Goal: Transaction & Acquisition: Purchase product/service

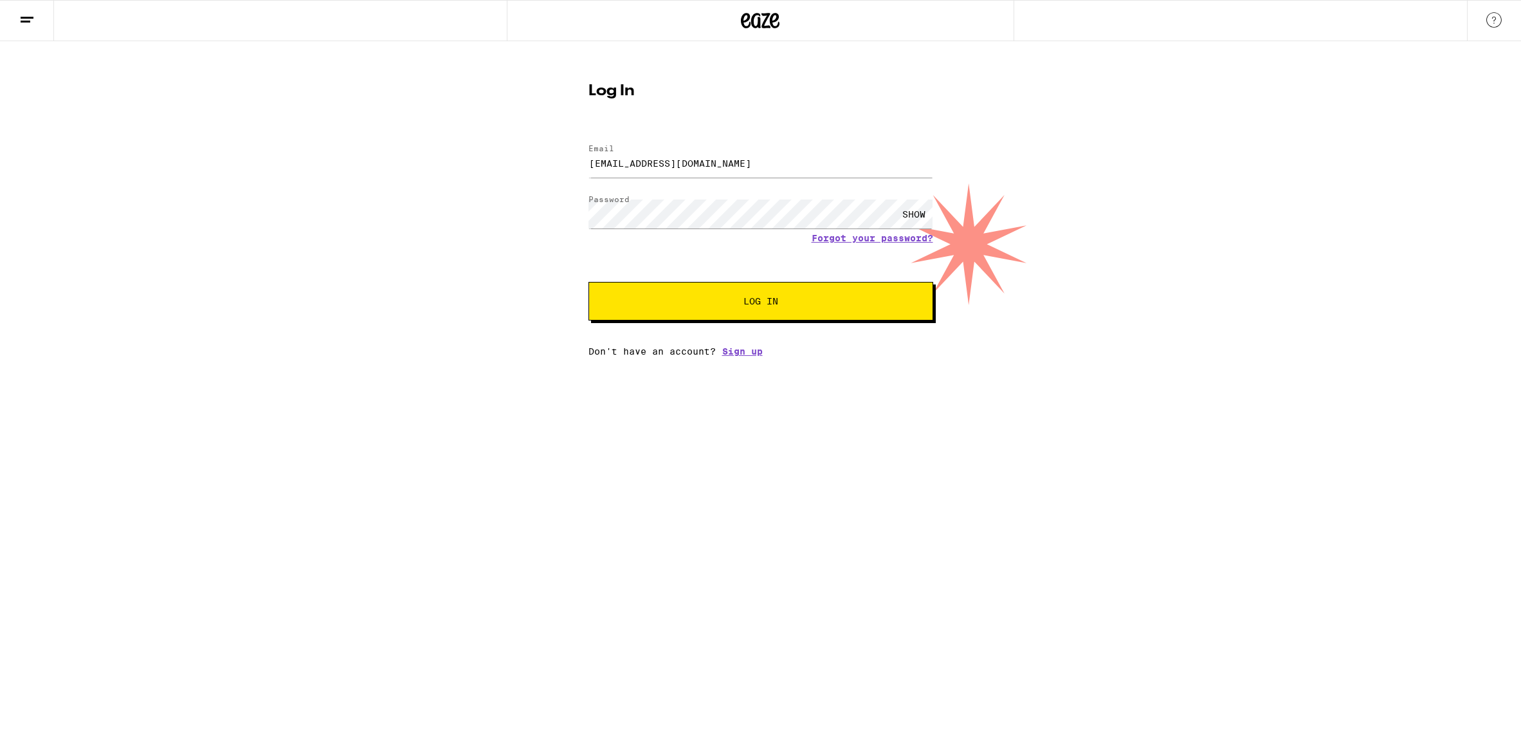
click at [589, 282] on button "Log In" at bounding box center [761, 301] width 345 height 39
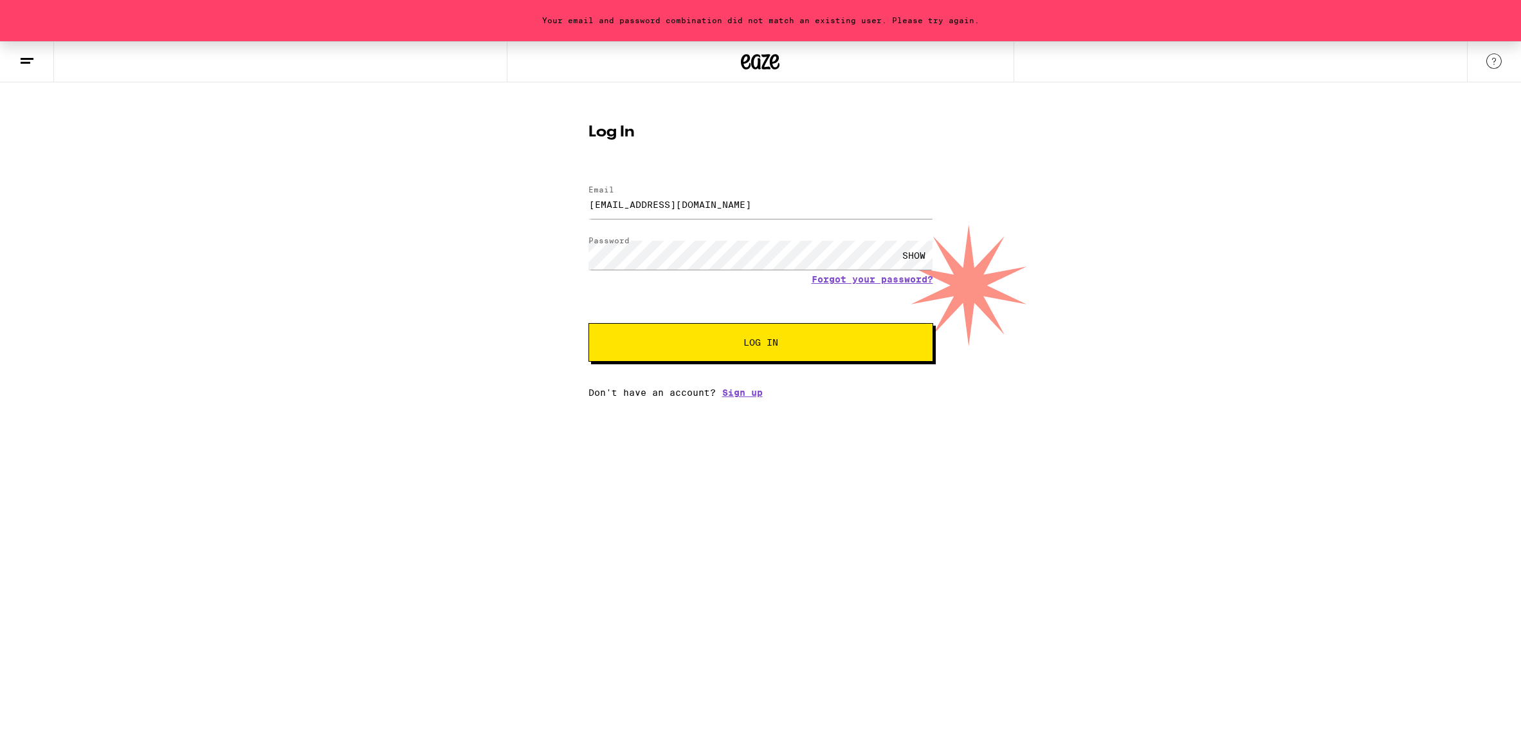
click at [515, 255] on div "Your email and password combination did not match an existing user. Please try …" at bounding box center [760, 219] width 1521 height 356
click at [589, 323] on button "Log In" at bounding box center [761, 342] width 345 height 39
click at [362, 265] on div "Your email and password combination did not match an existing user. Please try …" at bounding box center [760, 219] width 1521 height 356
click at [589, 323] on button "Log In" at bounding box center [761, 342] width 345 height 39
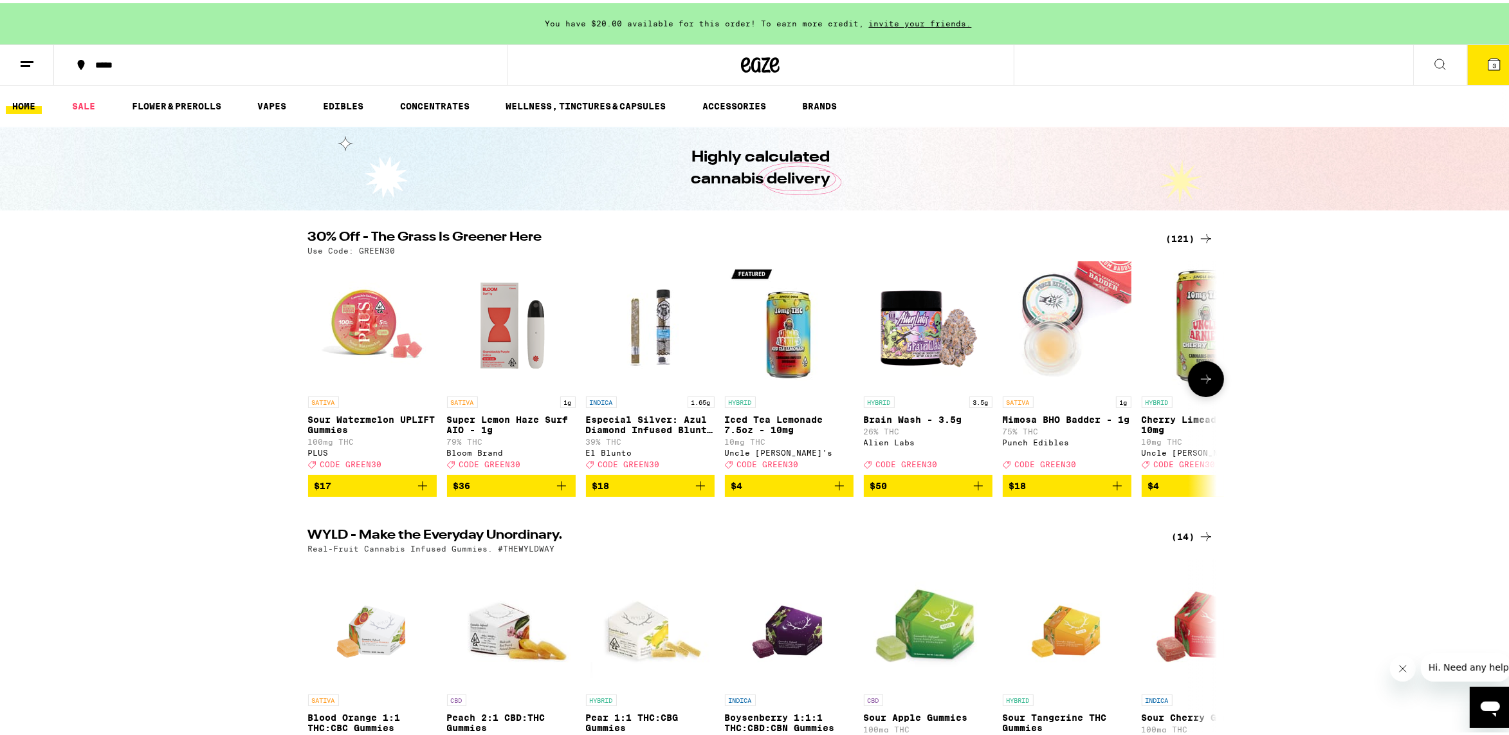
click at [1213, 374] on button at bounding box center [1206, 376] width 36 height 36
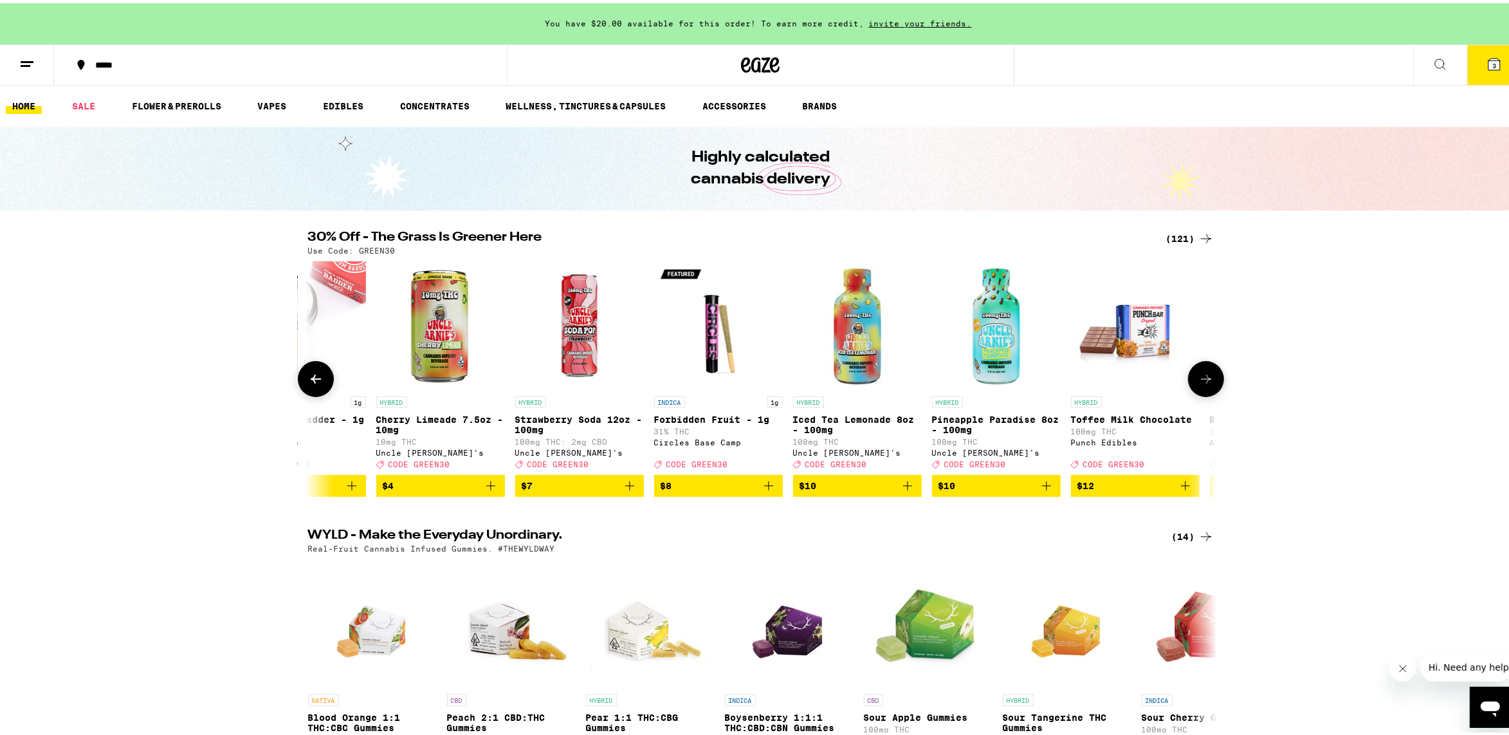
click at [1213, 374] on button at bounding box center [1206, 376] width 36 height 36
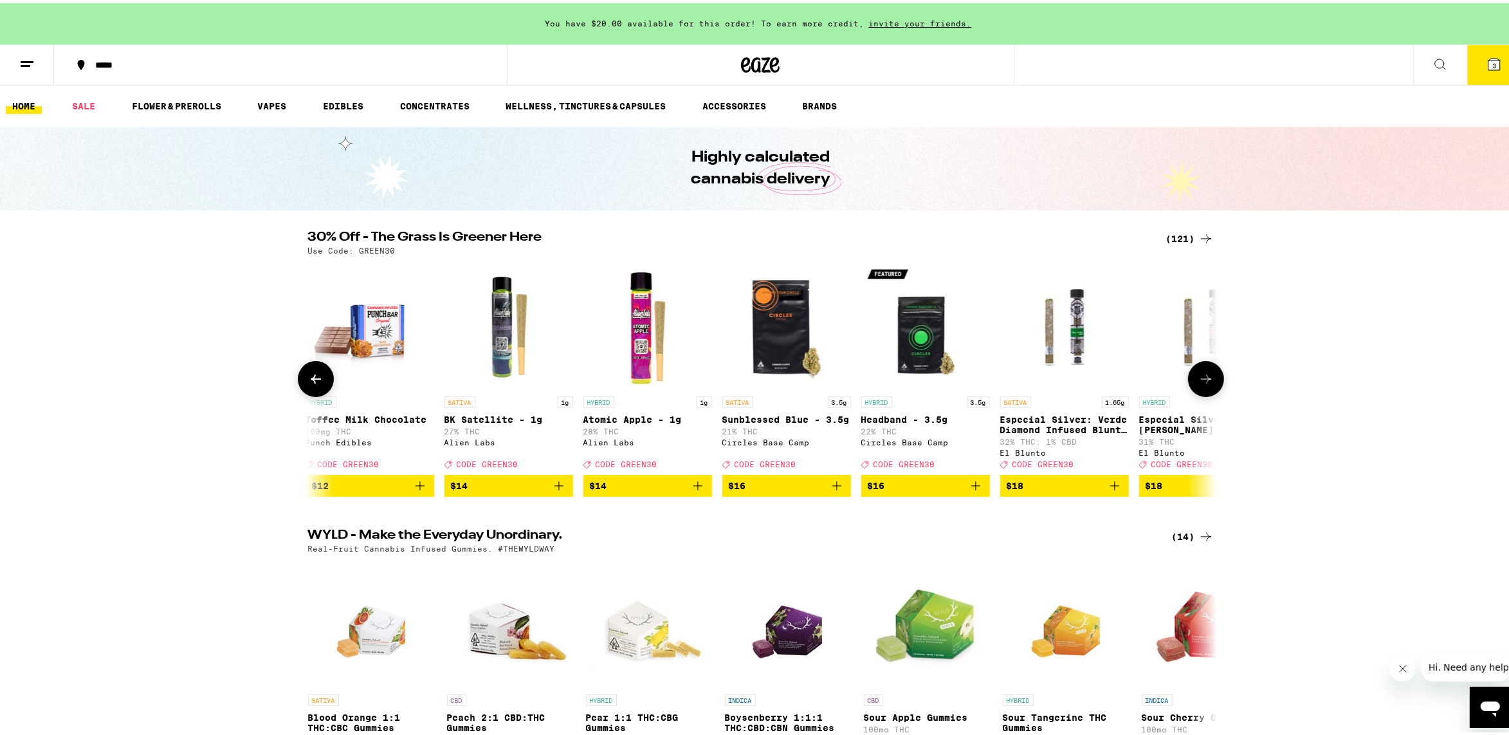
click at [1213, 374] on button at bounding box center [1206, 376] width 36 height 36
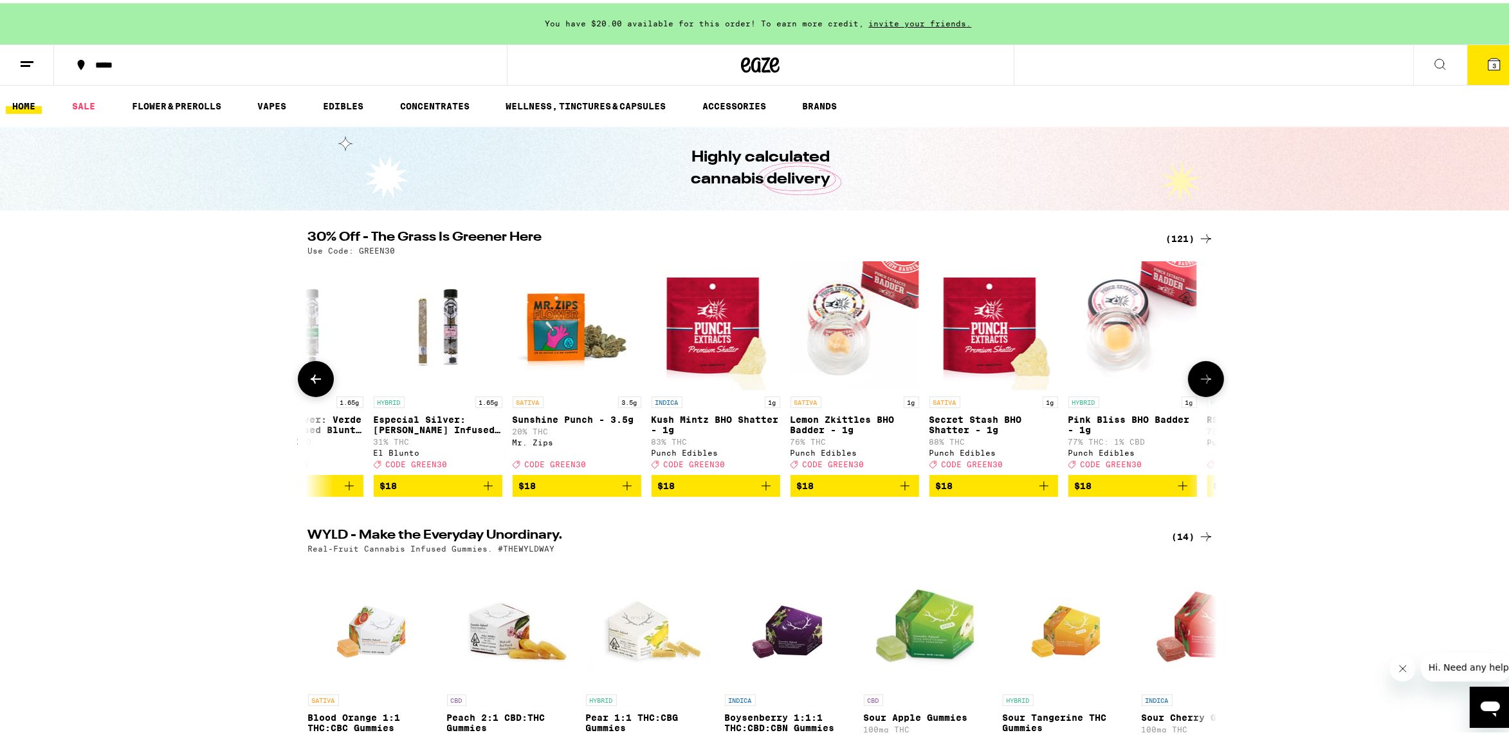
click at [1213, 374] on button at bounding box center [1206, 376] width 36 height 36
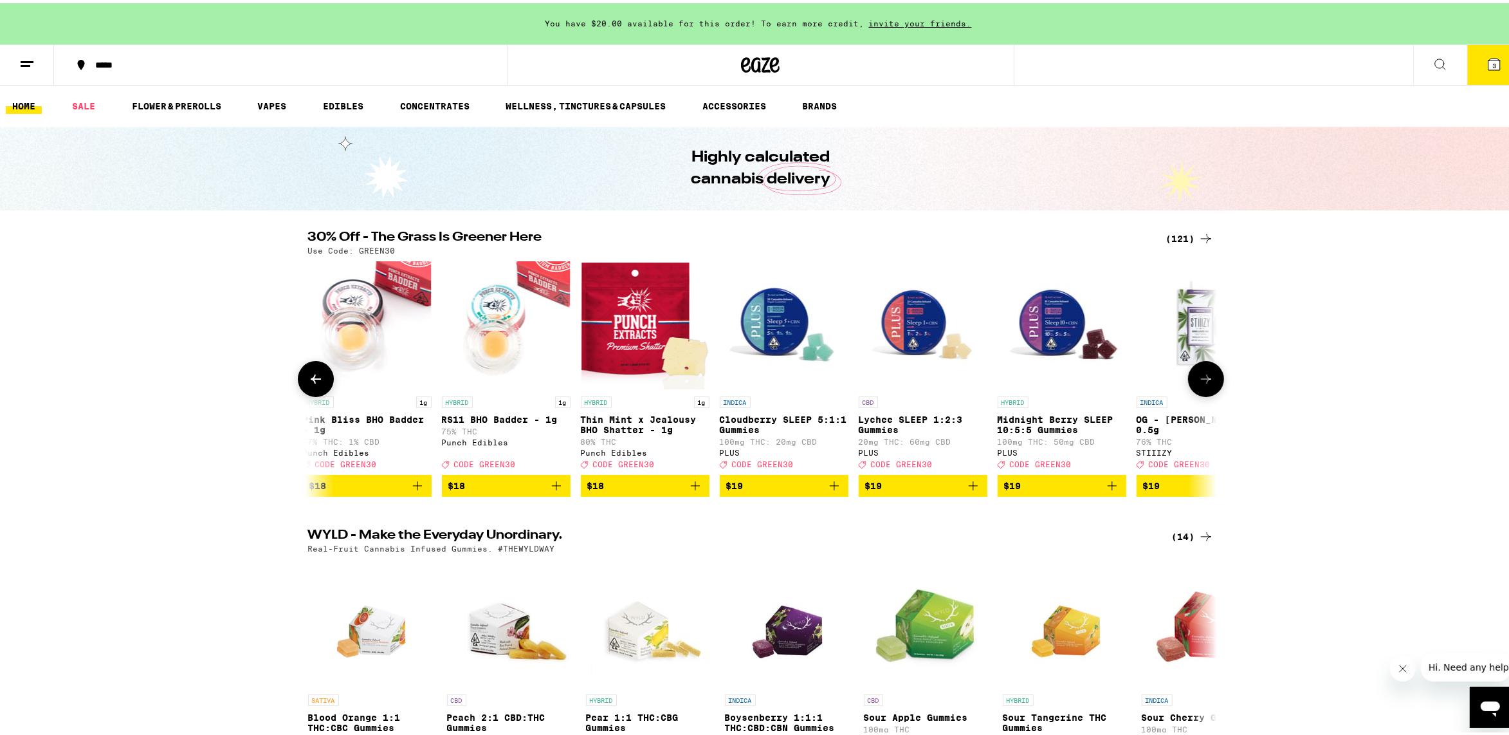
click at [1213, 374] on button at bounding box center [1206, 376] width 36 height 36
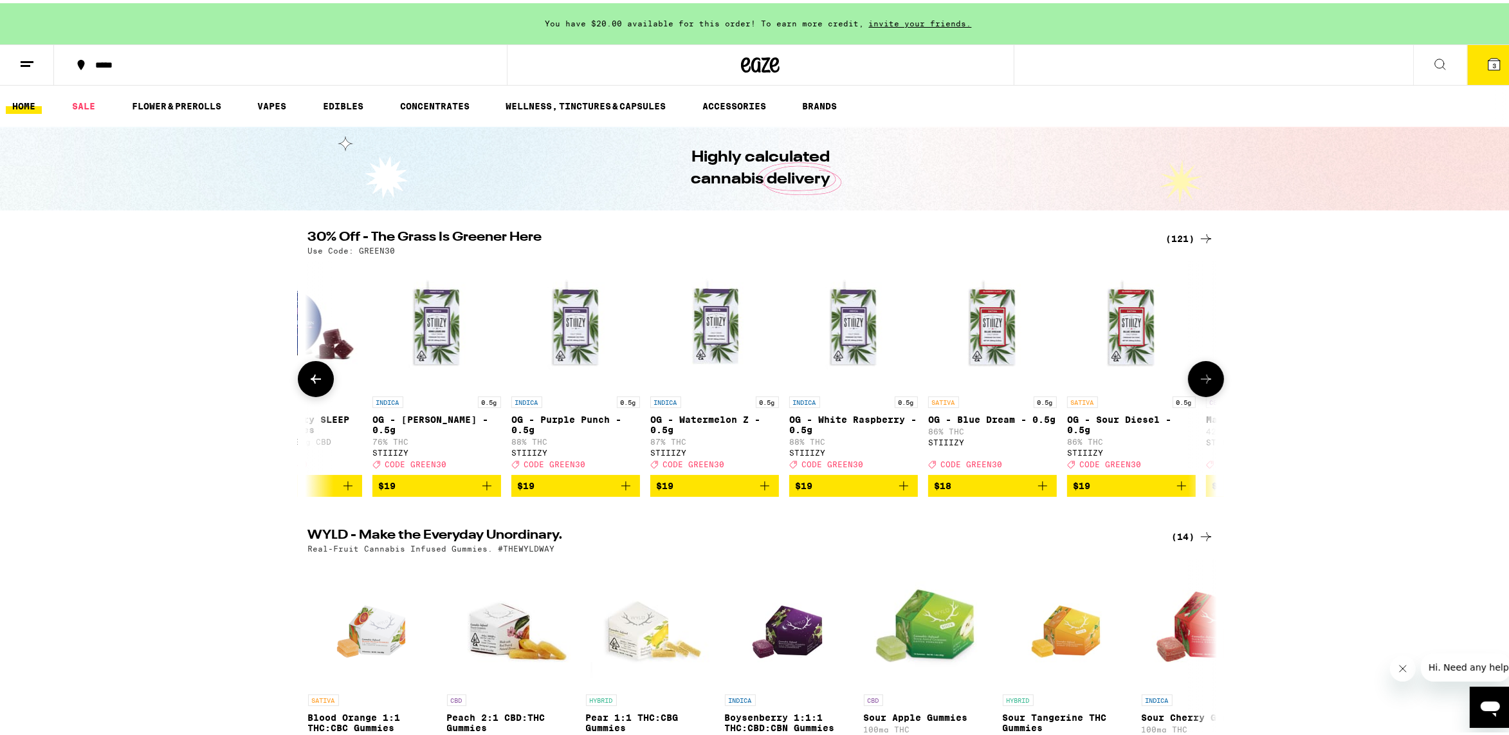
scroll to position [0, 3828]
click at [580, 340] on img "Open page for OG - Purple Punch - 0.5g from STIIIZY" at bounding box center [574, 322] width 129 height 129
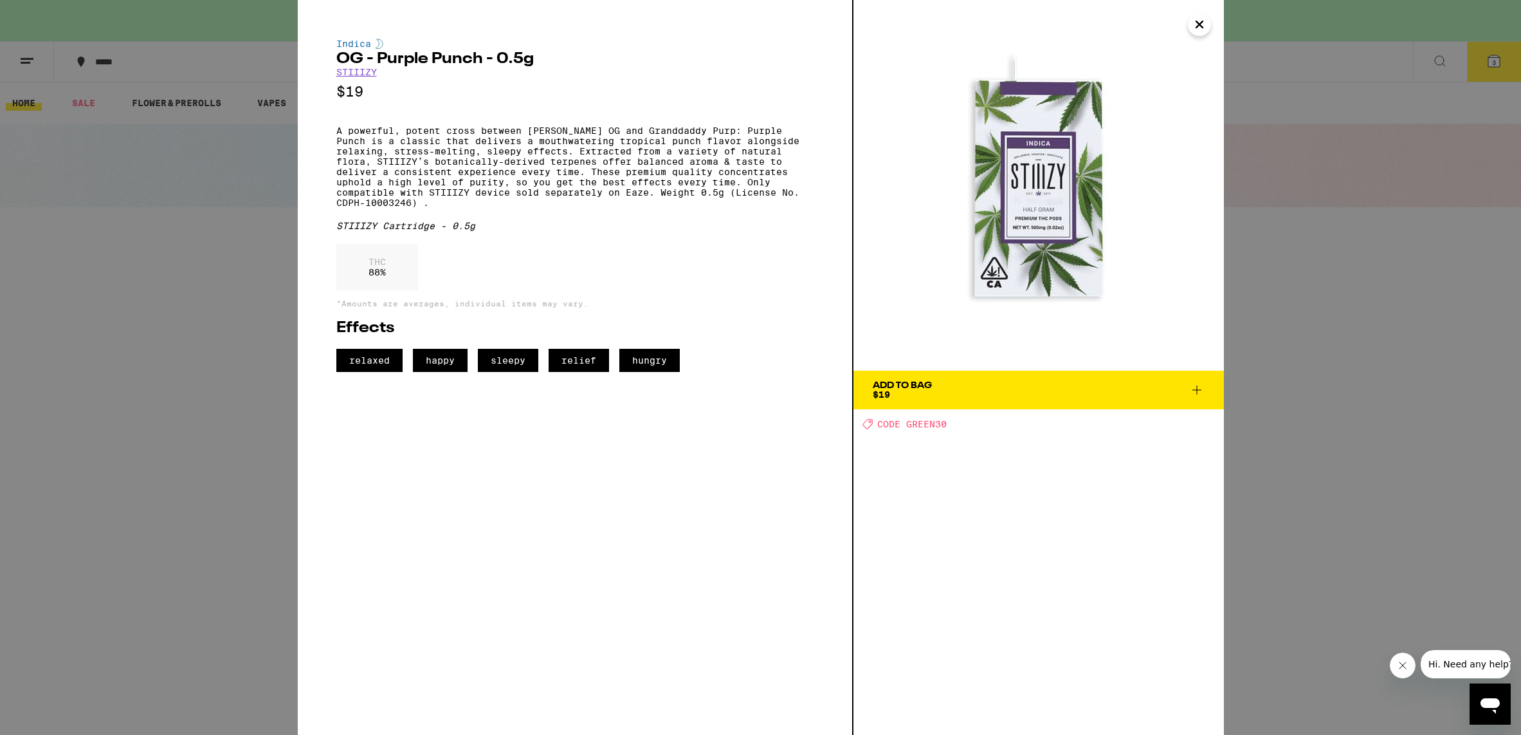
click at [942, 391] on span "Add To Bag $19" at bounding box center [1039, 390] width 332 height 18
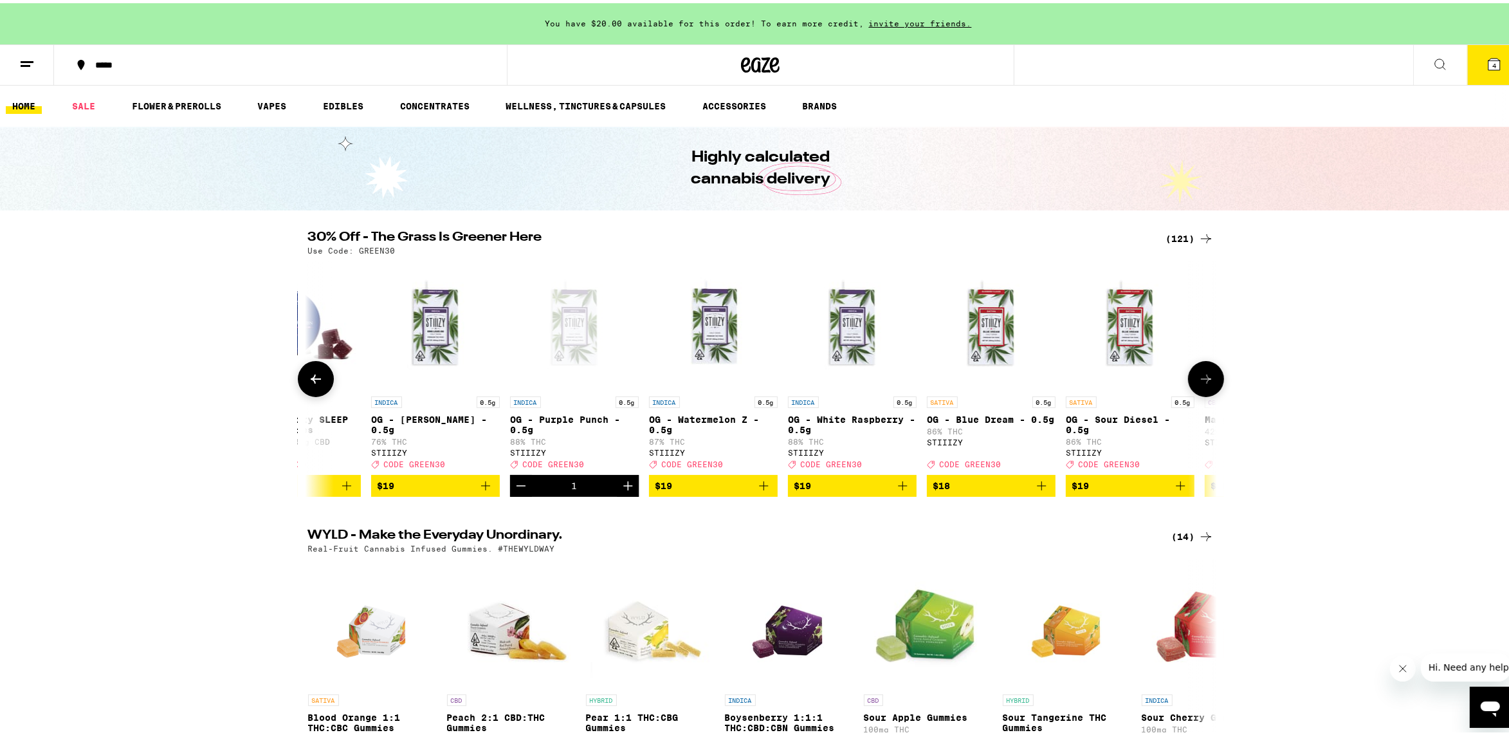
click at [436, 323] on img "Open page for OG - King Louis XIII - 0.5g from STIIIZY" at bounding box center [435, 322] width 129 height 129
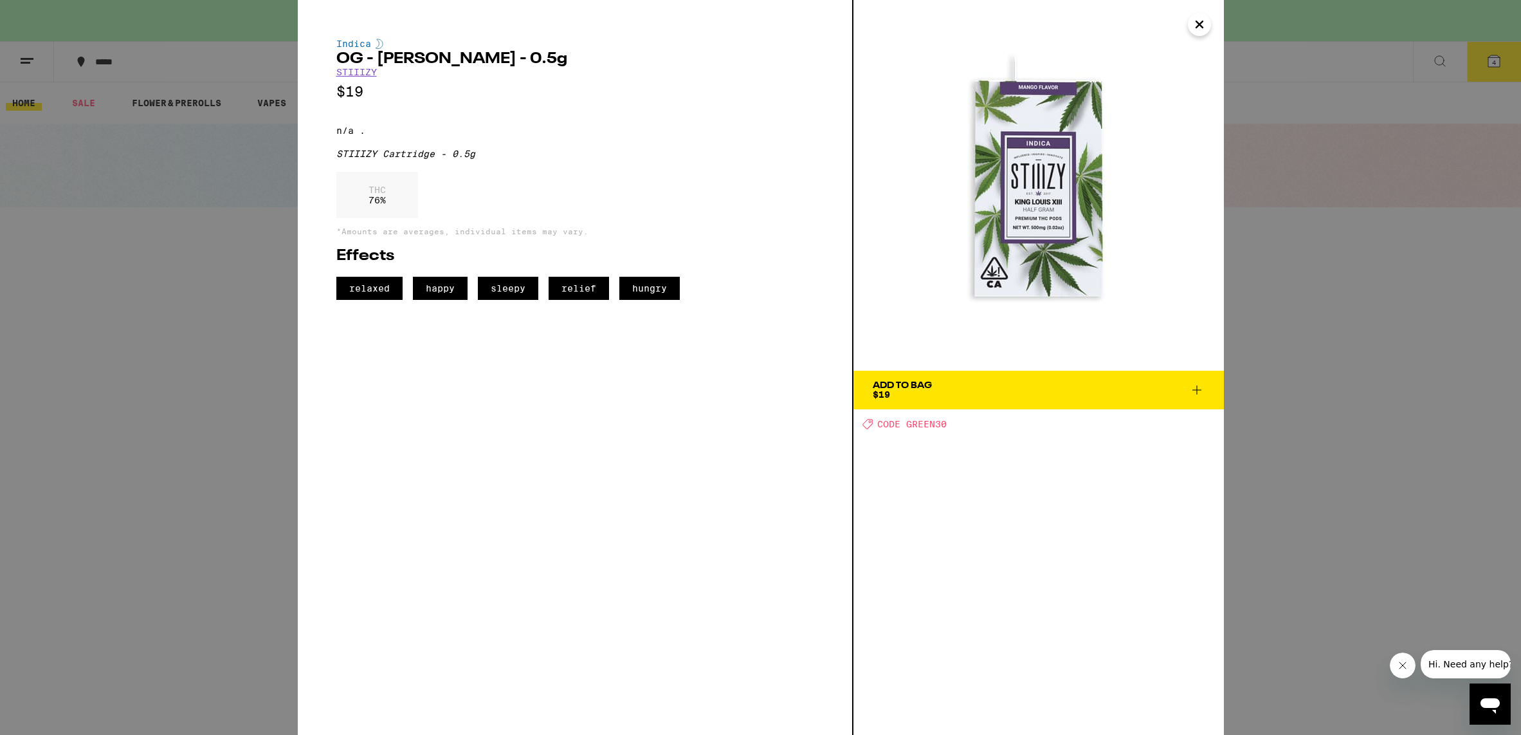
click at [1192, 18] on icon "Close" at bounding box center [1199, 24] width 15 height 19
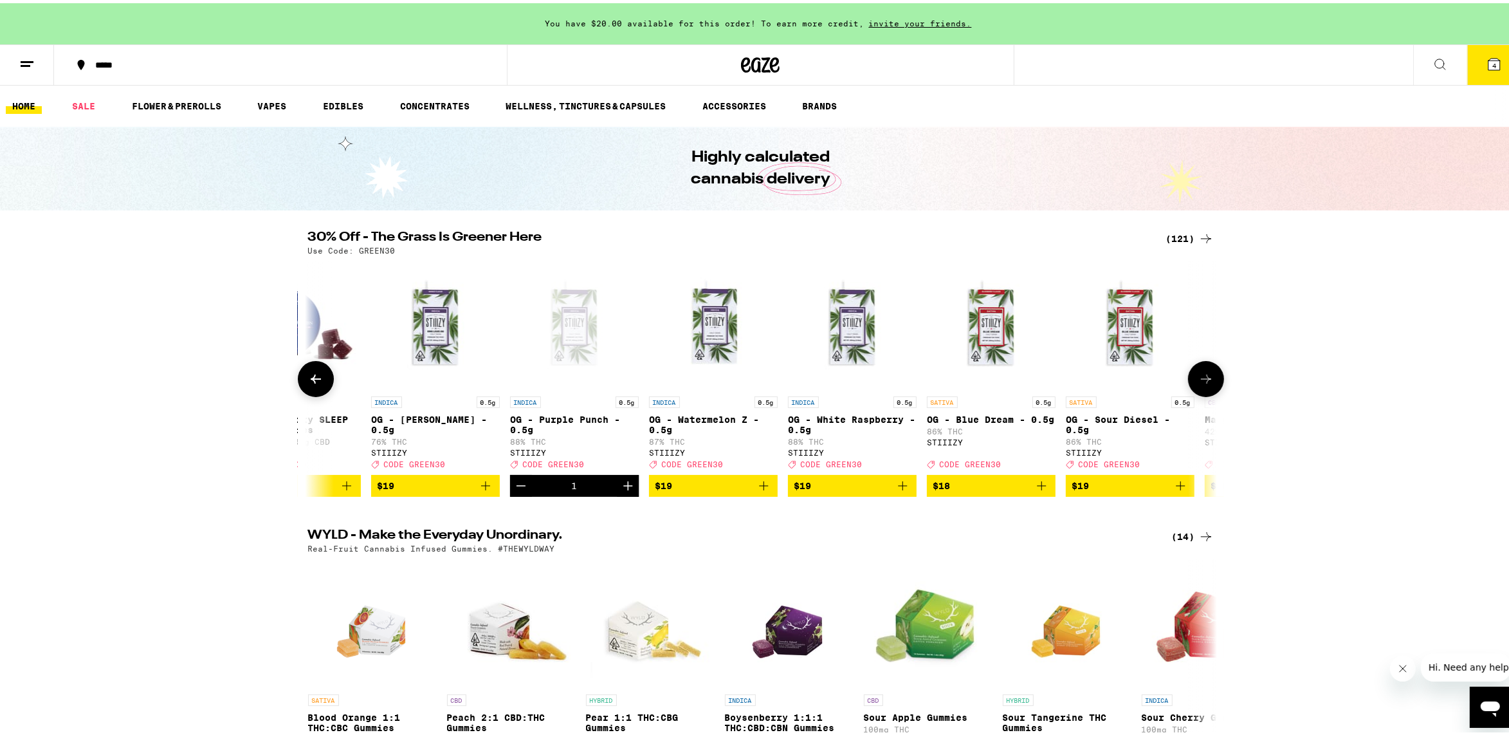
click at [698, 322] on img "Open page for OG - Watermelon Z - 0.5g from STIIIZY" at bounding box center [713, 322] width 129 height 129
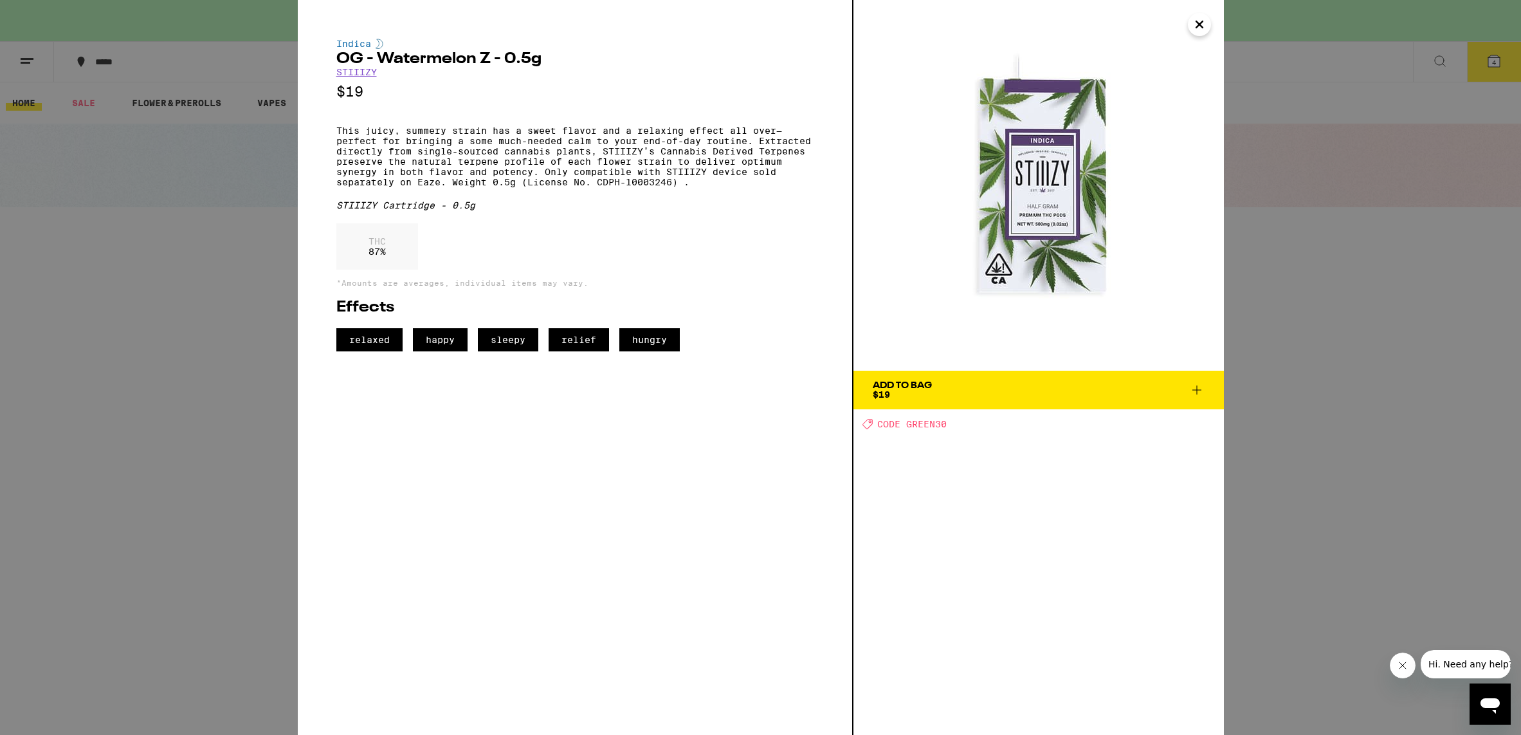
click at [1192, 27] on icon "Close" at bounding box center [1199, 24] width 15 height 19
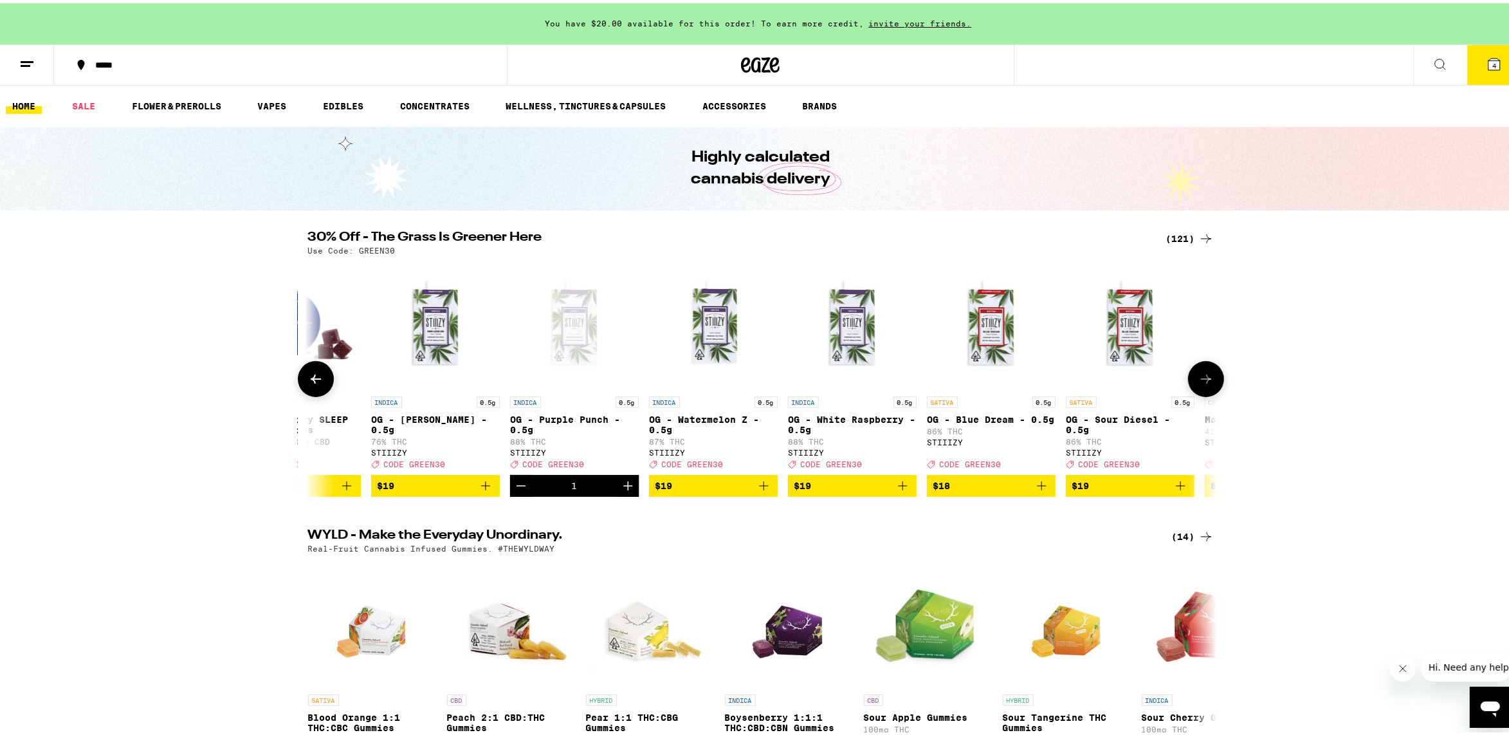
click at [857, 329] on img "Open page for OG - White Raspberry - 0.5g from STIIIZY" at bounding box center [852, 322] width 129 height 129
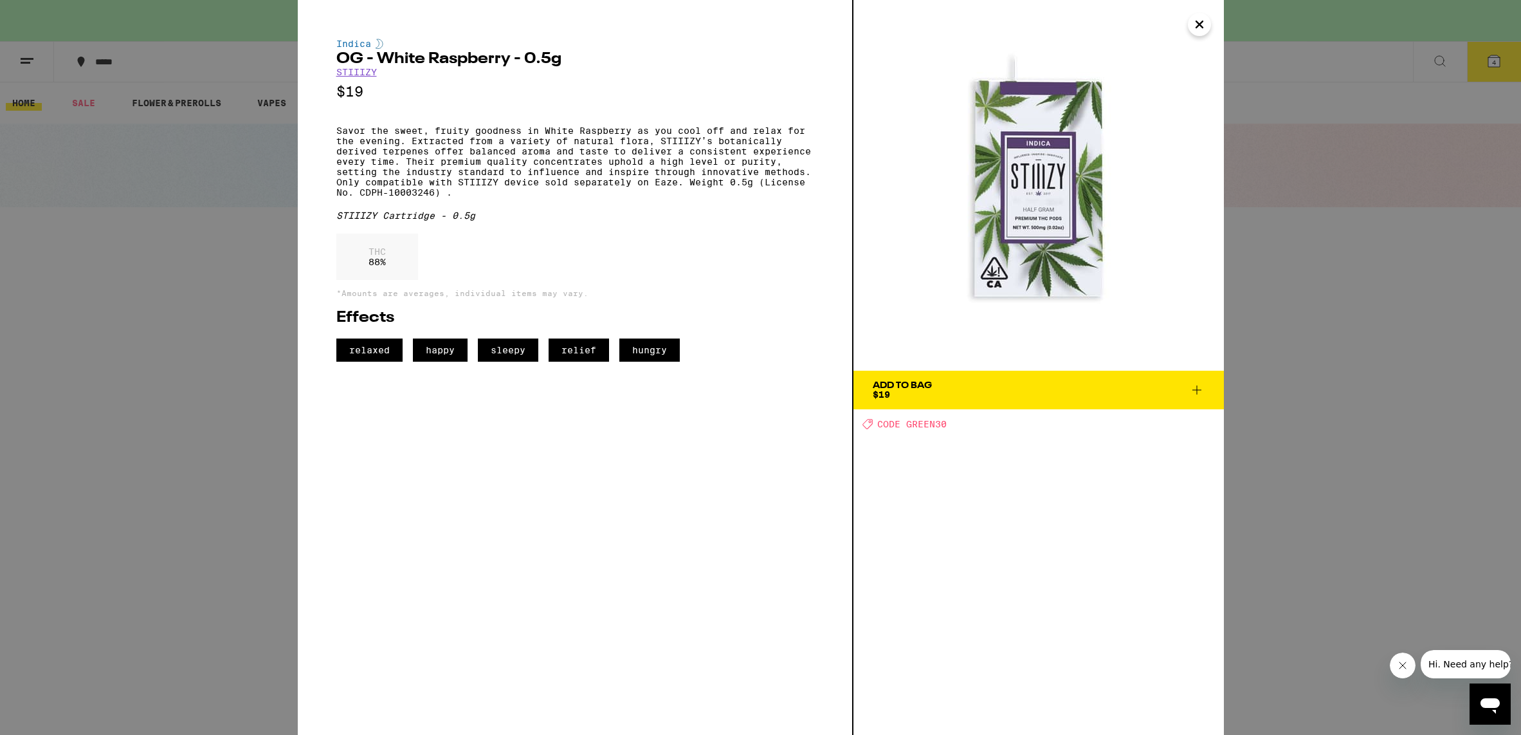
click at [1201, 32] on icon "Close" at bounding box center [1199, 24] width 15 height 19
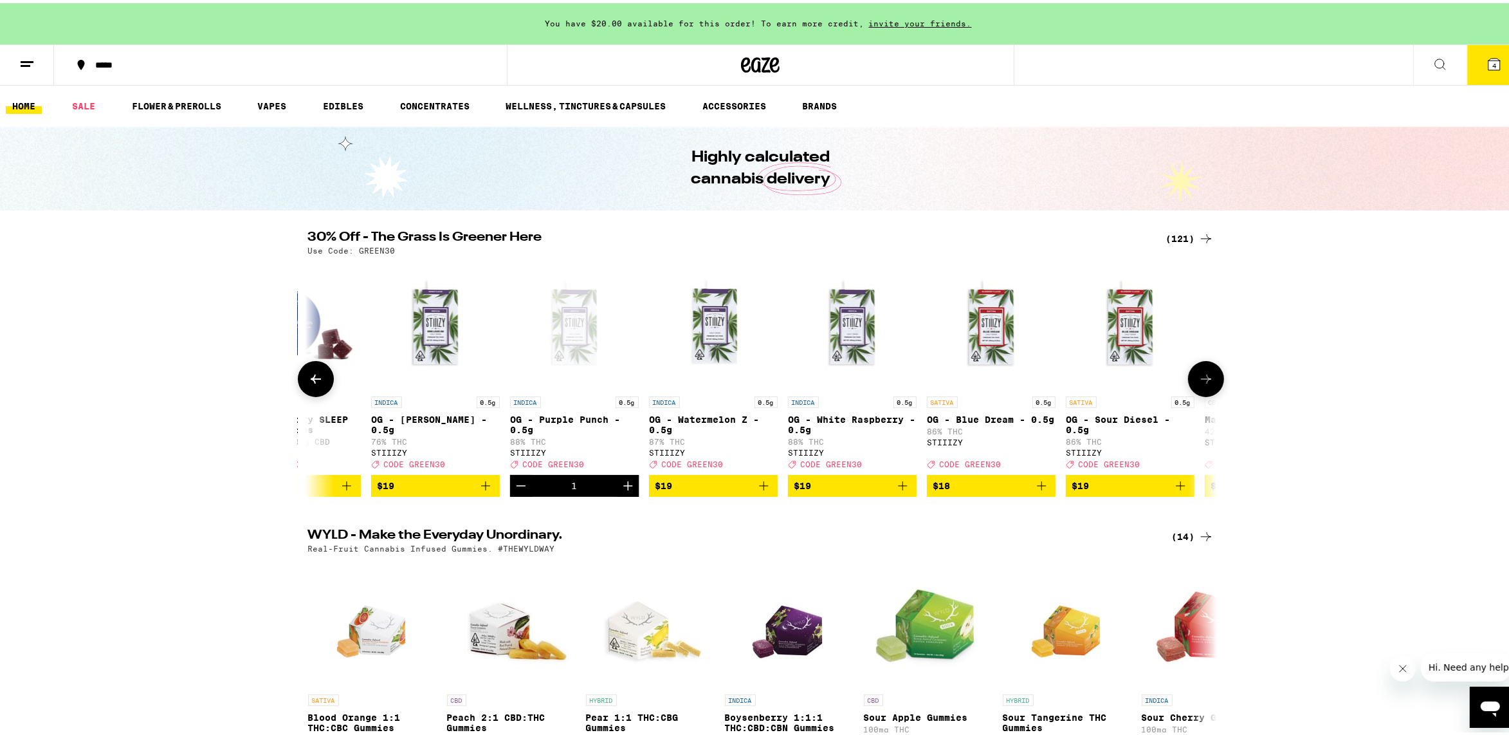
click at [1199, 383] on icon at bounding box center [1206, 375] width 15 height 15
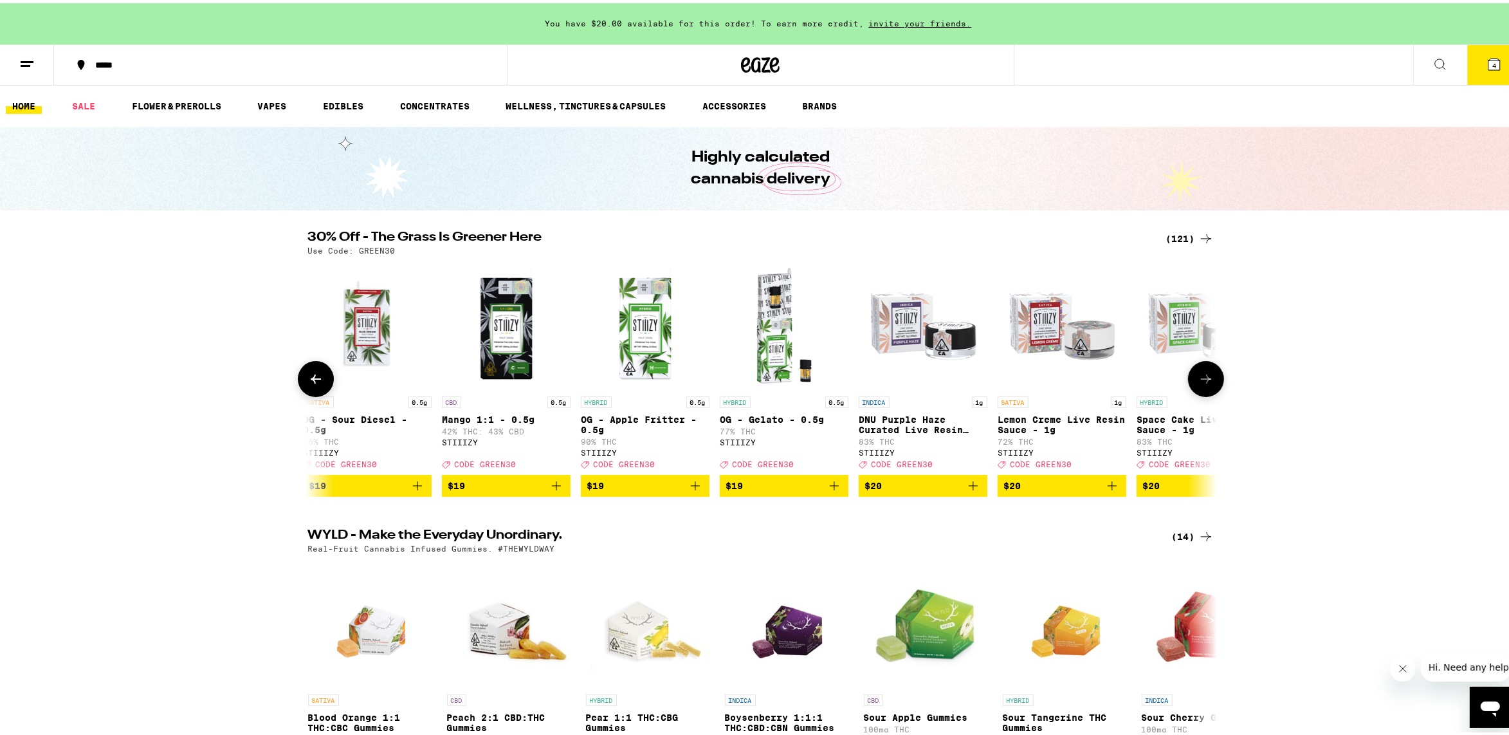
scroll to position [0, 4593]
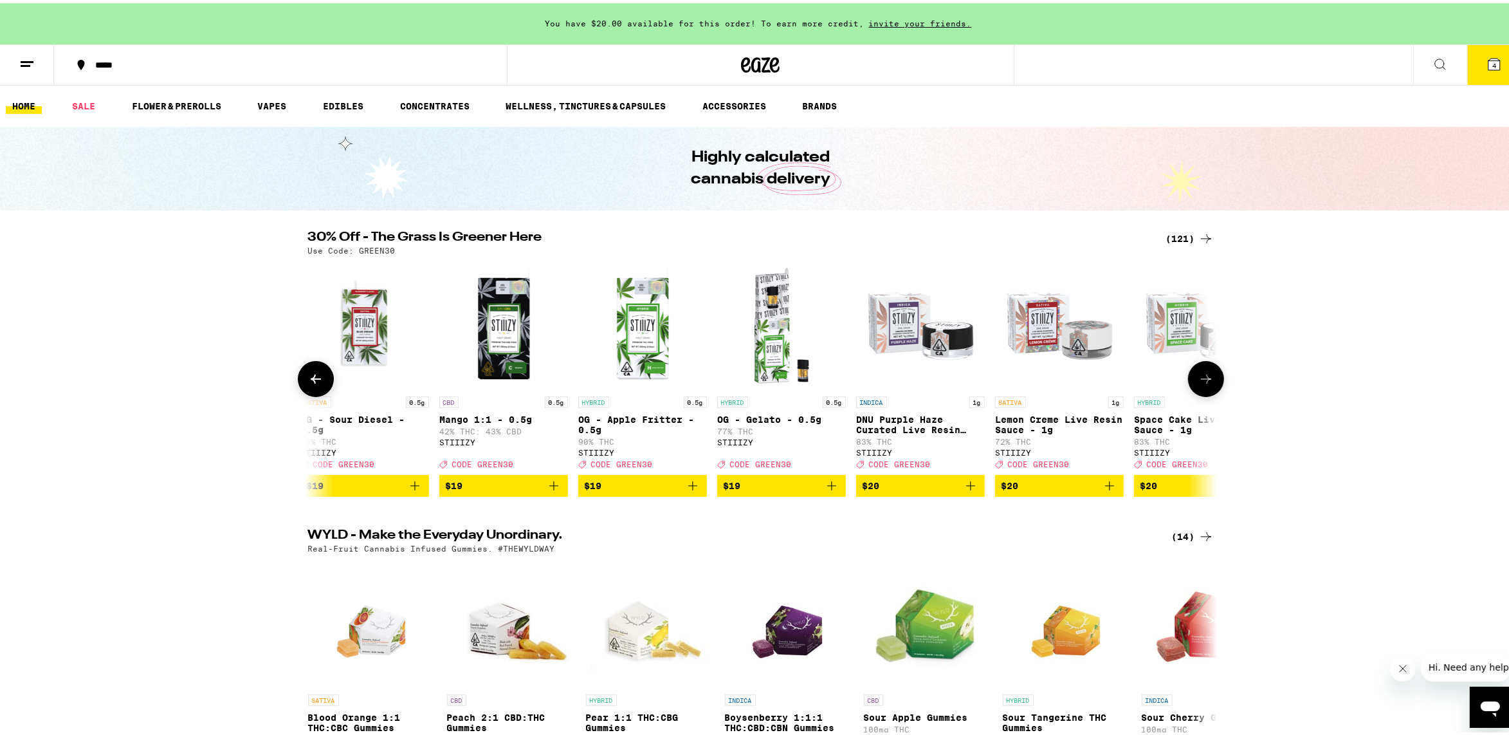
click at [1199, 383] on icon at bounding box center [1206, 375] width 15 height 15
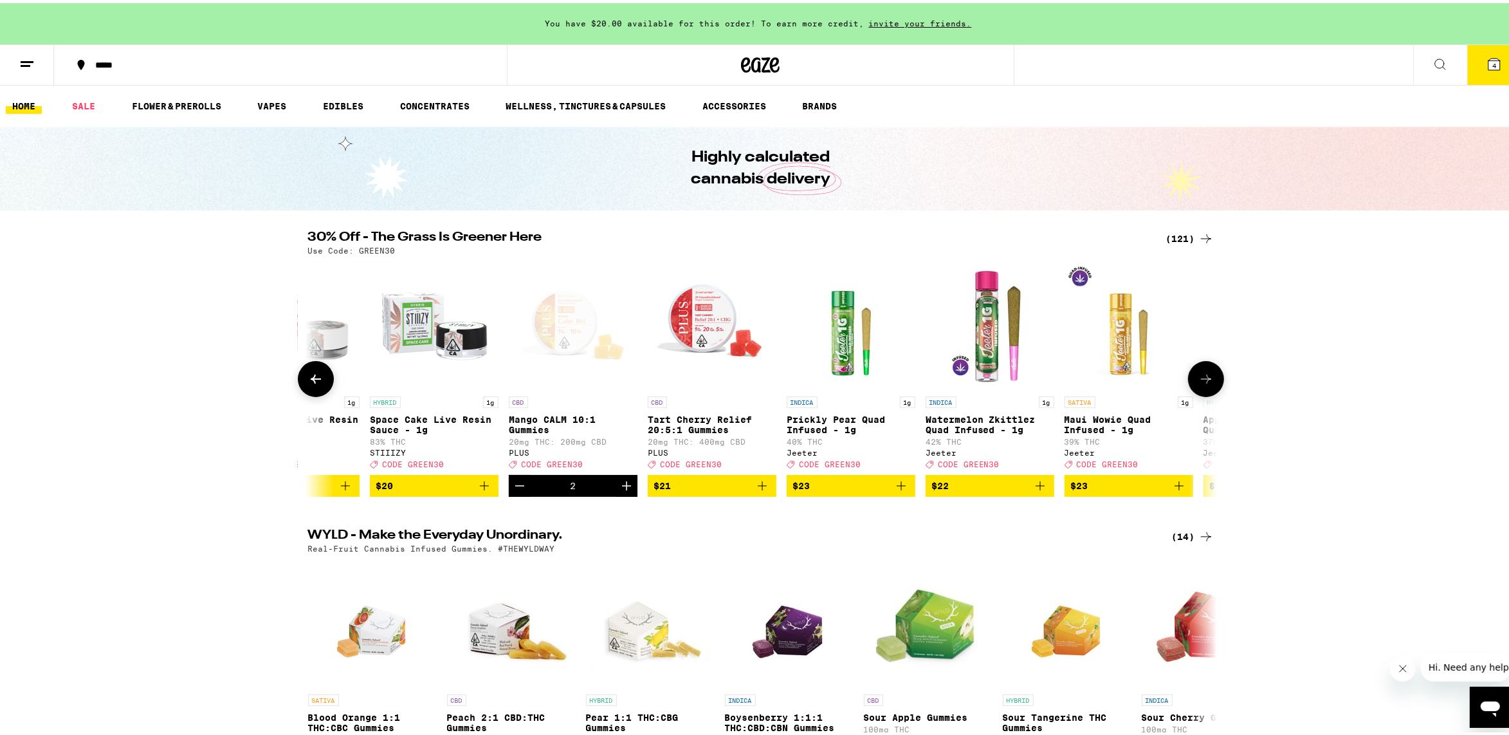
scroll to position [0, 5359]
click at [1199, 383] on icon at bounding box center [1206, 375] width 15 height 15
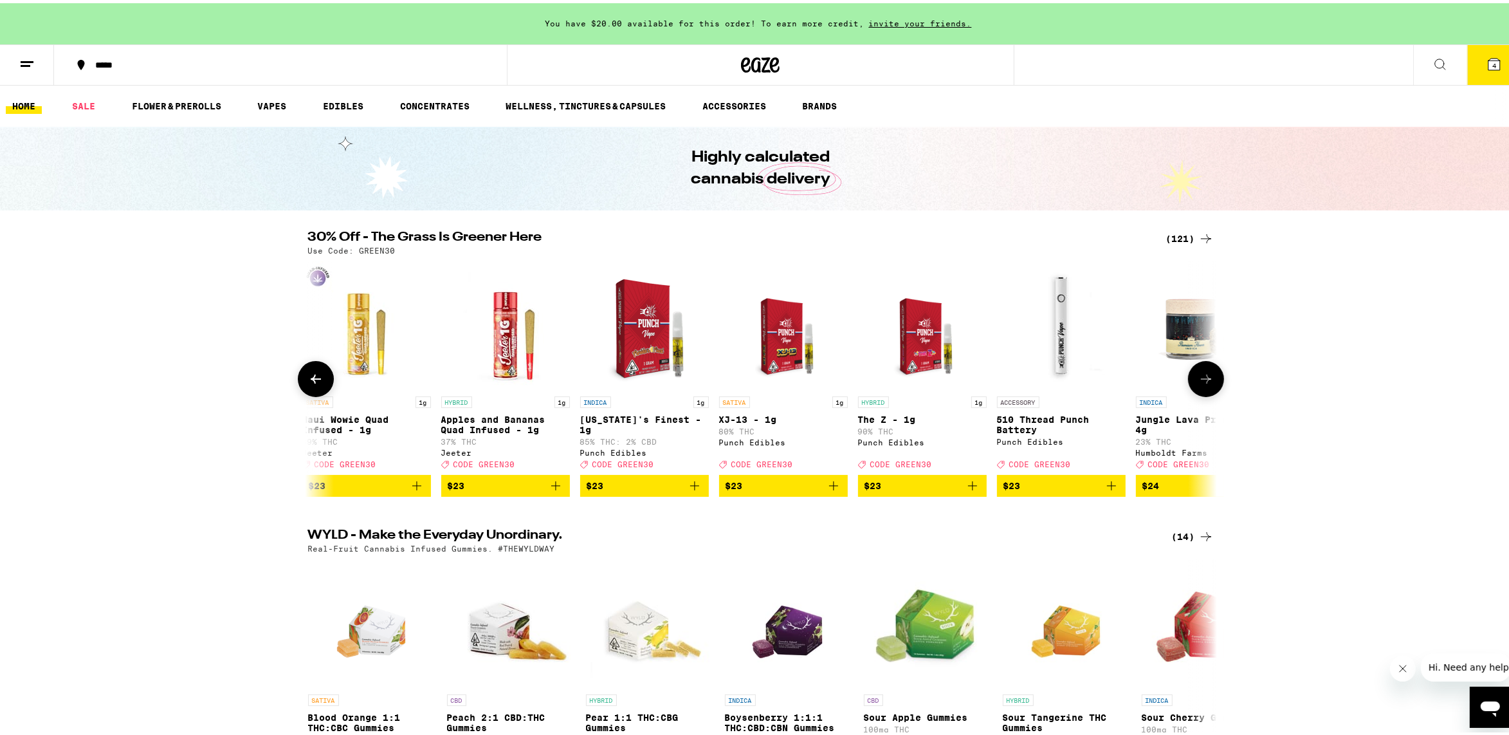
scroll to position [0, 6124]
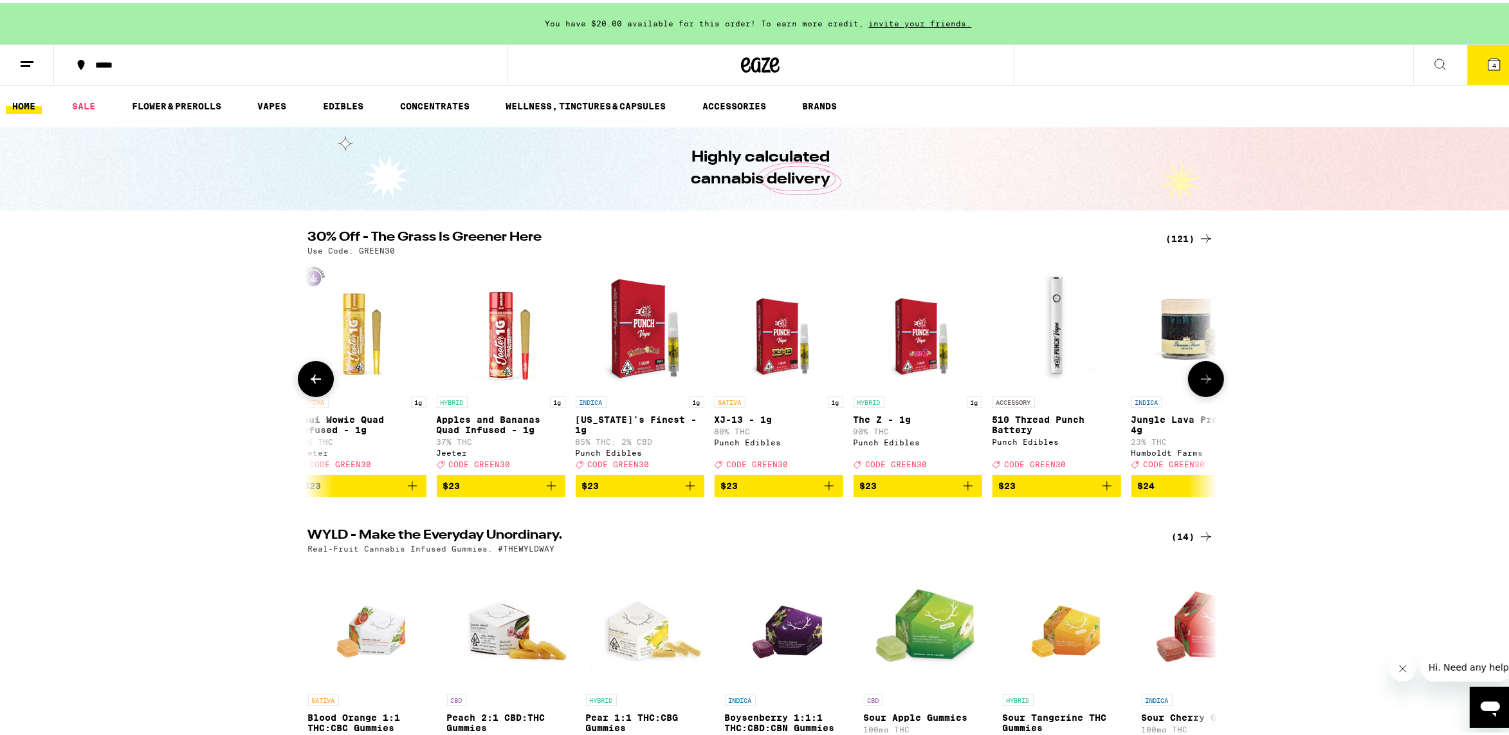
click at [1189, 381] on button at bounding box center [1206, 376] width 36 height 36
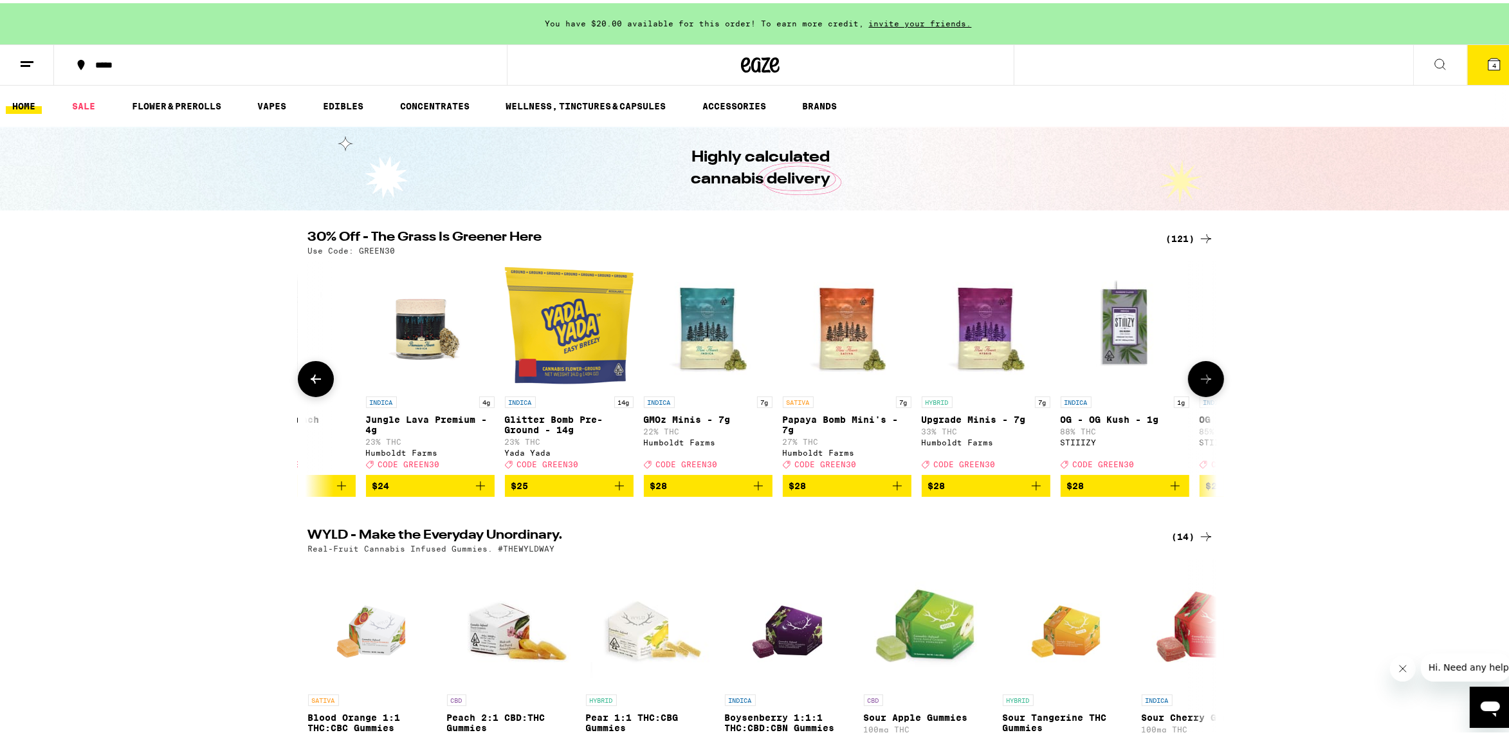
click at [1199, 381] on icon at bounding box center [1206, 375] width 15 height 15
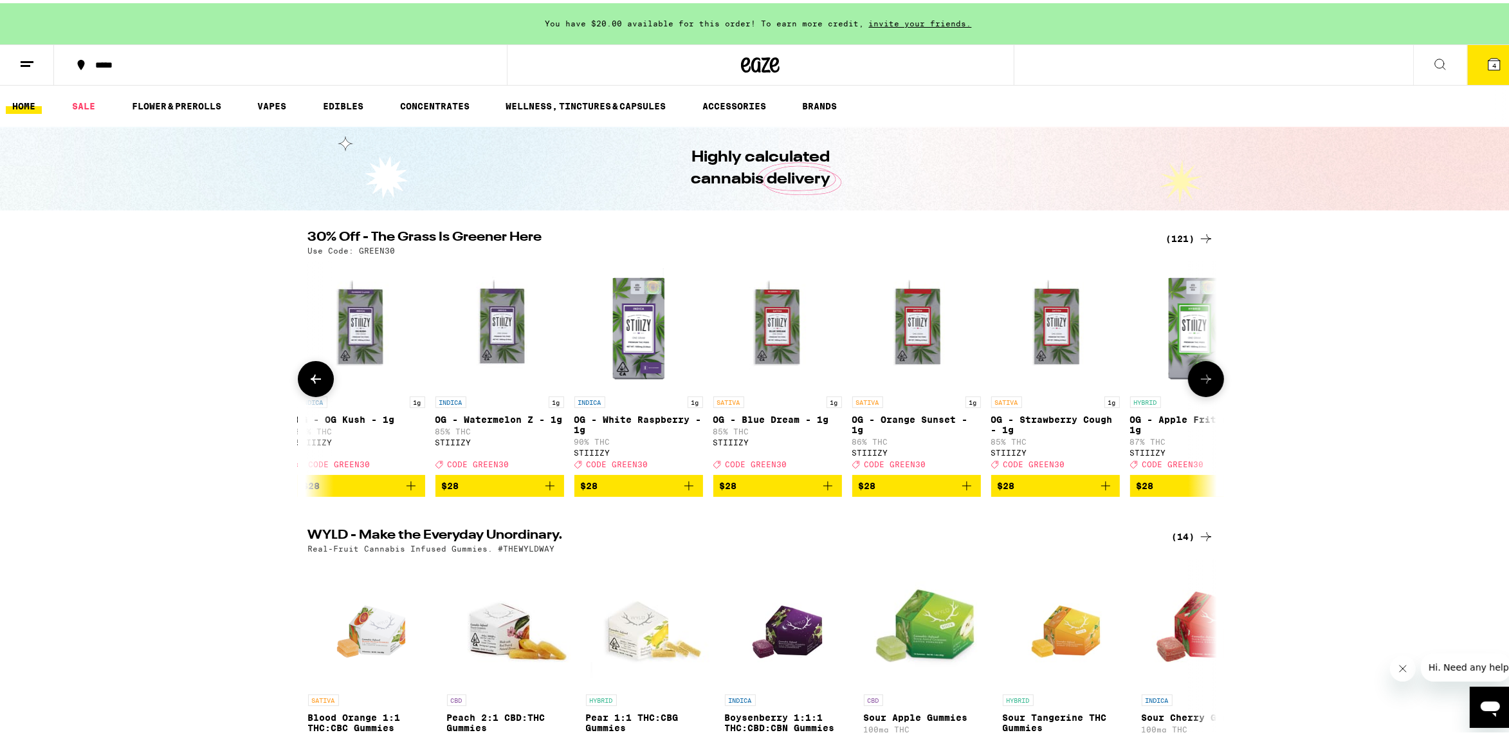
scroll to position [0, 7656]
click at [1199, 383] on icon at bounding box center [1206, 375] width 15 height 15
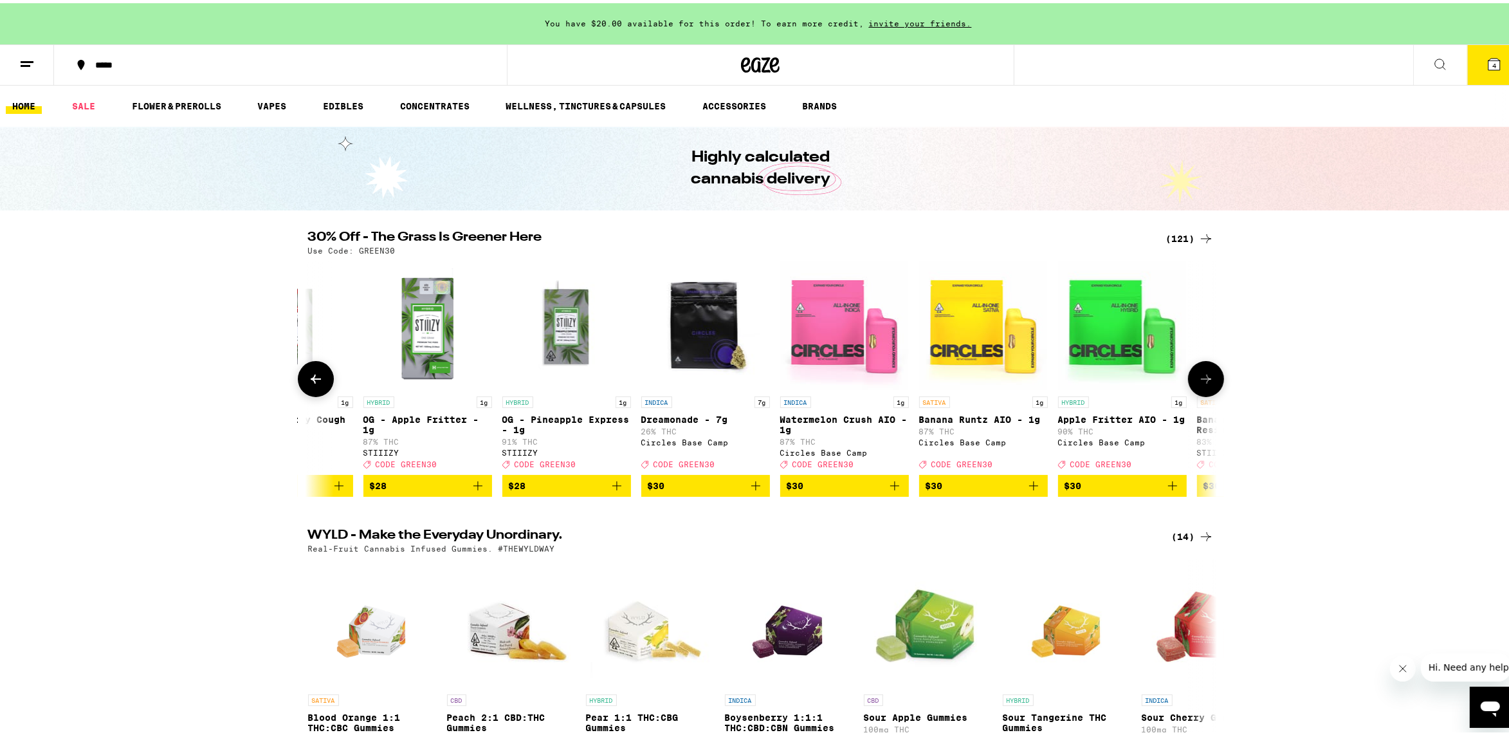
click at [1200, 381] on icon at bounding box center [1206, 375] width 15 height 15
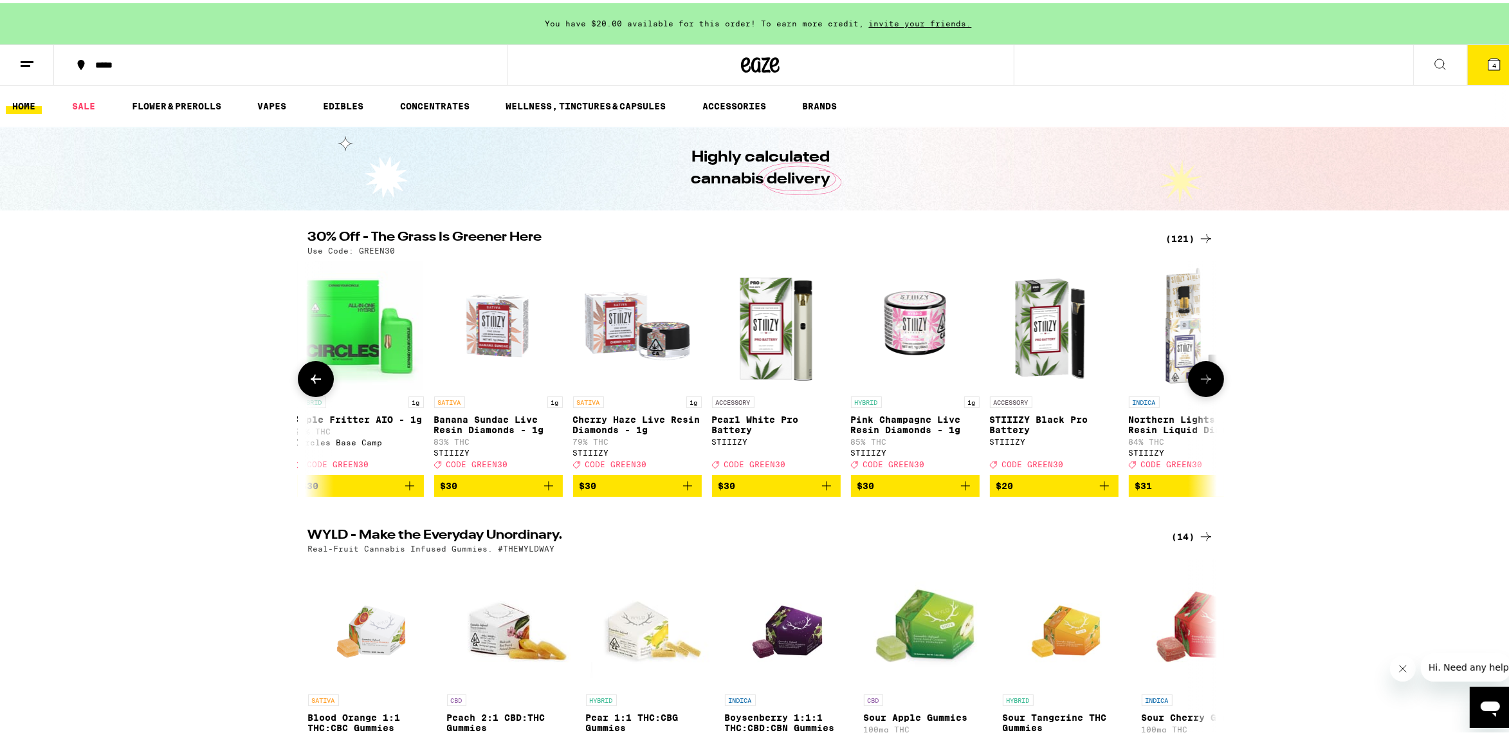
scroll to position [0, 9187]
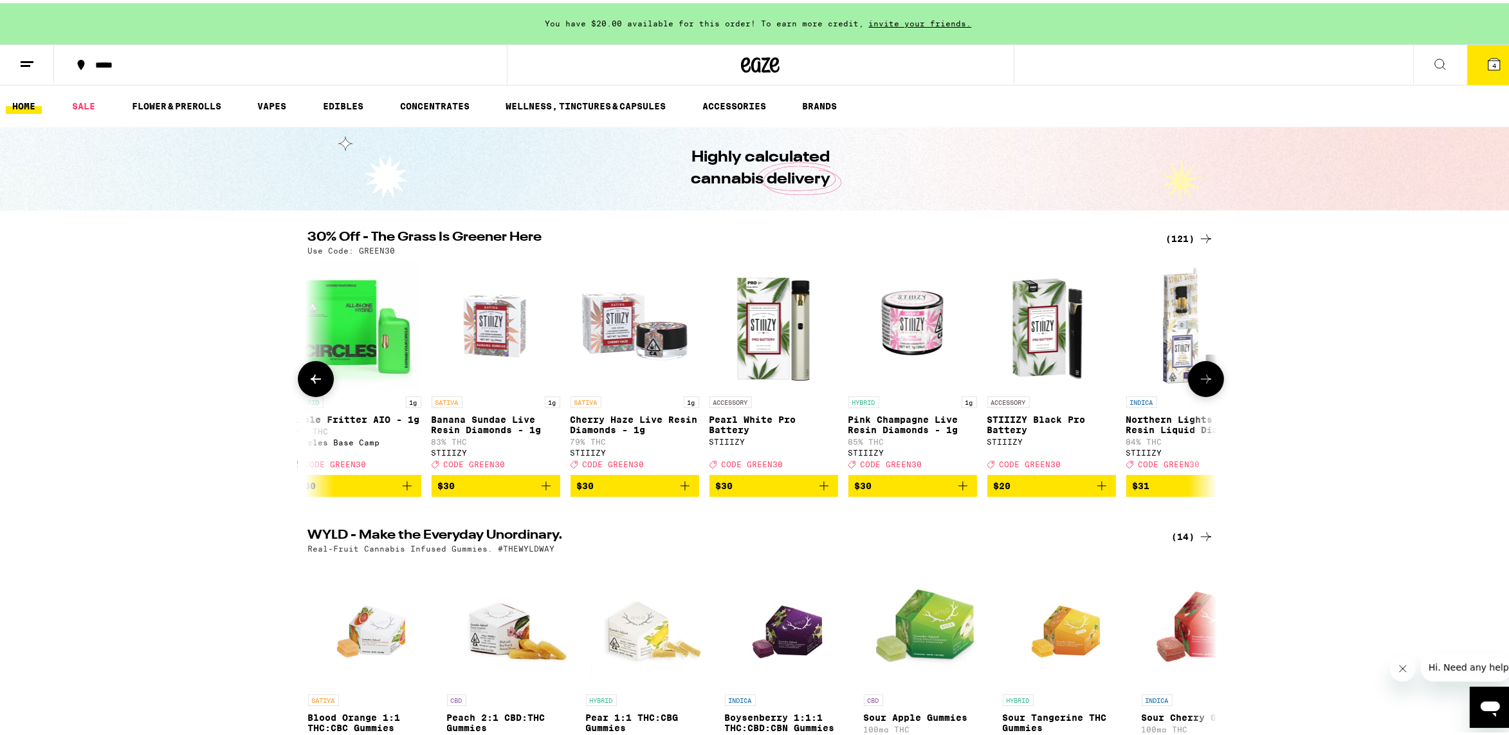
click at [1202, 380] on icon at bounding box center [1206, 375] width 10 height 9
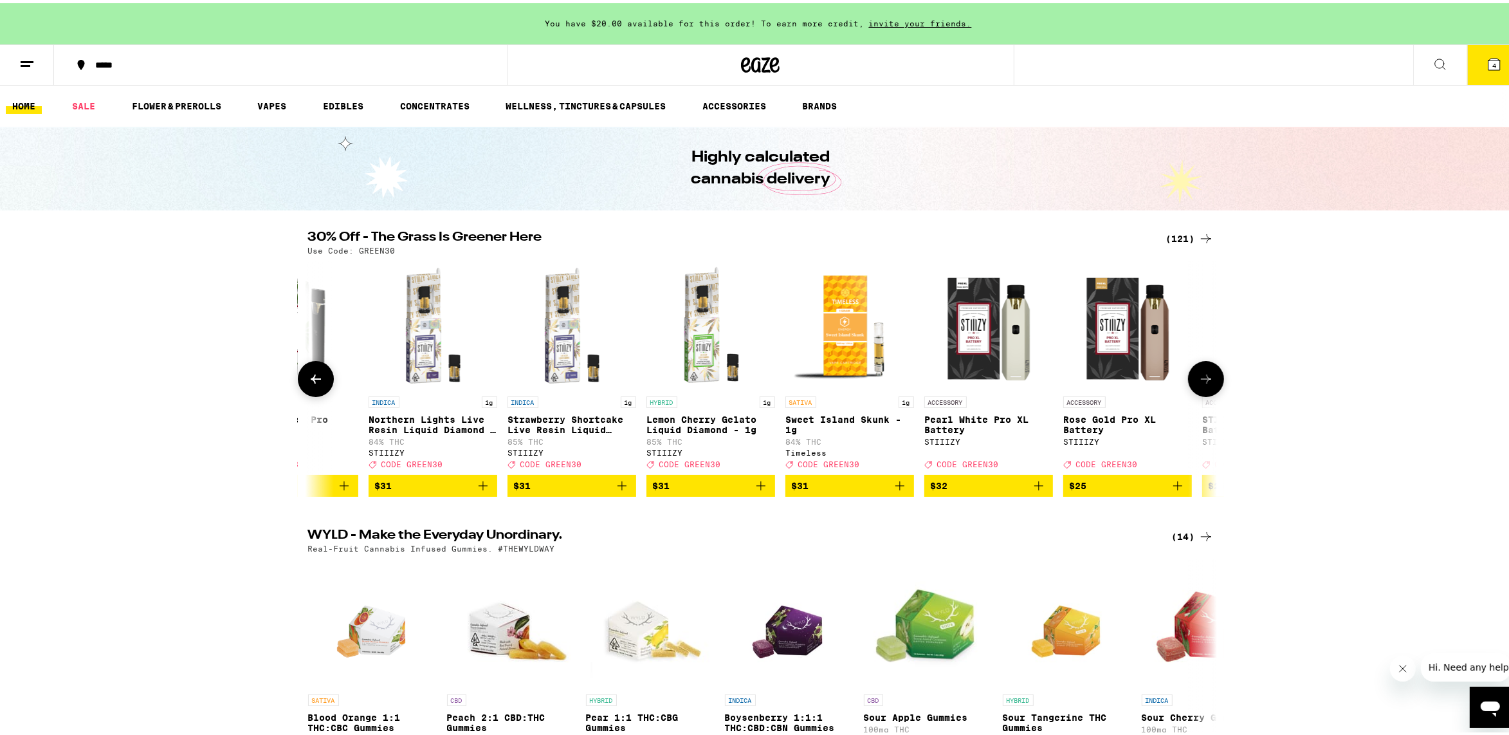
scroll to position [0, 9952]
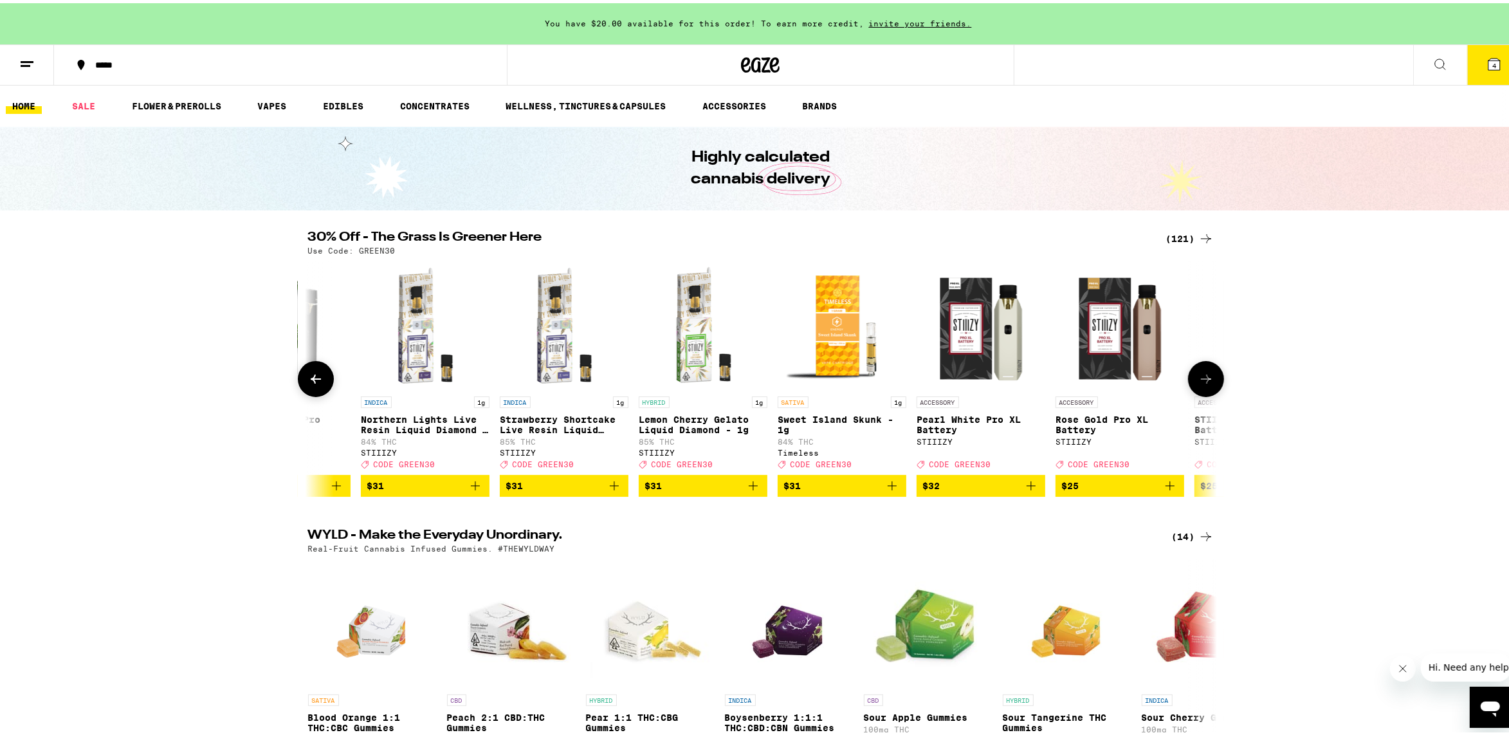
click at [1199, 380] on icon at bounding box center [1206, 375] width 15 height 15
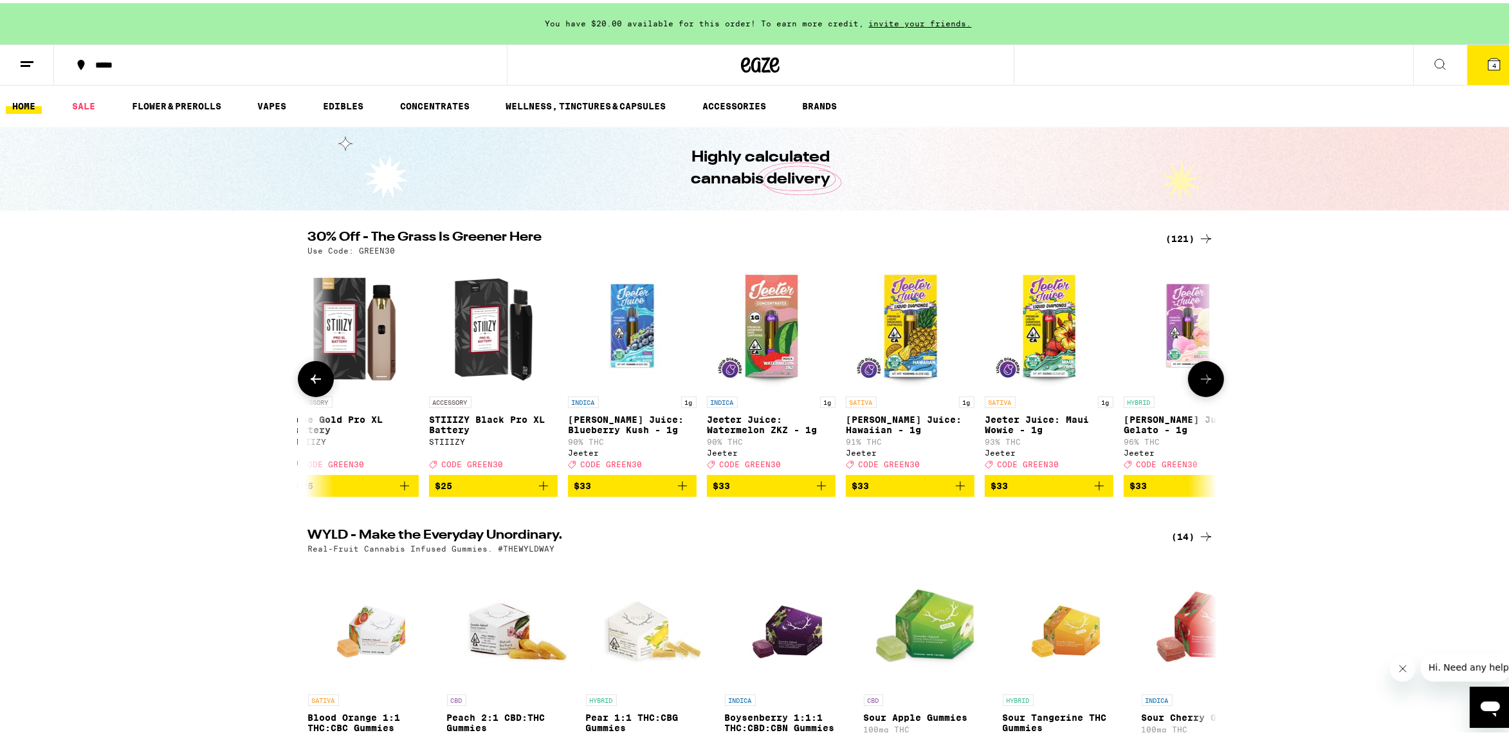
click at [1199, 380] on icon at bounding box center [1206, 375] width 15 height 15
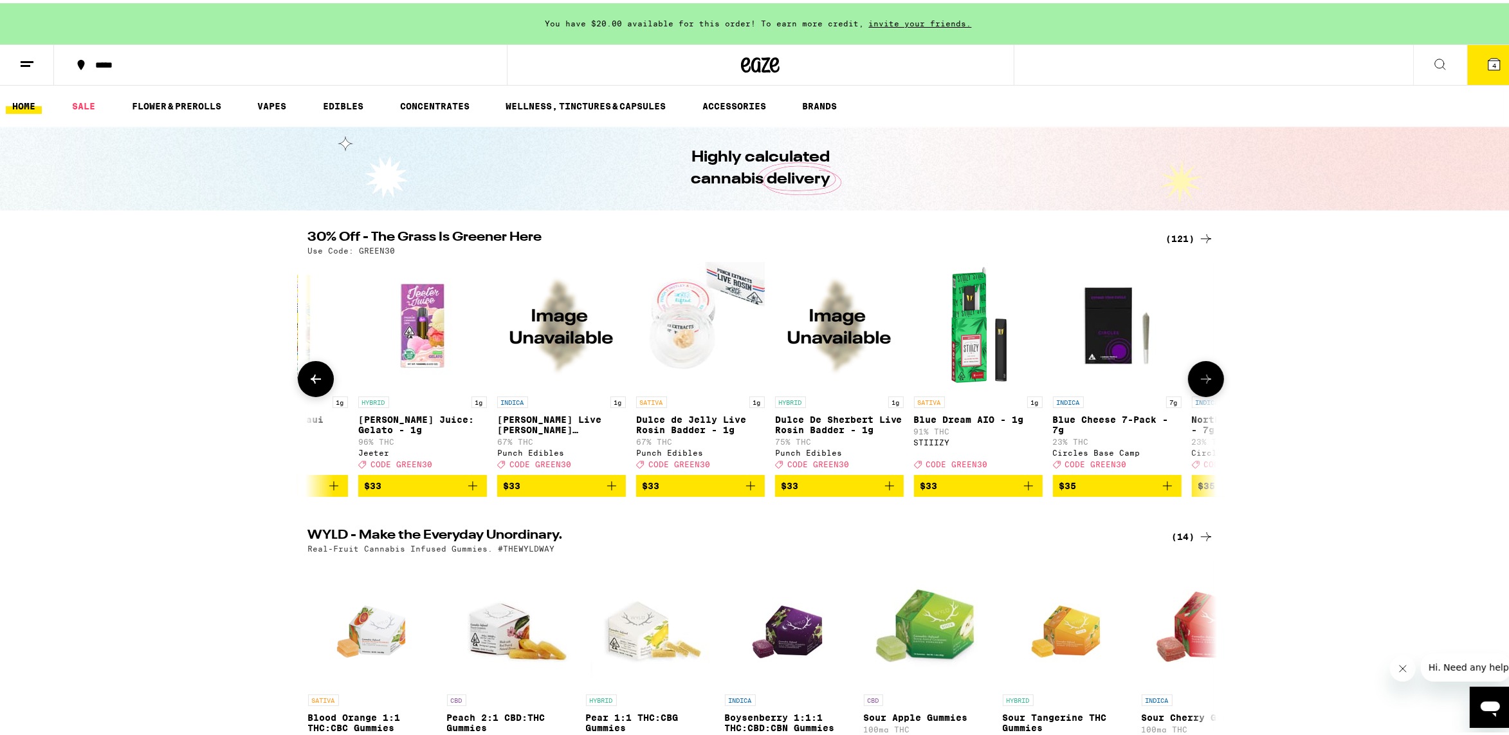
click at [1199, 380] on icon at bounding box center [1206, 375] width 15 height 15
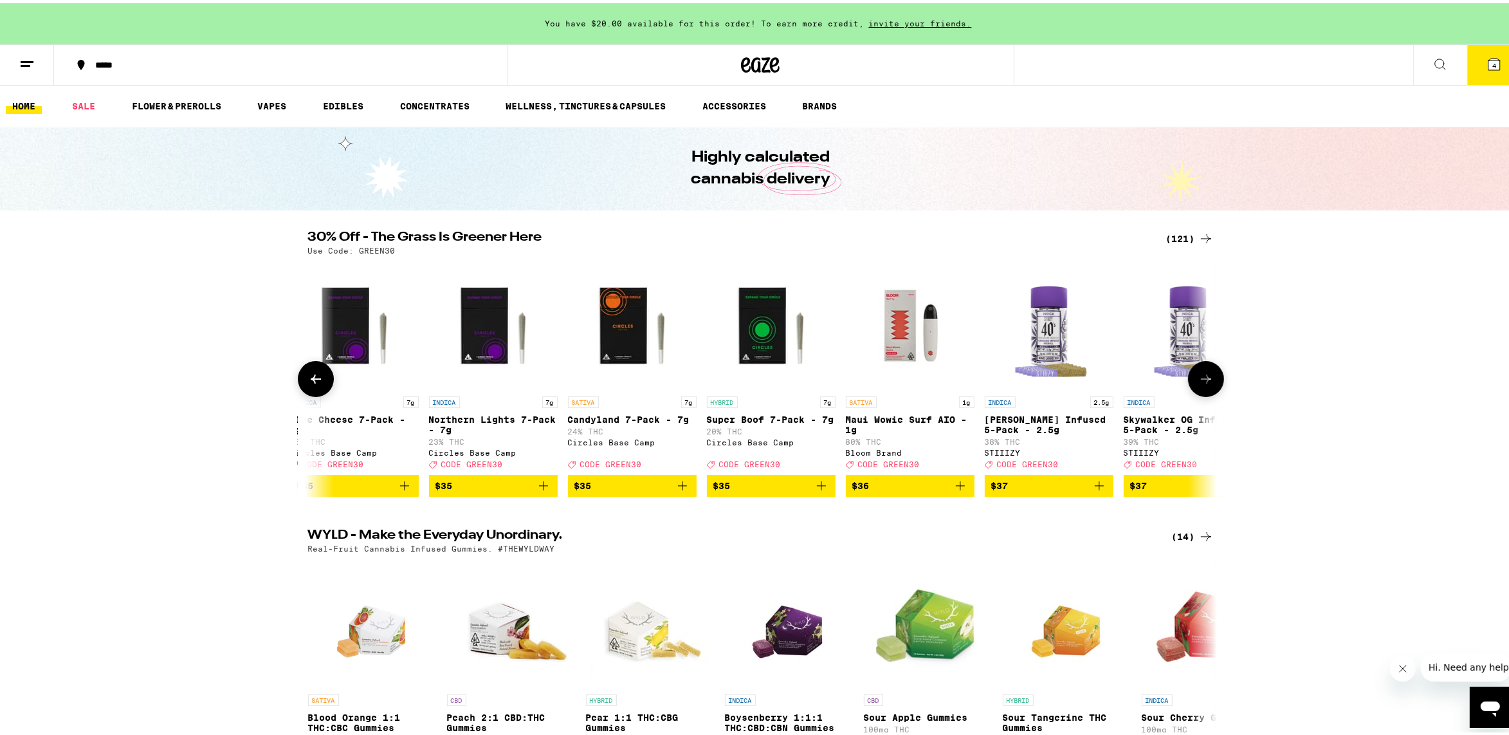
scroll to position [0, 12249]
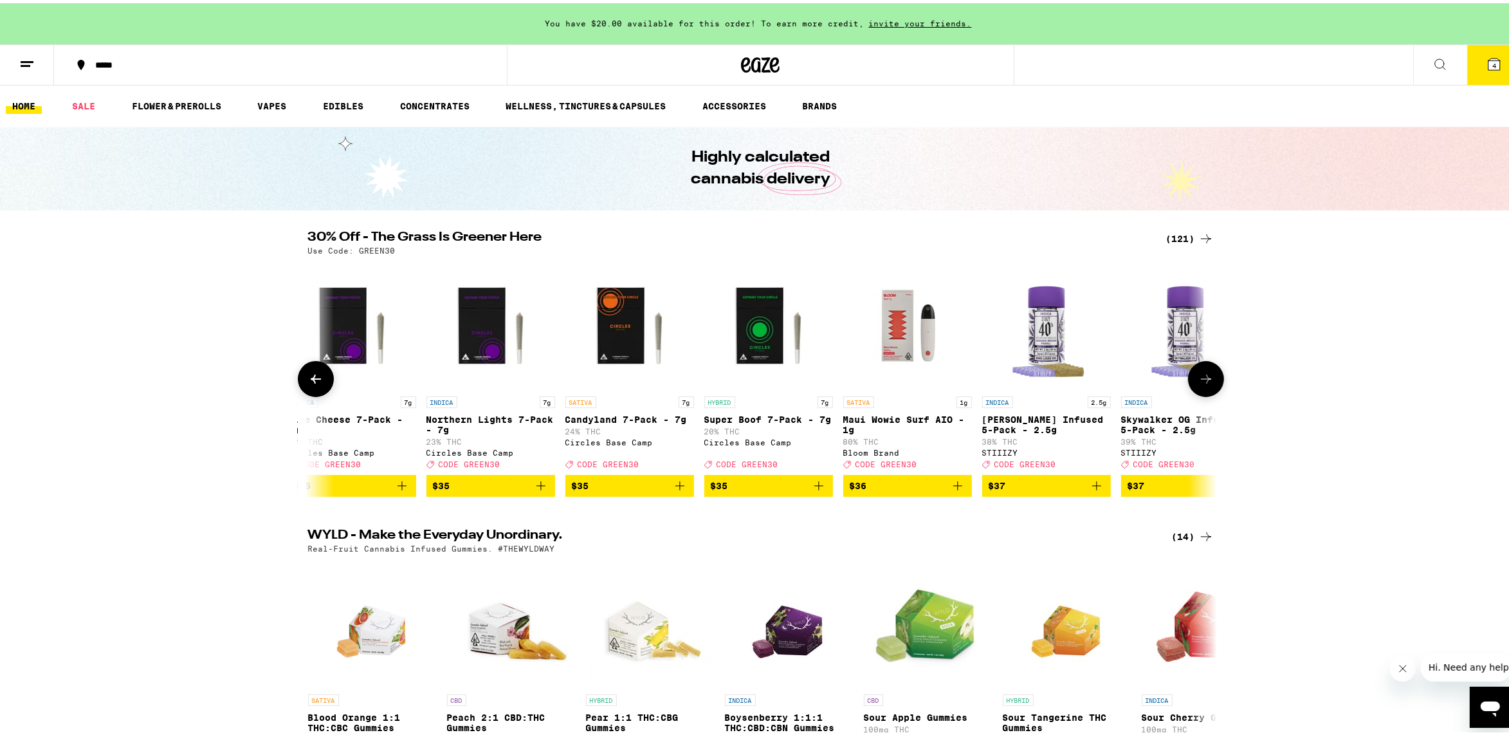
click at [1209, 381] on button at bounding box center [1206, 376] width 36 height 36
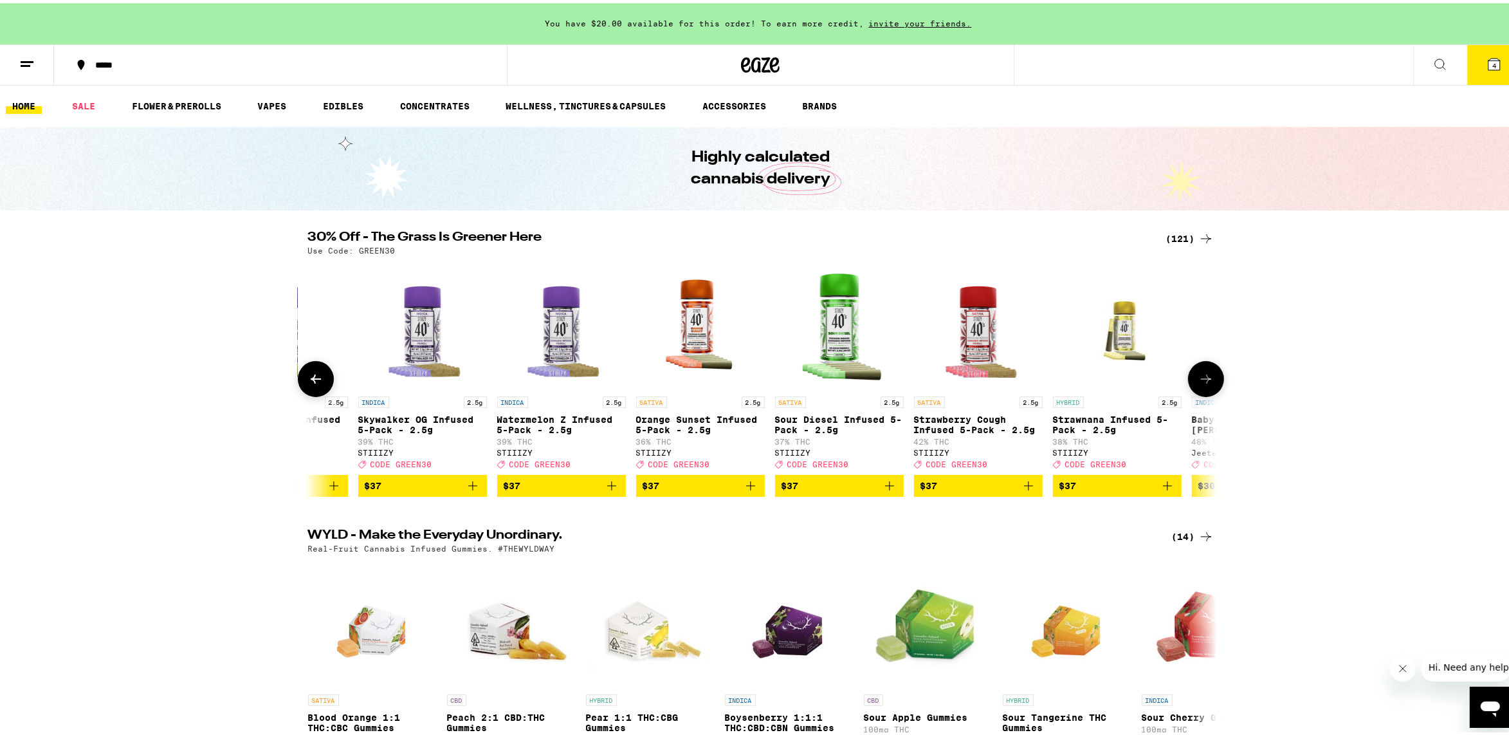
scroll to position [0, 13014]
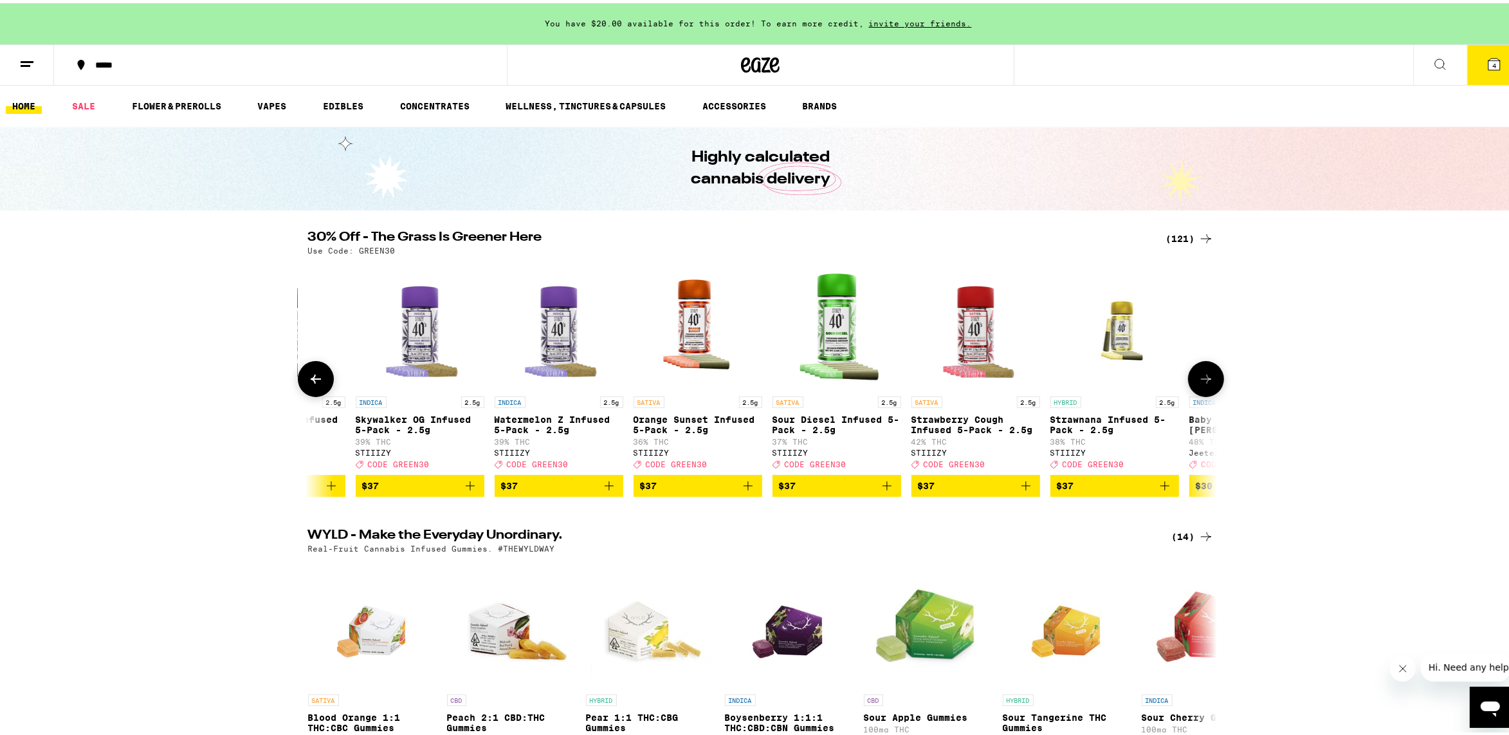
click at [542, 336] on img "Open page for Watermelon Z Infused 5-Pack - 2.5g from STIIIZY" at bounding box center [559, 322] width 129 height 129
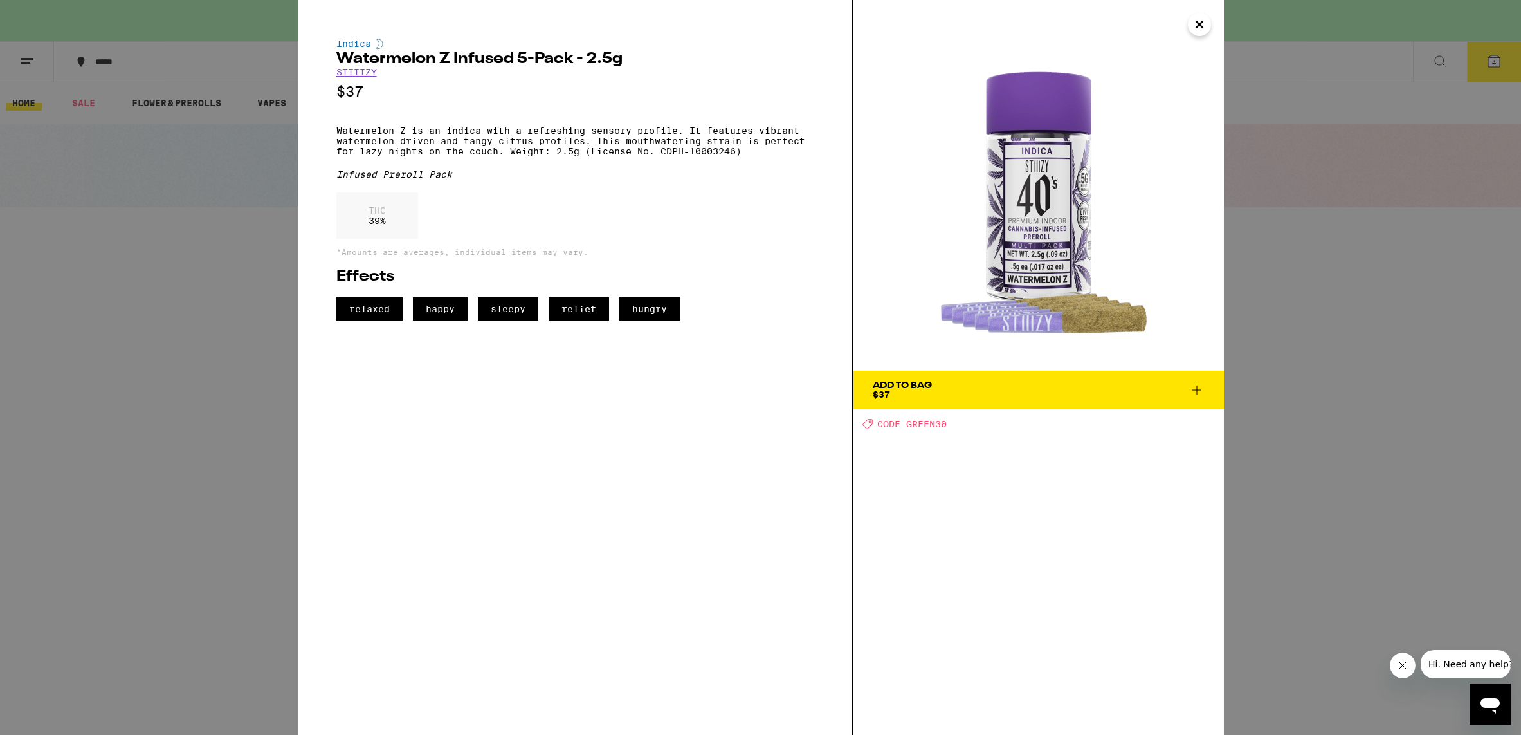
click at [1209, 18] on button "Close" at bounding box center [1199, 24] width 23 height 23
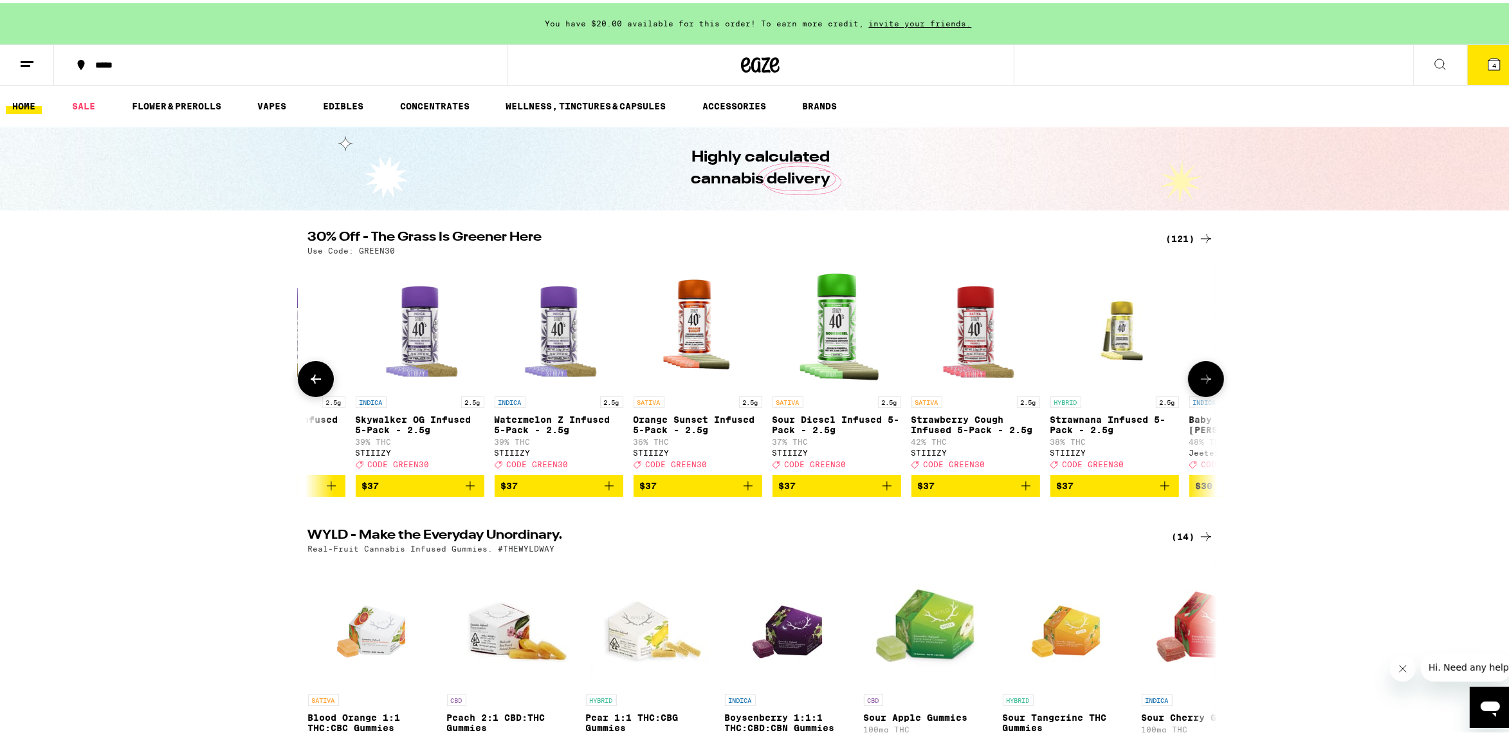
click at [422, 327] on img "Open page for Skywalker OG Infused 5-Pack - 2.5g from STIIIZY" at bounding box center [420, 322] width 129 height 129
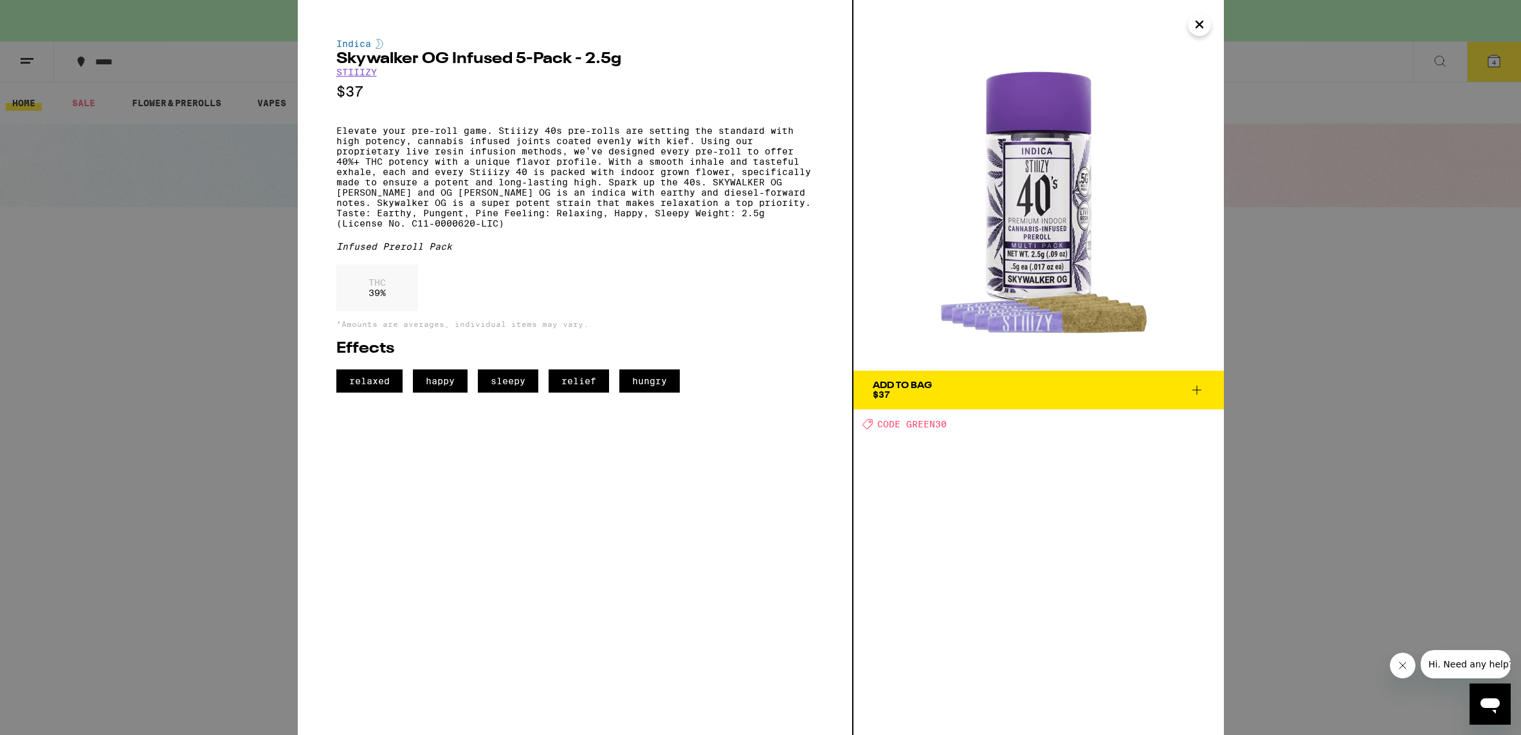
click at [1208, 21] on button "Close" at bounding box center [1199, 24] width 23 height 23
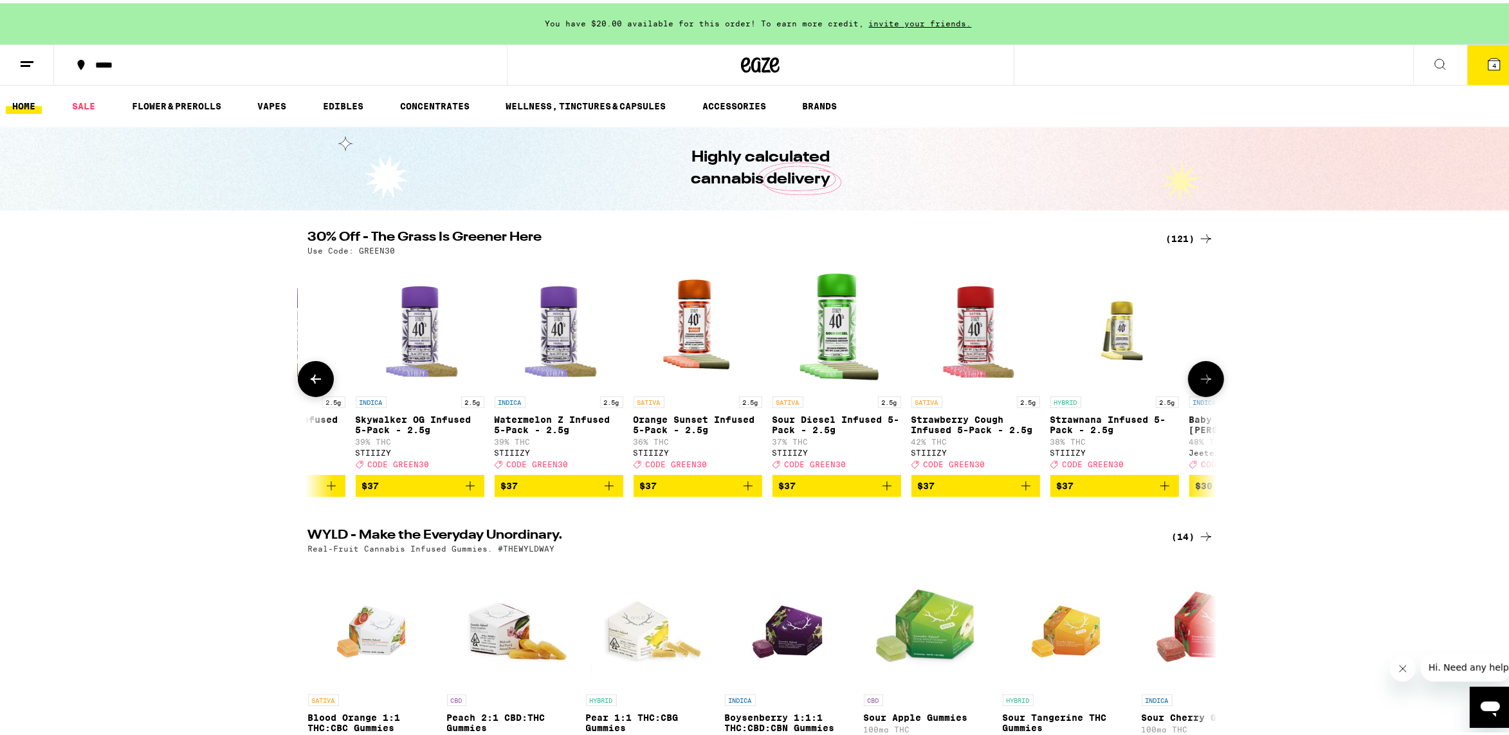
click at [308, 374] on icon at bounding box center [315, 375] width 15 height 15
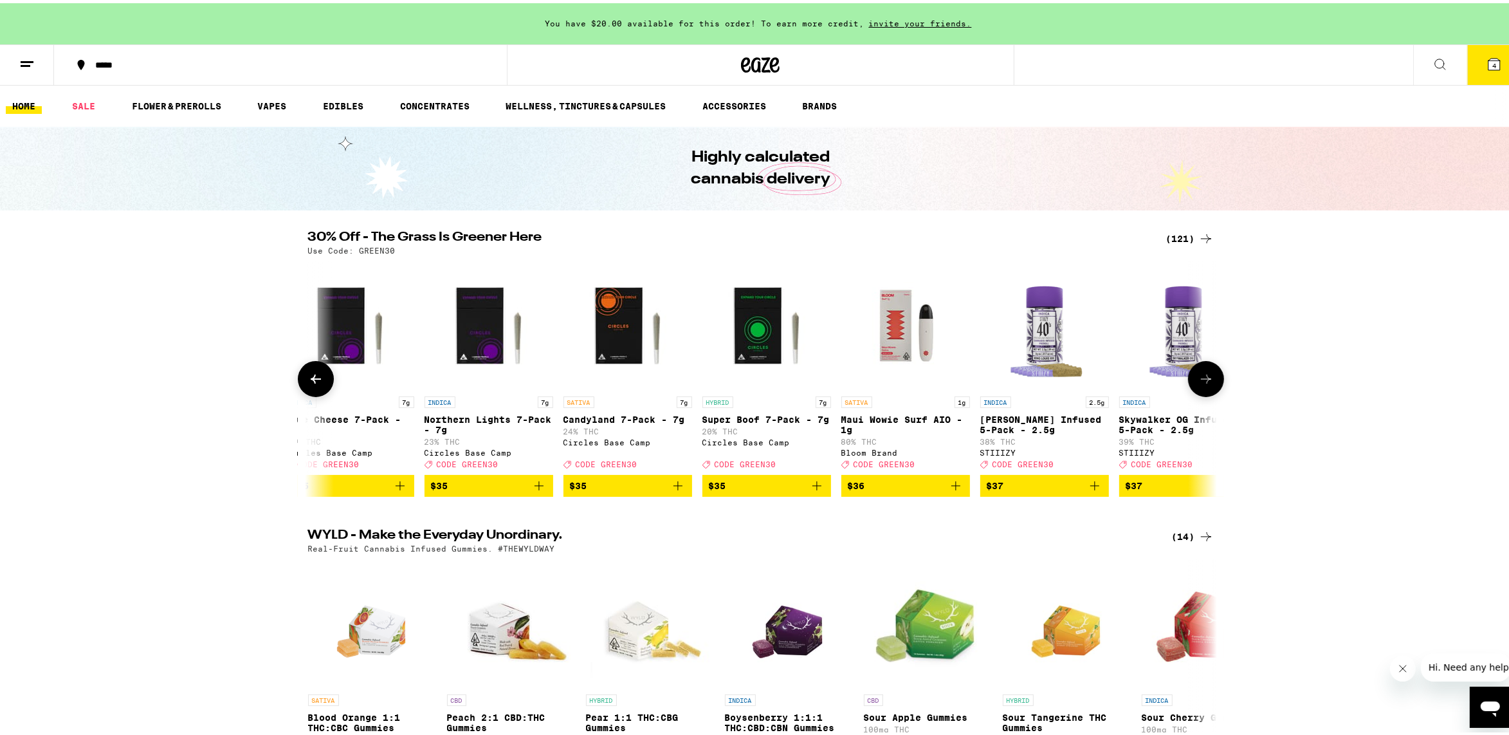
scroll to position [0, 12249]
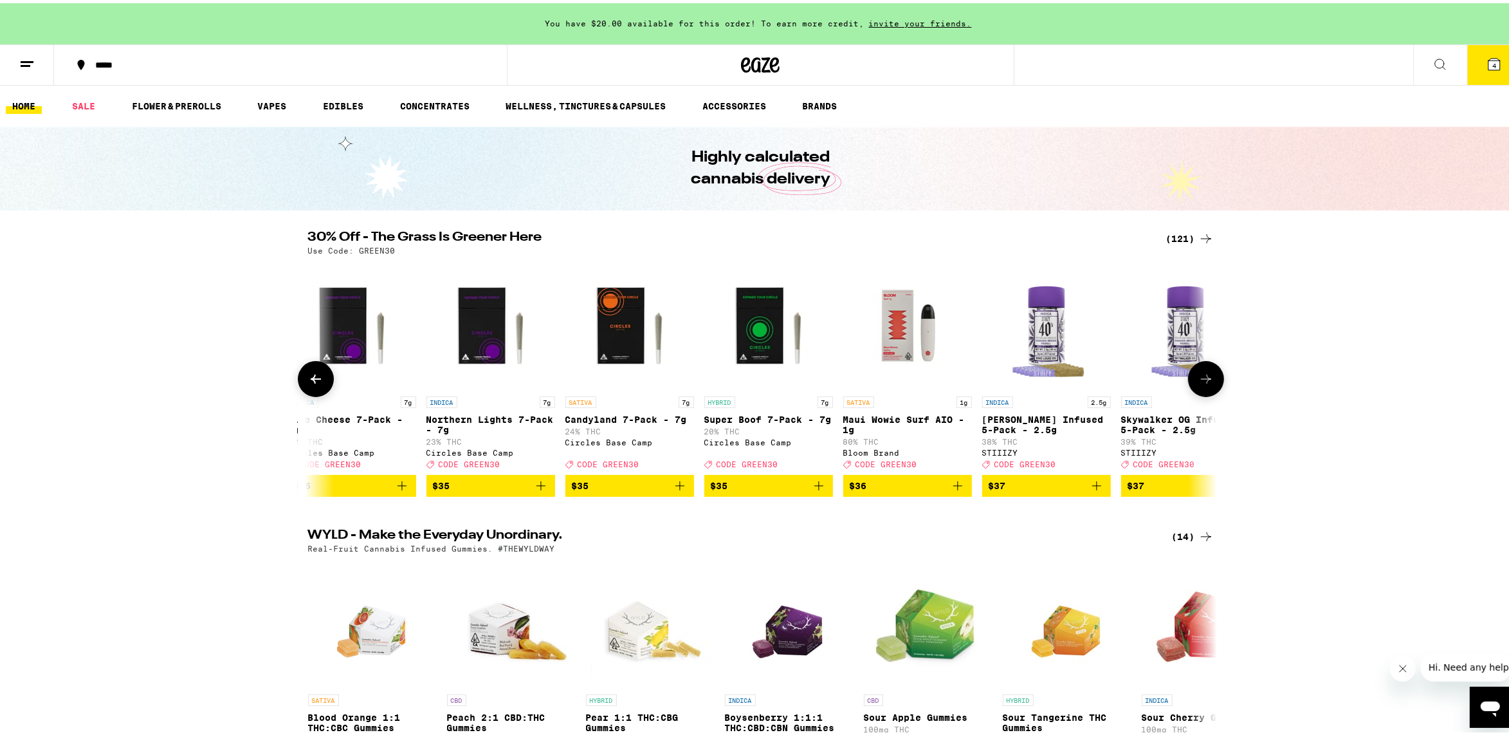
click at [1043, 335] on img "Open page for King Louis XIII Infused 5-Pack - 2.5g from STIIIZY" at bounding box center [1046, 322] width 129 height 129
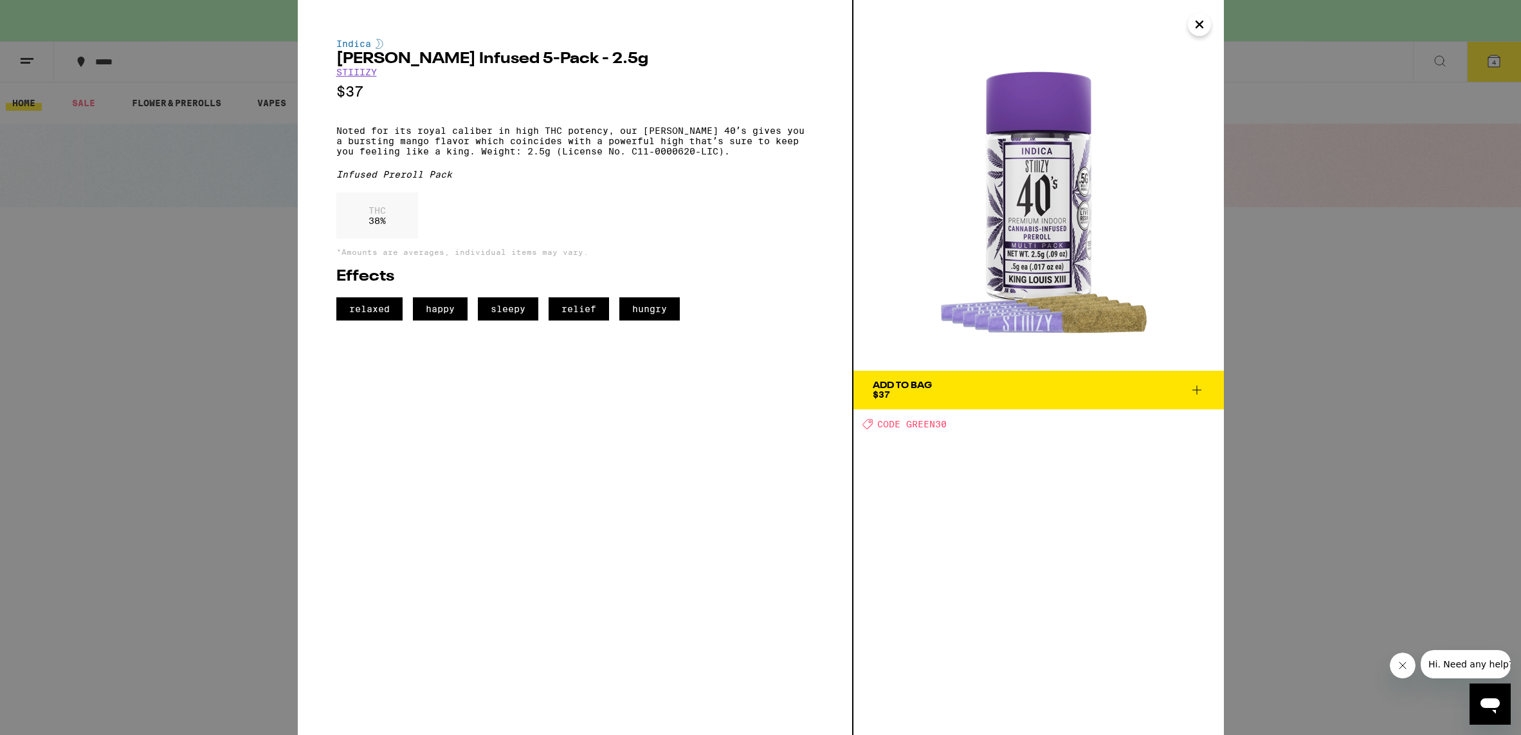
click at [1195, 28] on icon "Close" at bounding box center [1199, 24] width 15 height 19
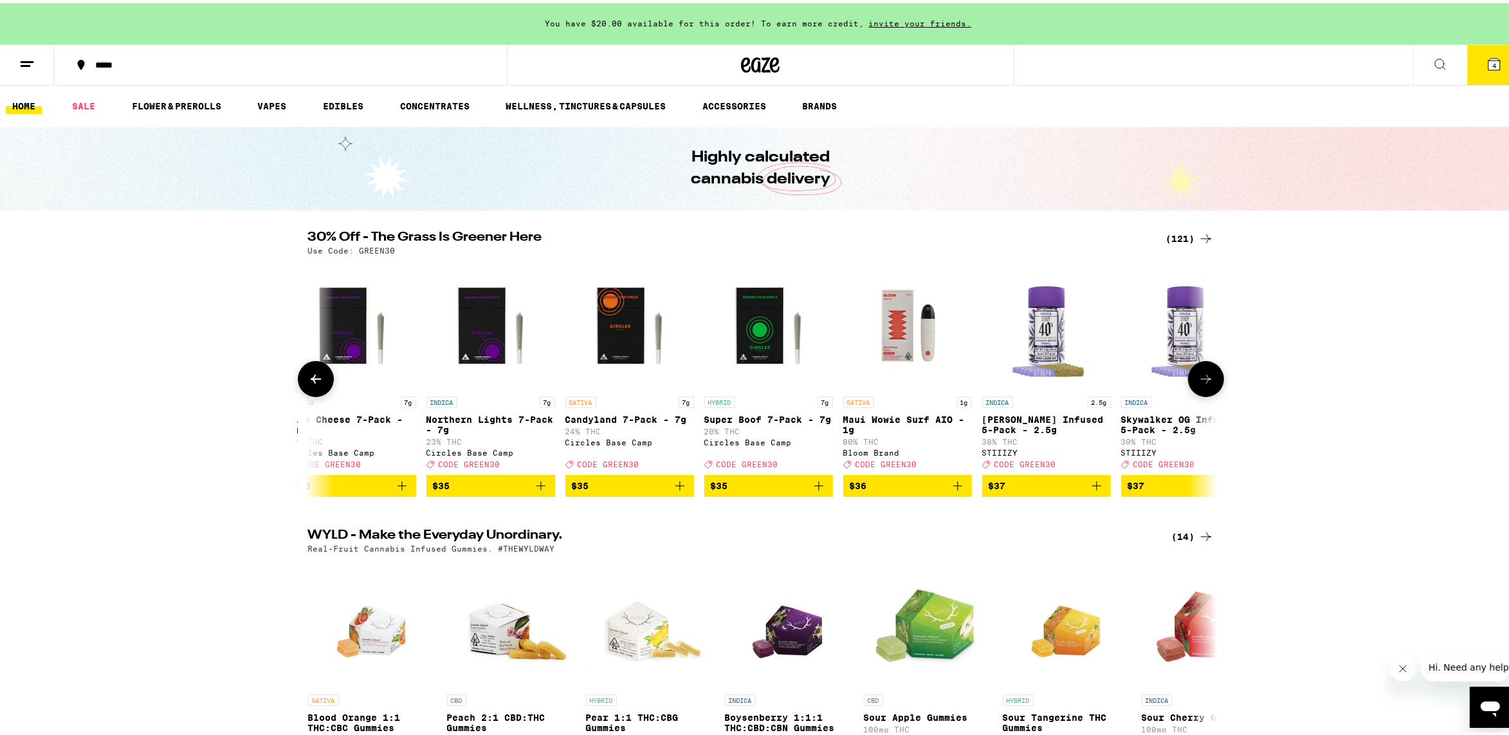
click at [1204, 380] on icon at bounding box center [1206, 375] width 10 height 9
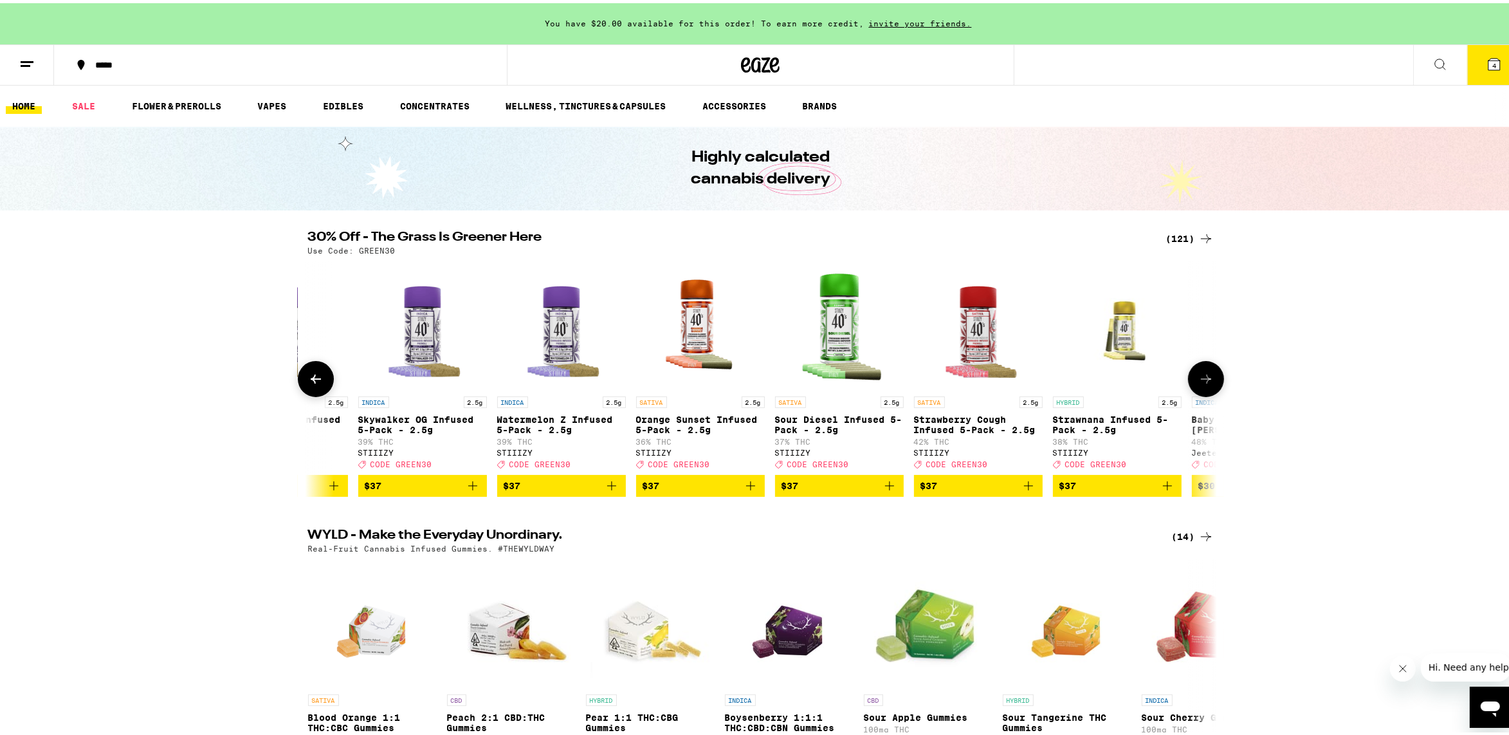
scroll to position [0, 13014]
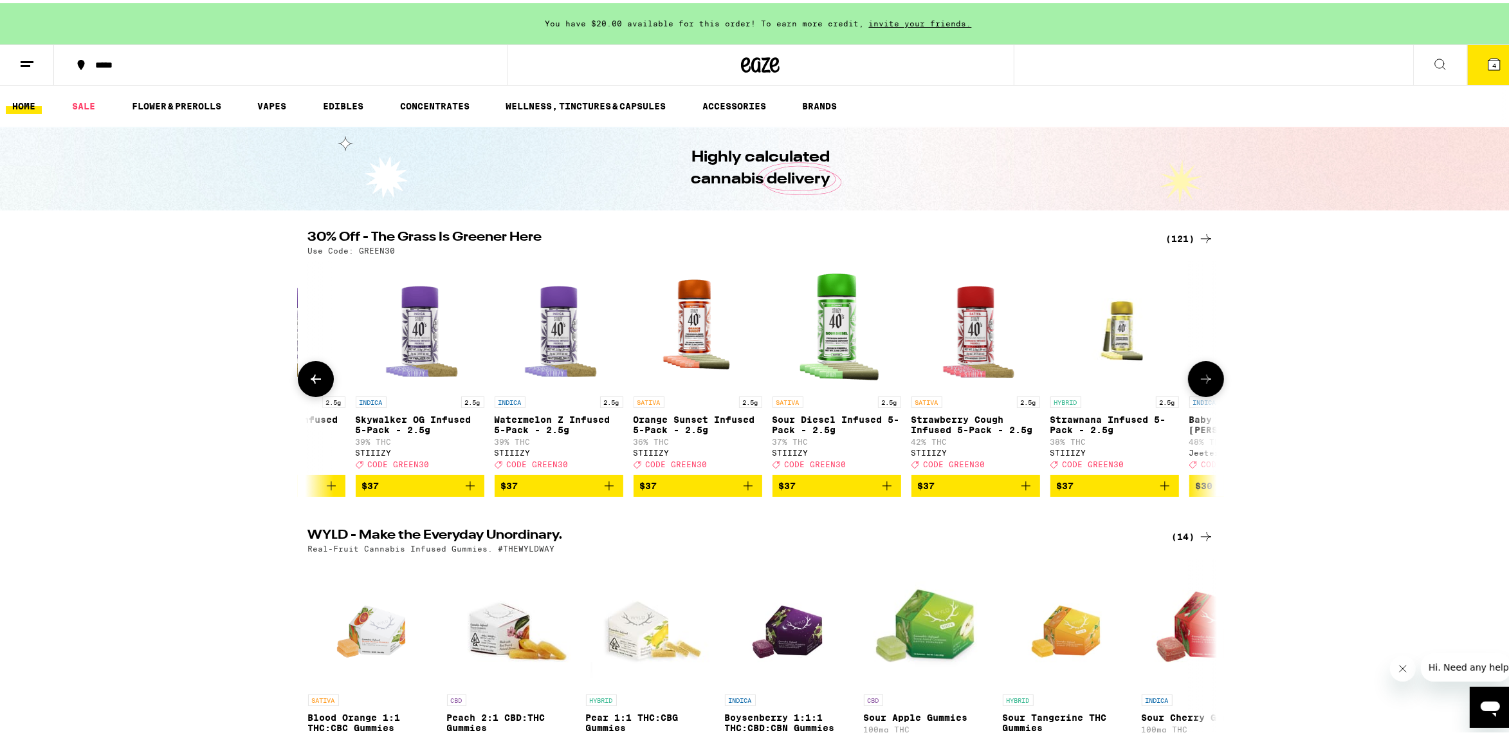
click at [463, 486] on icon "Add to bag" at bounding box center [470, 482] width 15 height 15
click at [1199, 372] on icon at bounding box center [1206, 375] width 15 height 15
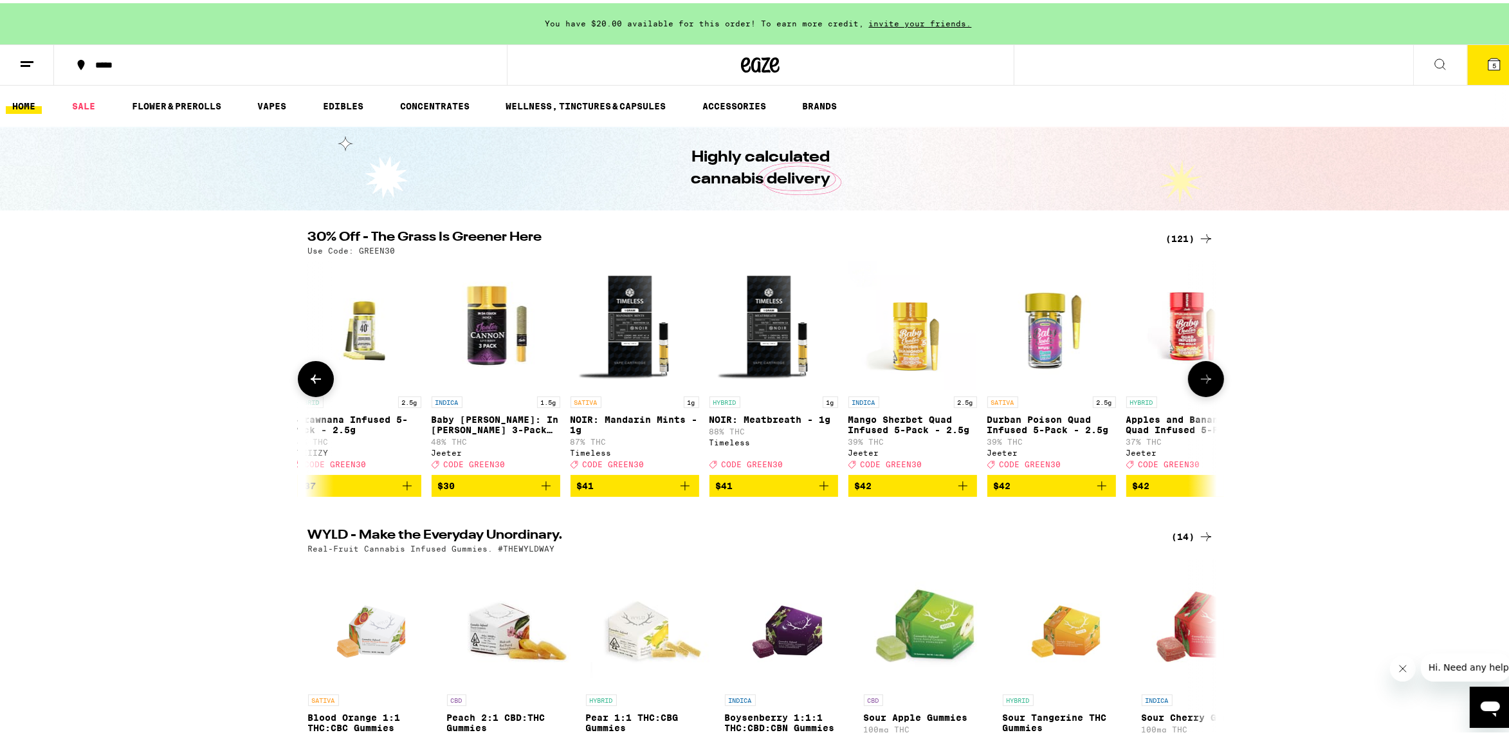
scroll to position [0, 13780]
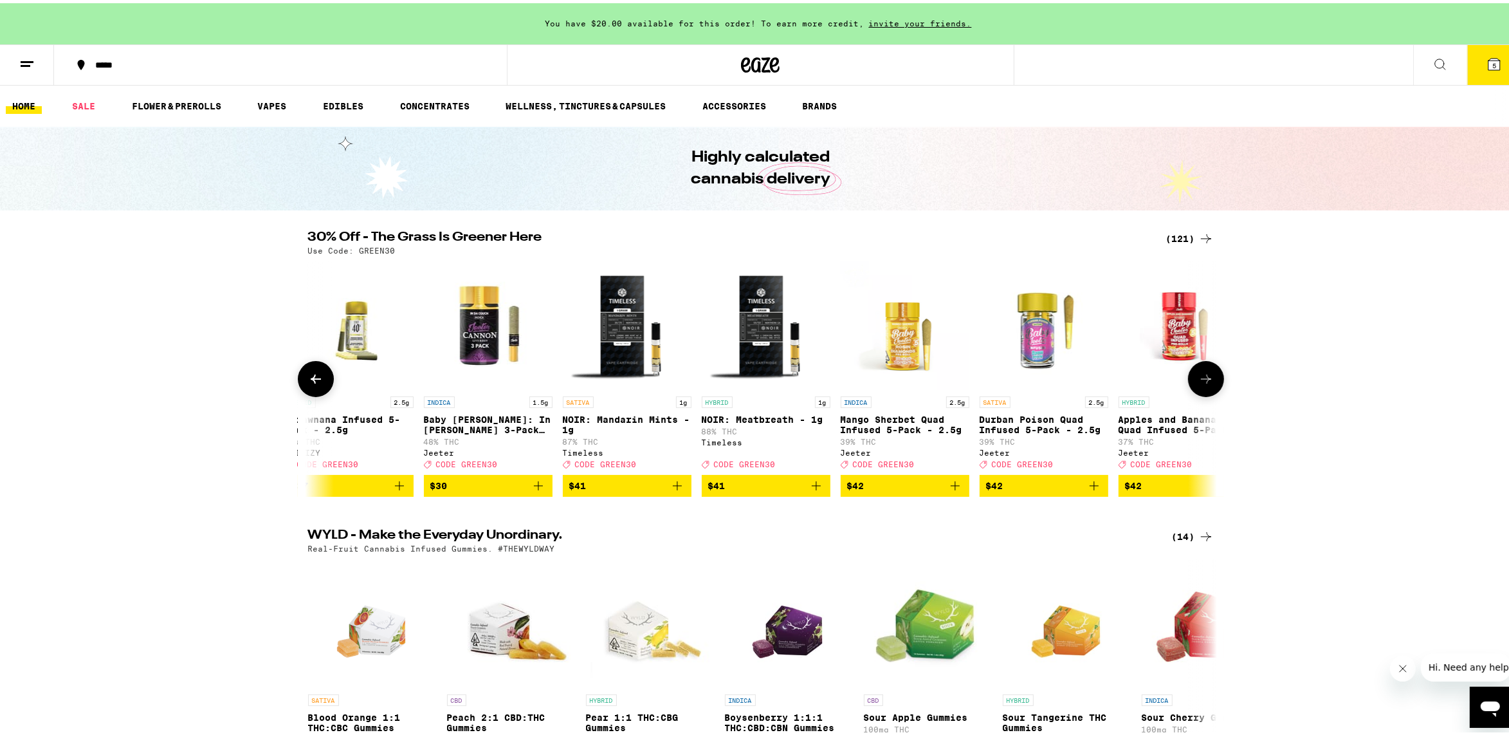
click at [1199, 380] on icon at bounding box center [1206, 375] width 15 height 15
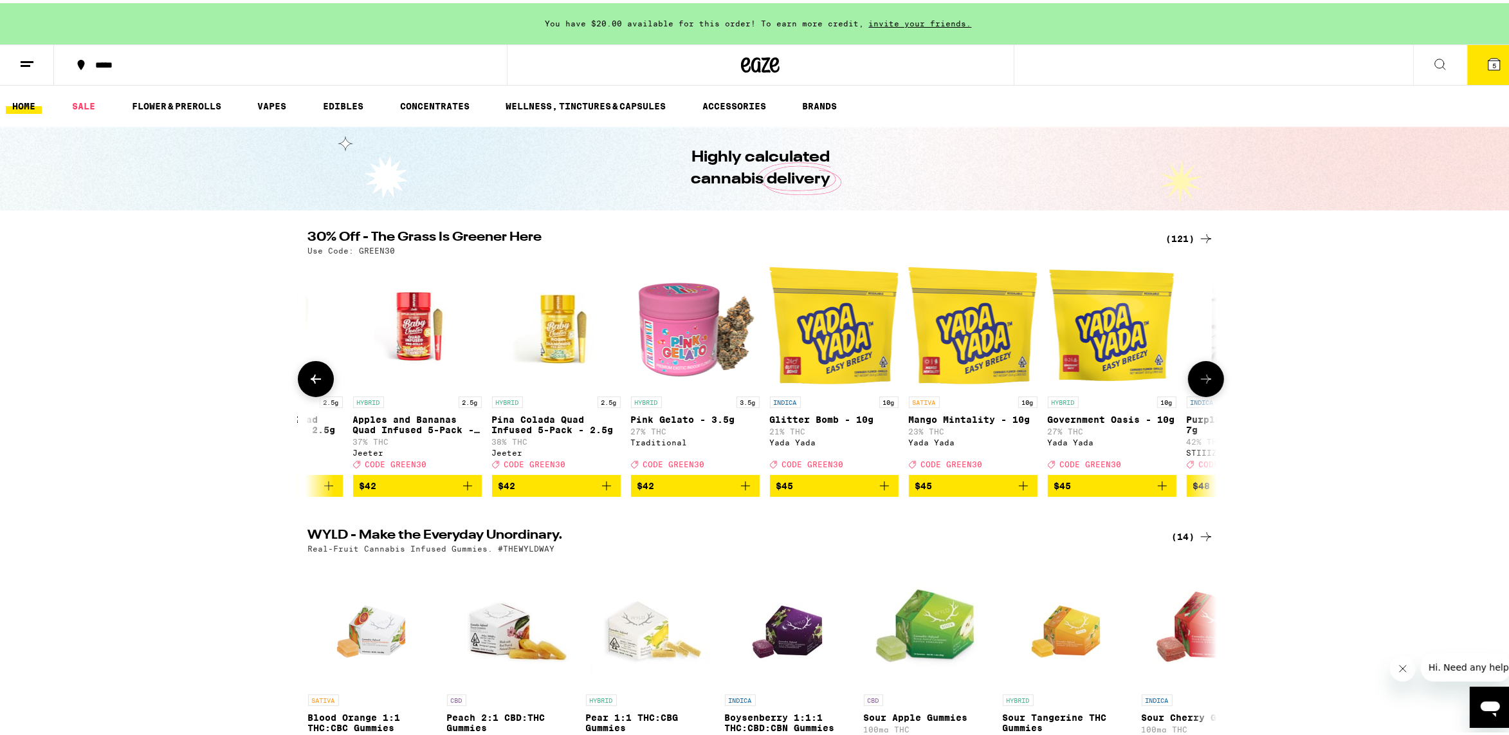
click at [1199, 380] on icon at bounding box center [1206, 375] width 15 height 15
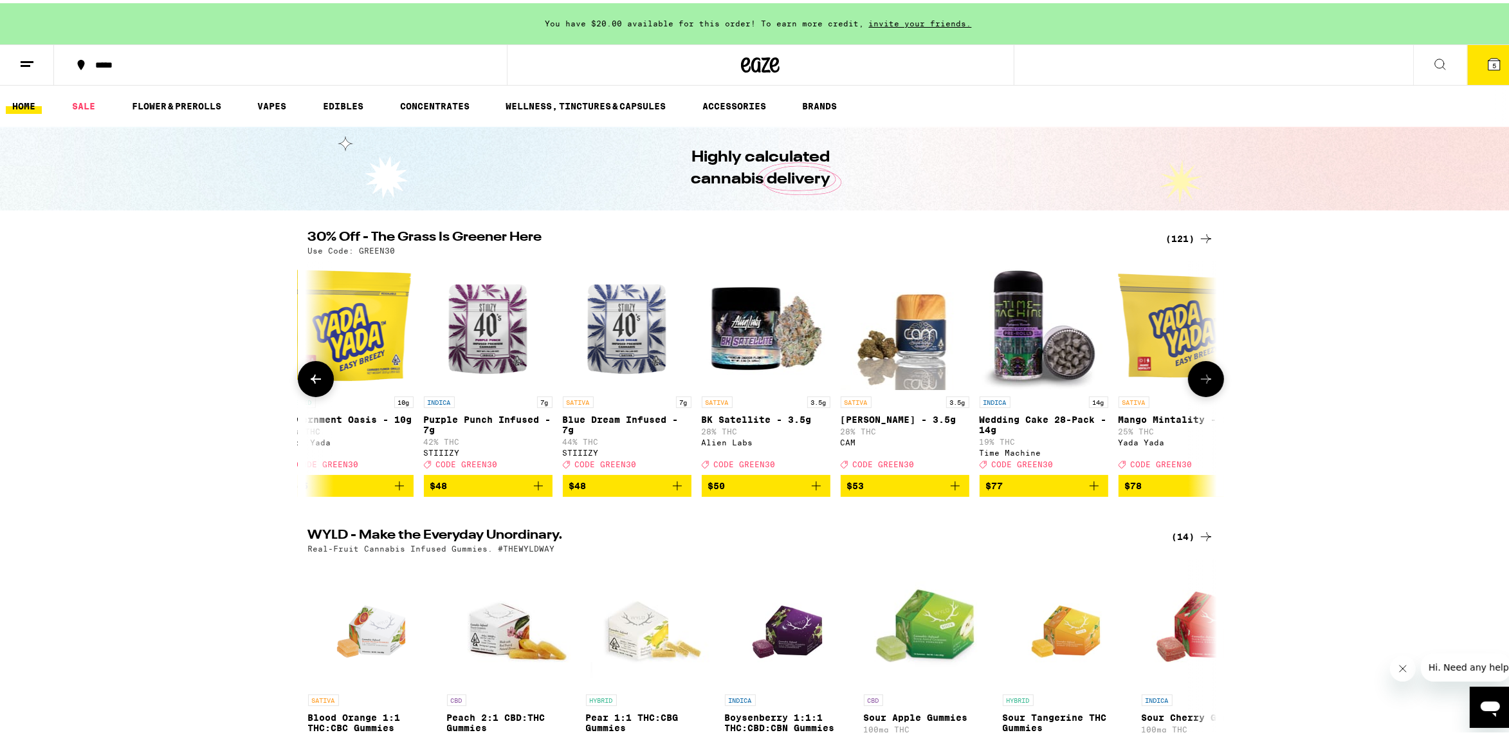
scroll to position [0, 15311]
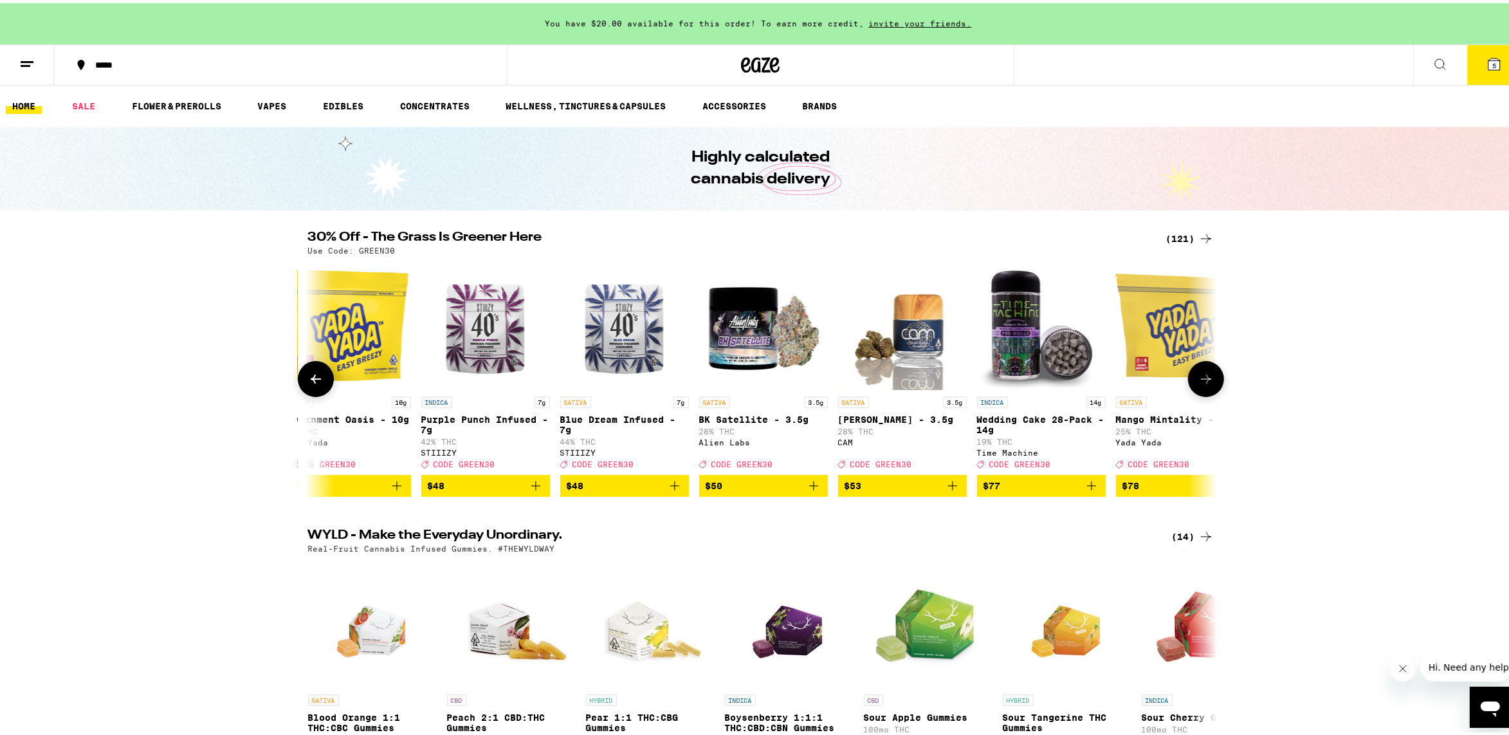
click at [1210, 376] on button at bounding box center [1206, 376] width 36 height 36
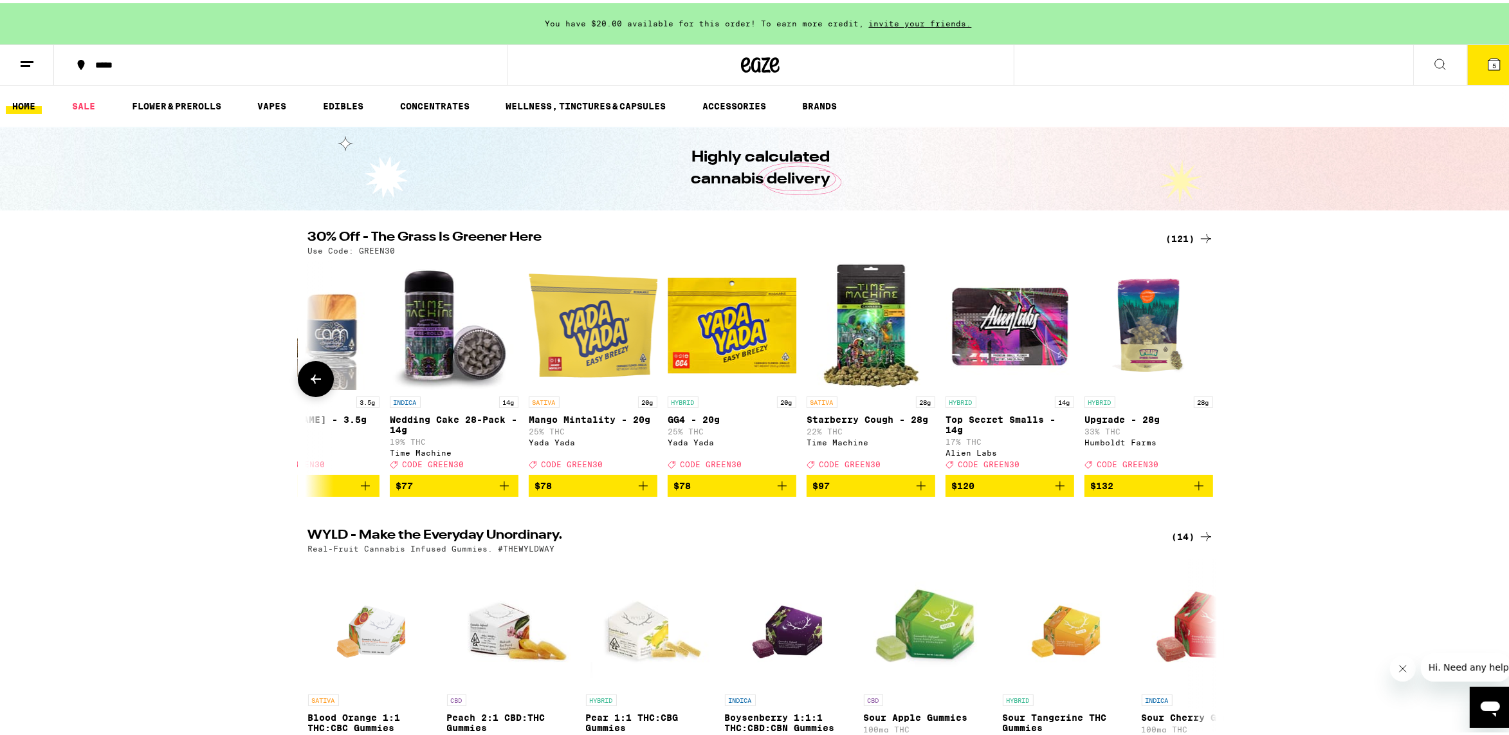
scroll to position [0, 15907]
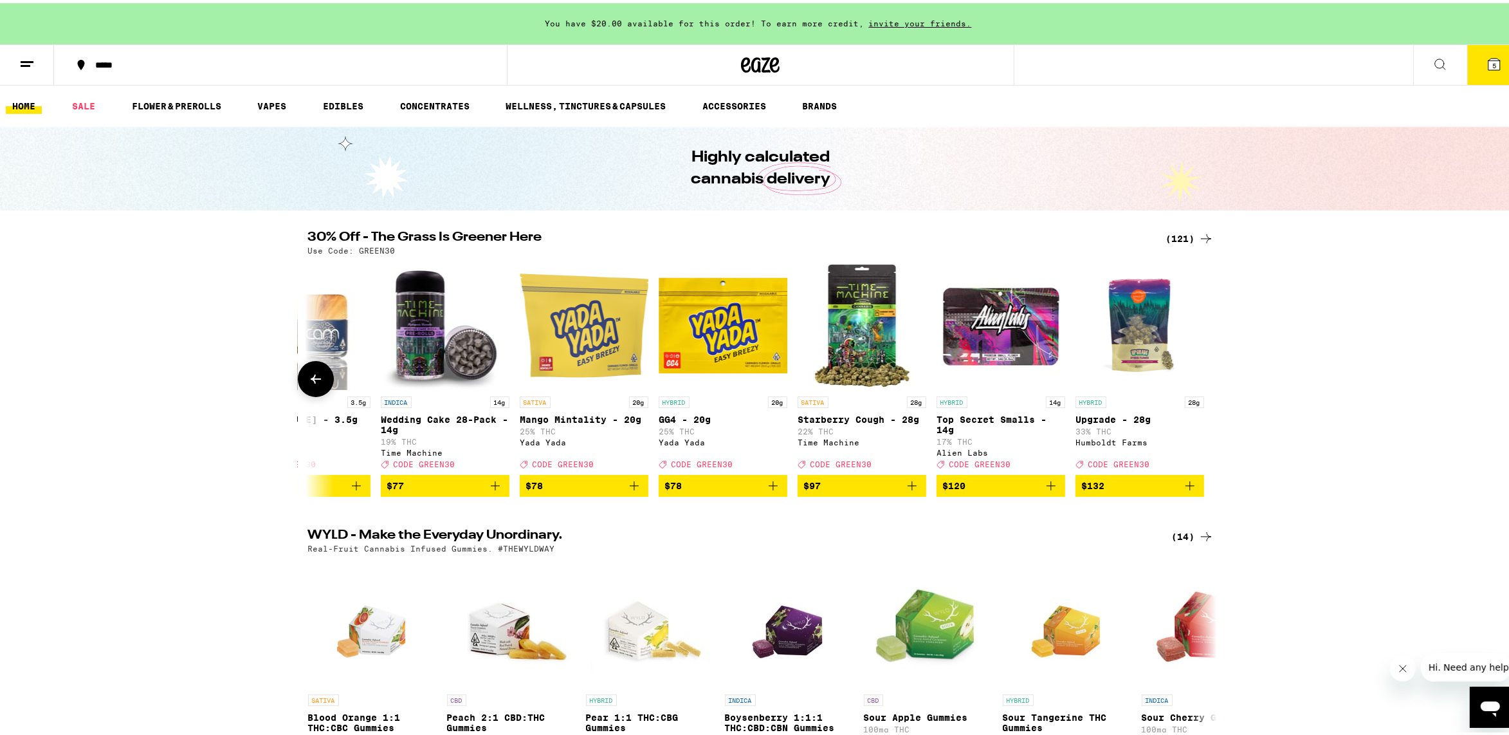
click at [308, 378] on icon at bounding box center [315, 375] width 15 height 15
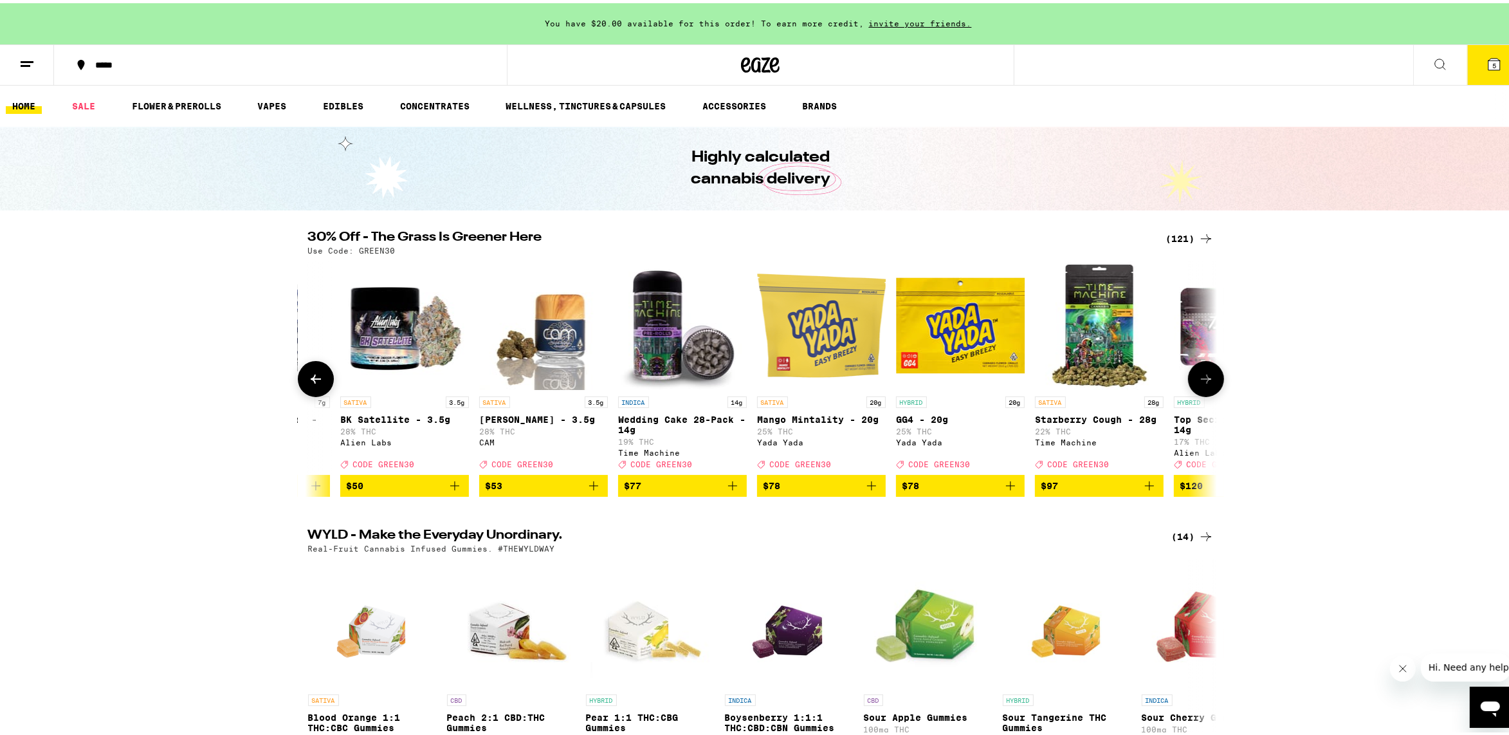
click at [308, 378] on icon at bounding box center [315, 375] width 15 height 15
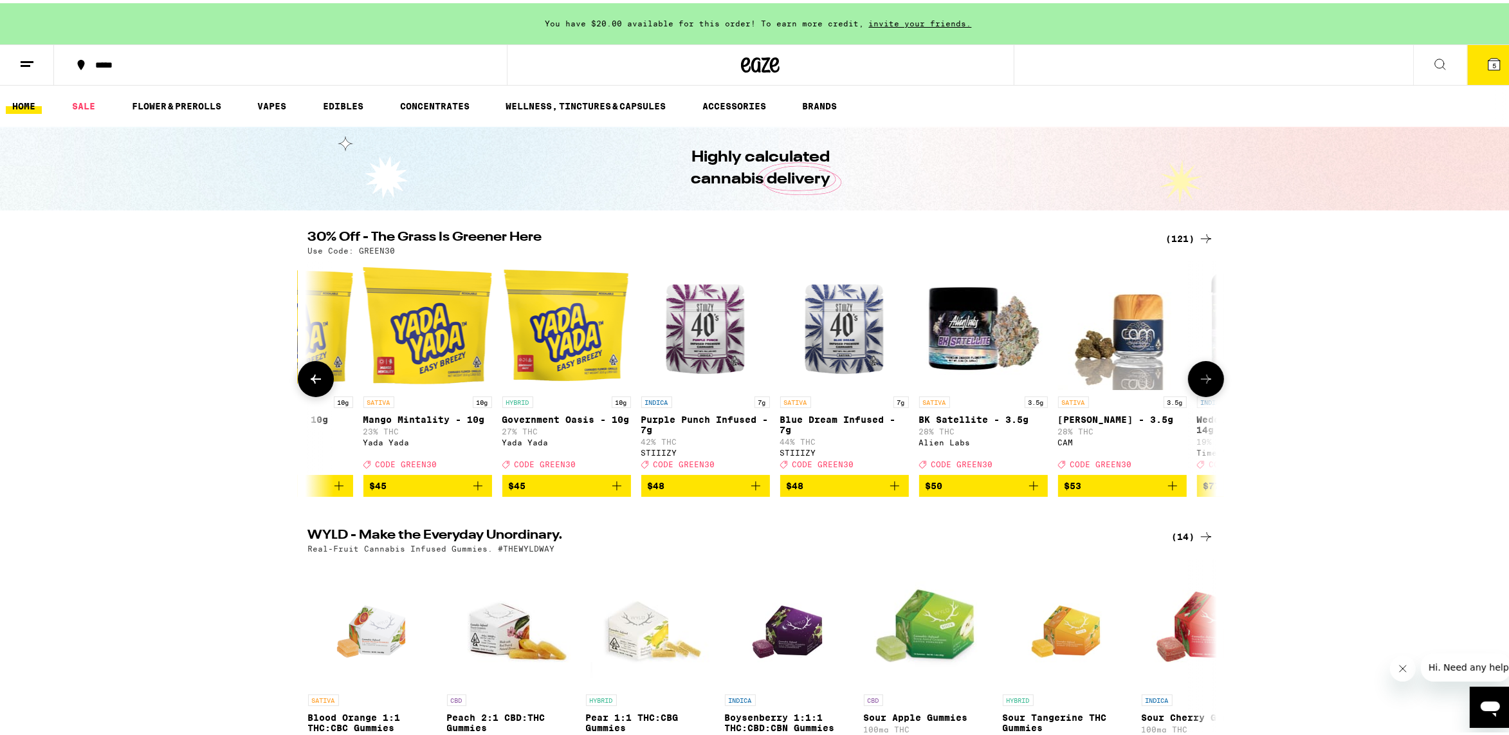
click at [308, 378] on icon at bounding box center [315, 375] width 15 height 15
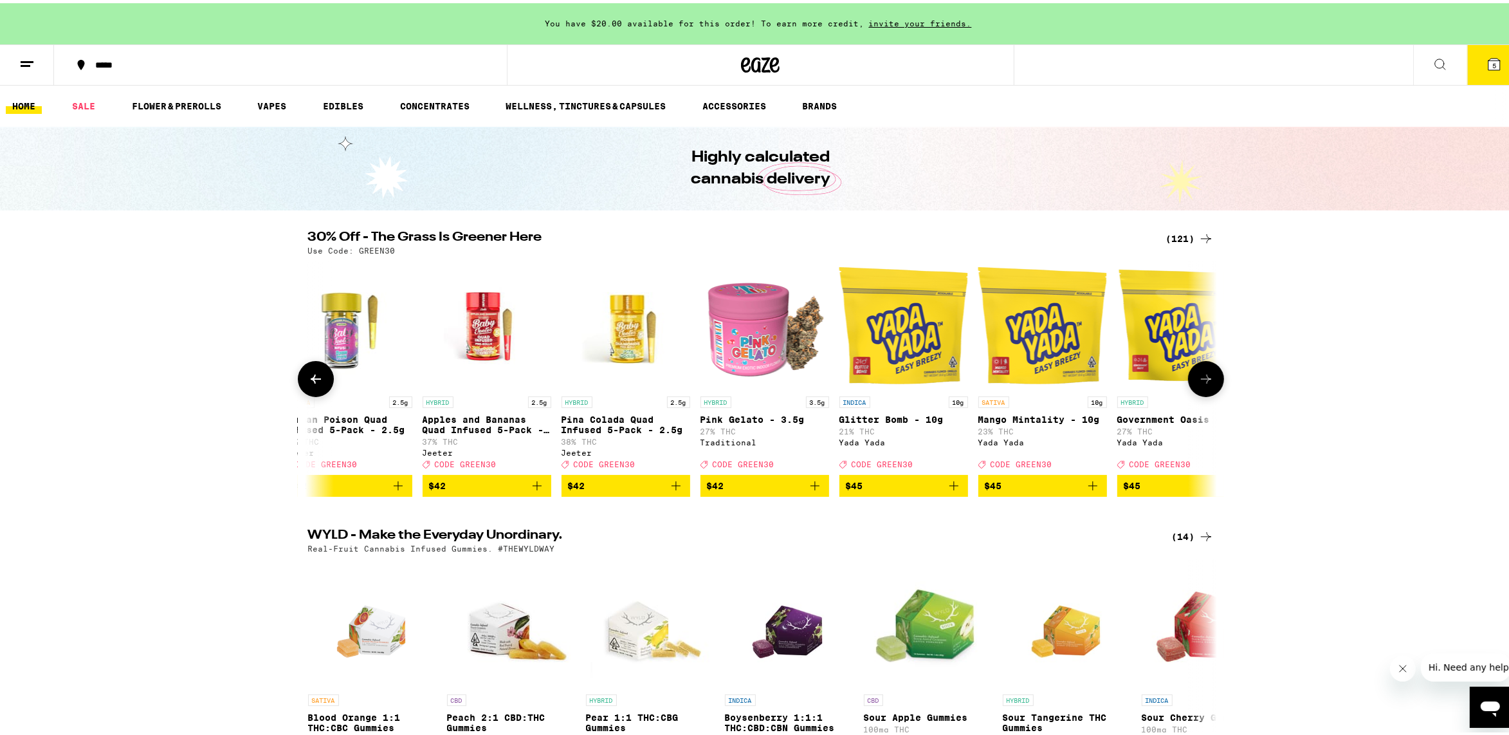
click at [308, 378] on icon at bounding box center [315, 375] width 15 height 15
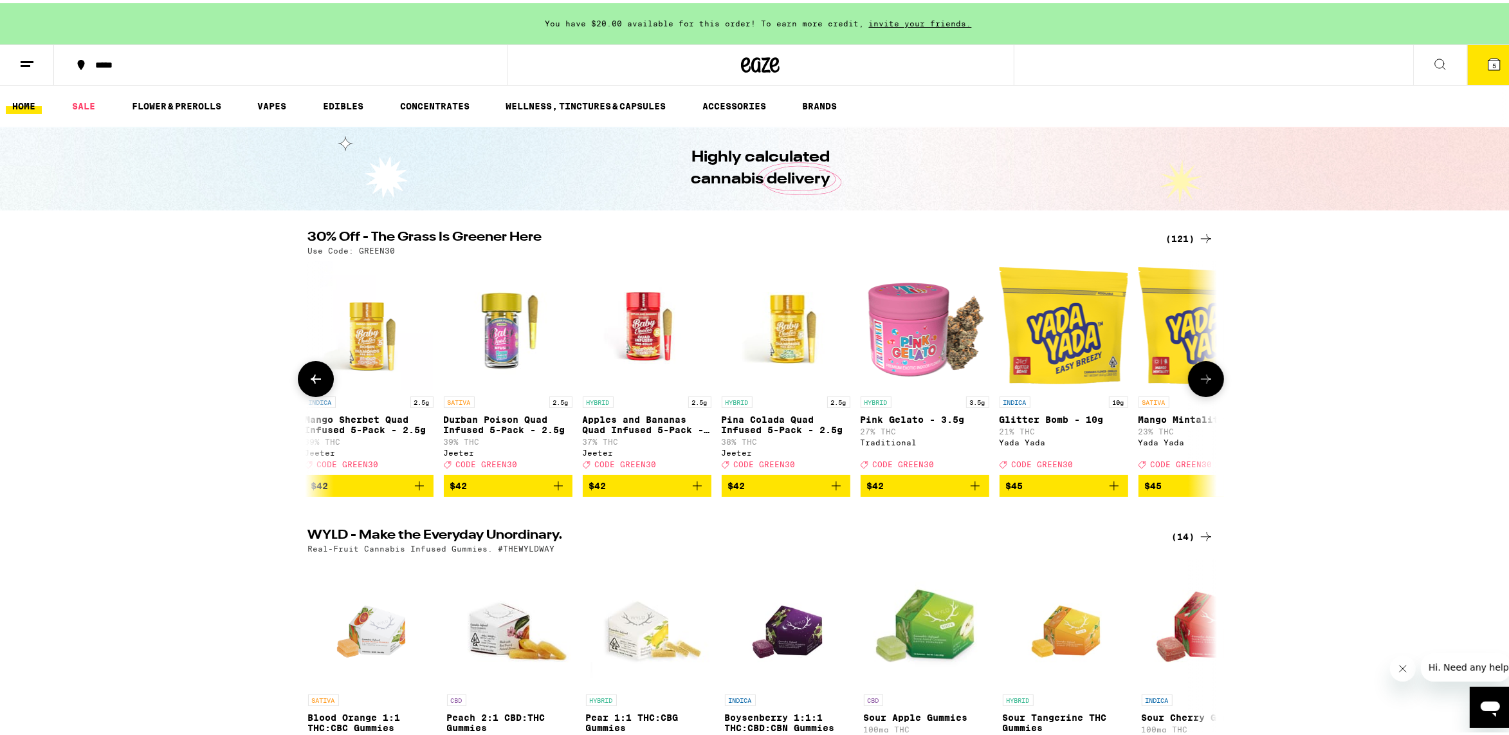
click at [308, 378] on icon at bounding box center [315, 375] width 15 height 15
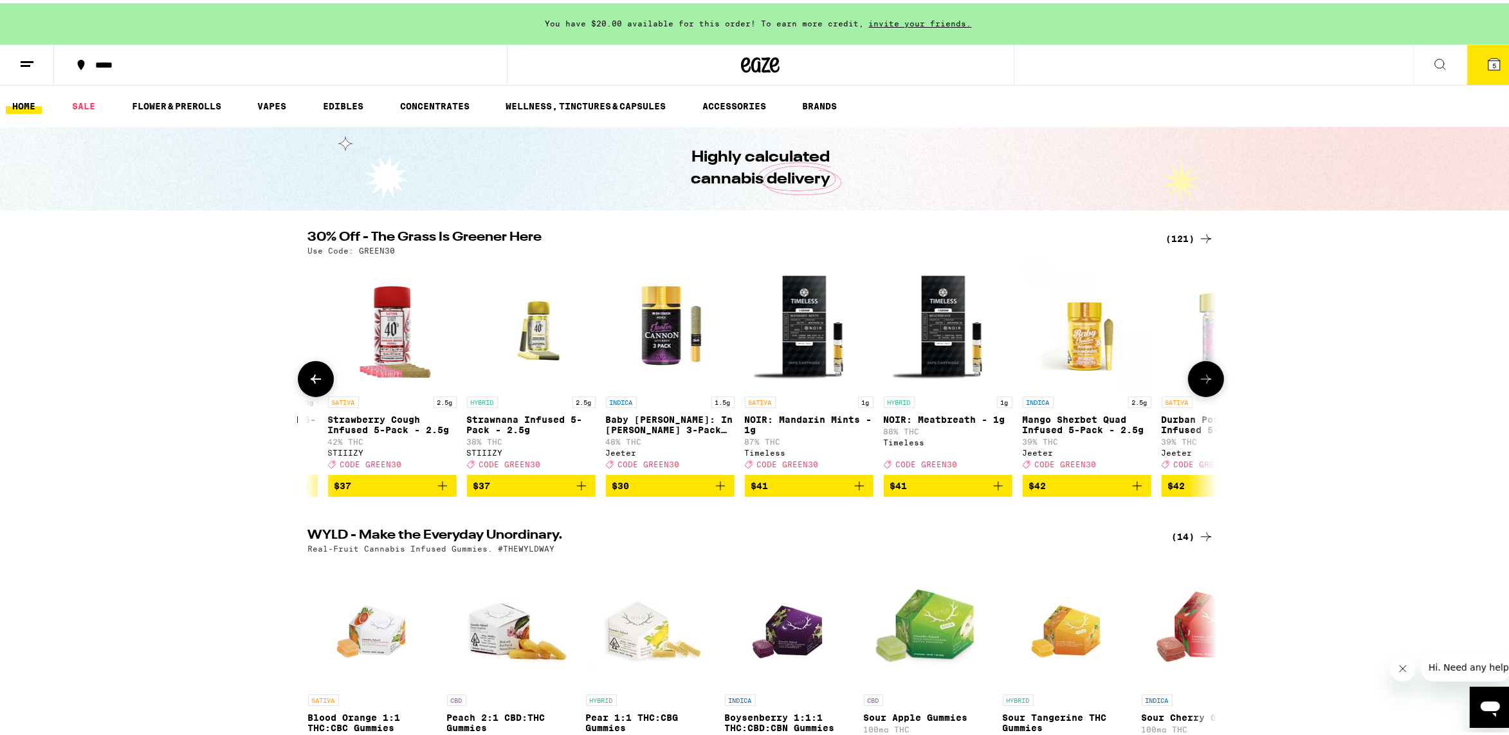
click at [308, 378] on icon at bounding box center [315, 375] width 15 height 15
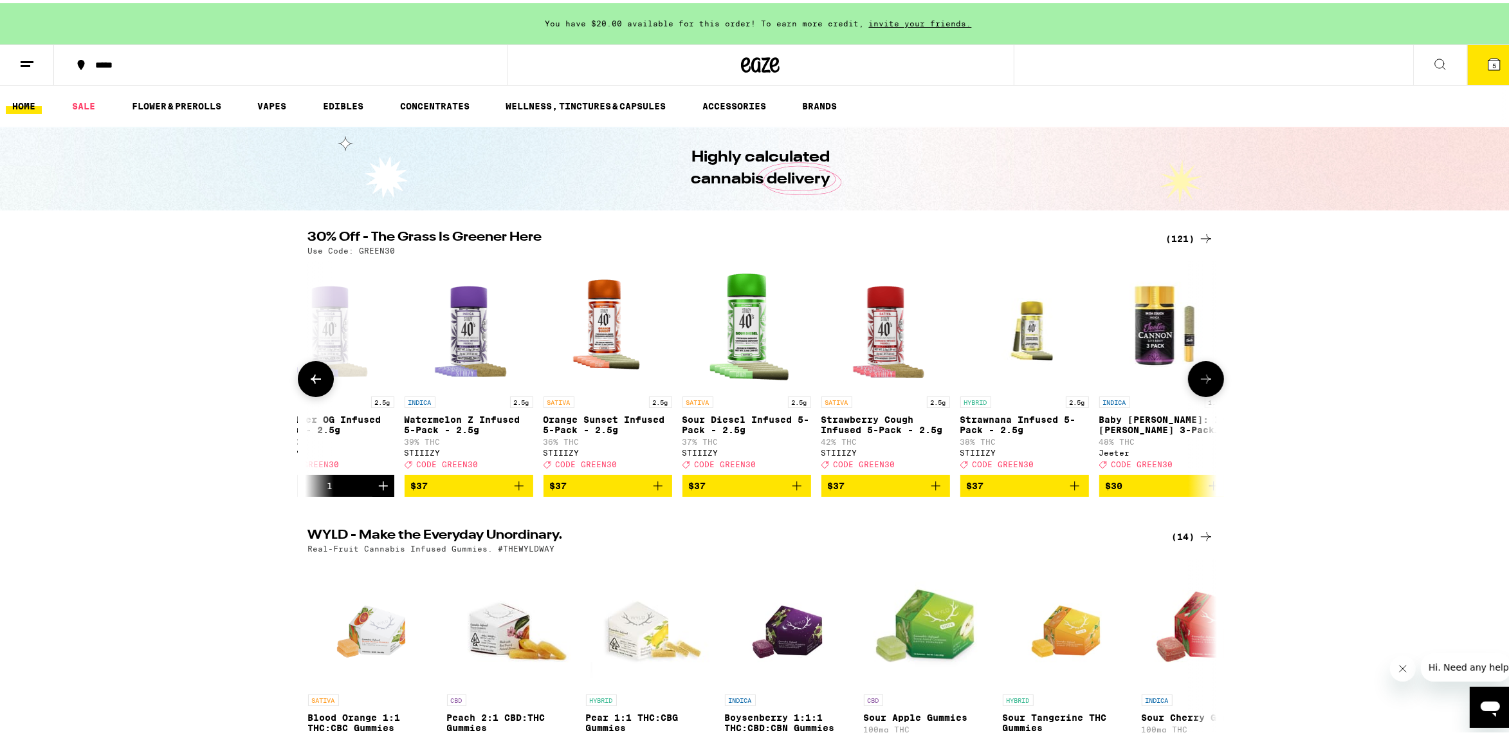
click at [308, 378] on icon at bounding box center [315, 375] width 15 height 15
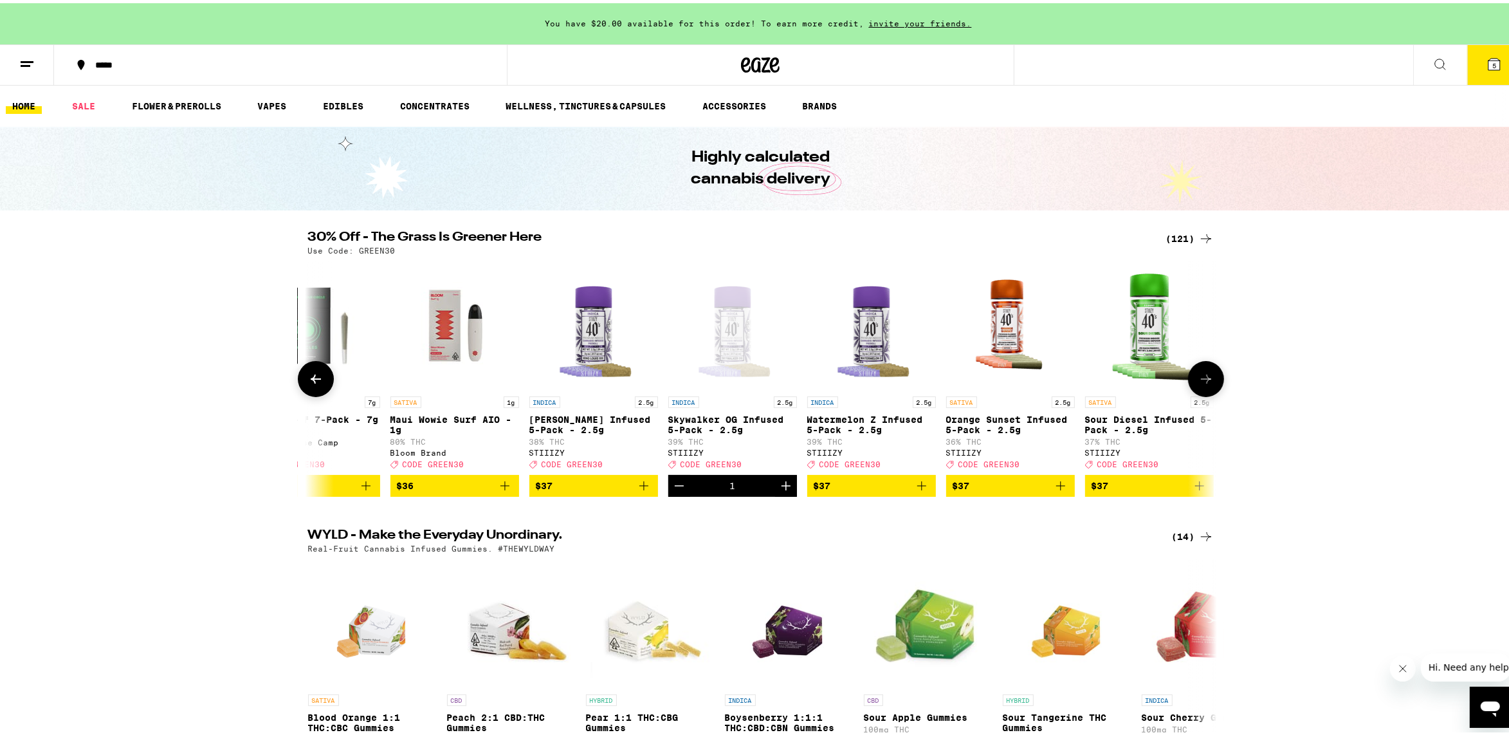
click at [308, 378] on icon at bounding box center [315, 375] width 15 height 15
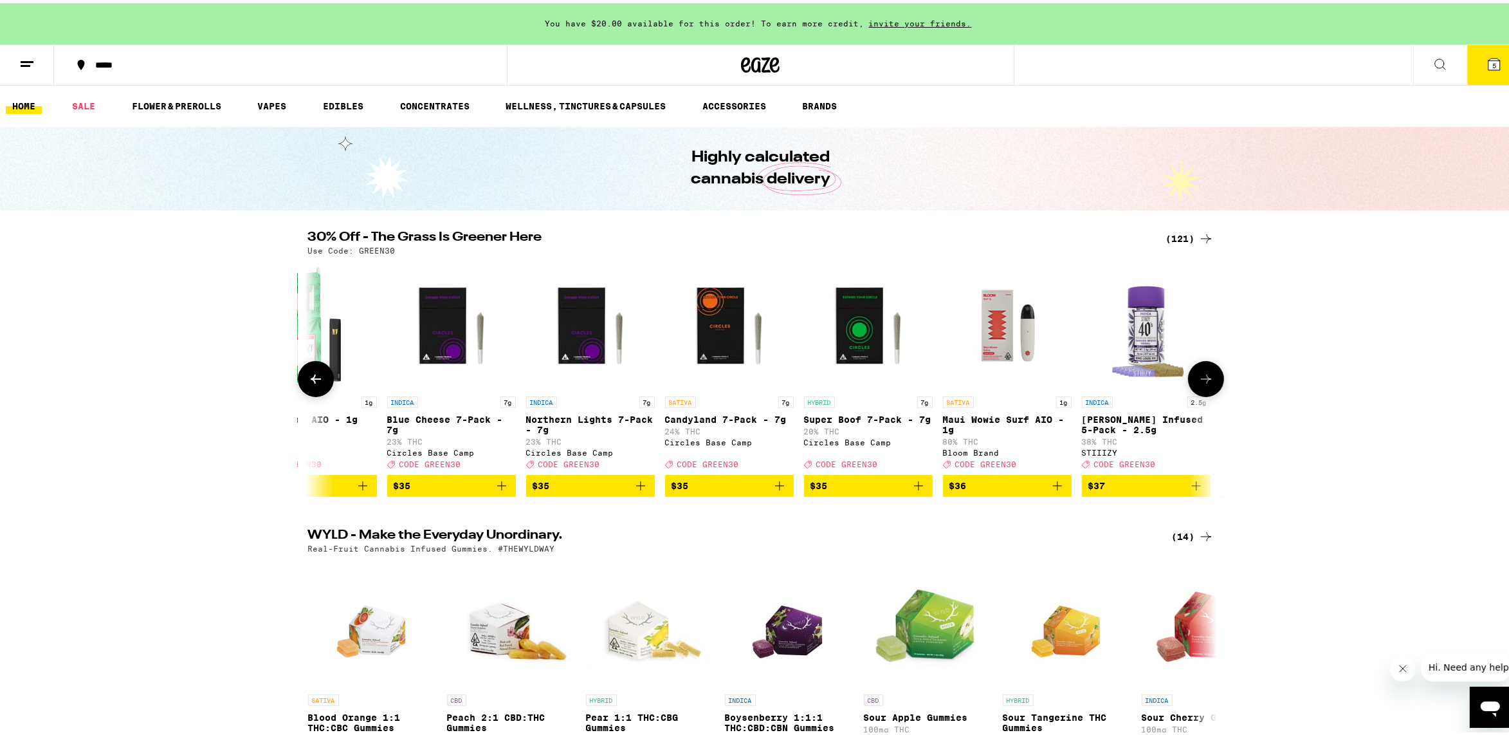
click at [308, 378] on icon at bounding box center [315, 375] width 15 height 15
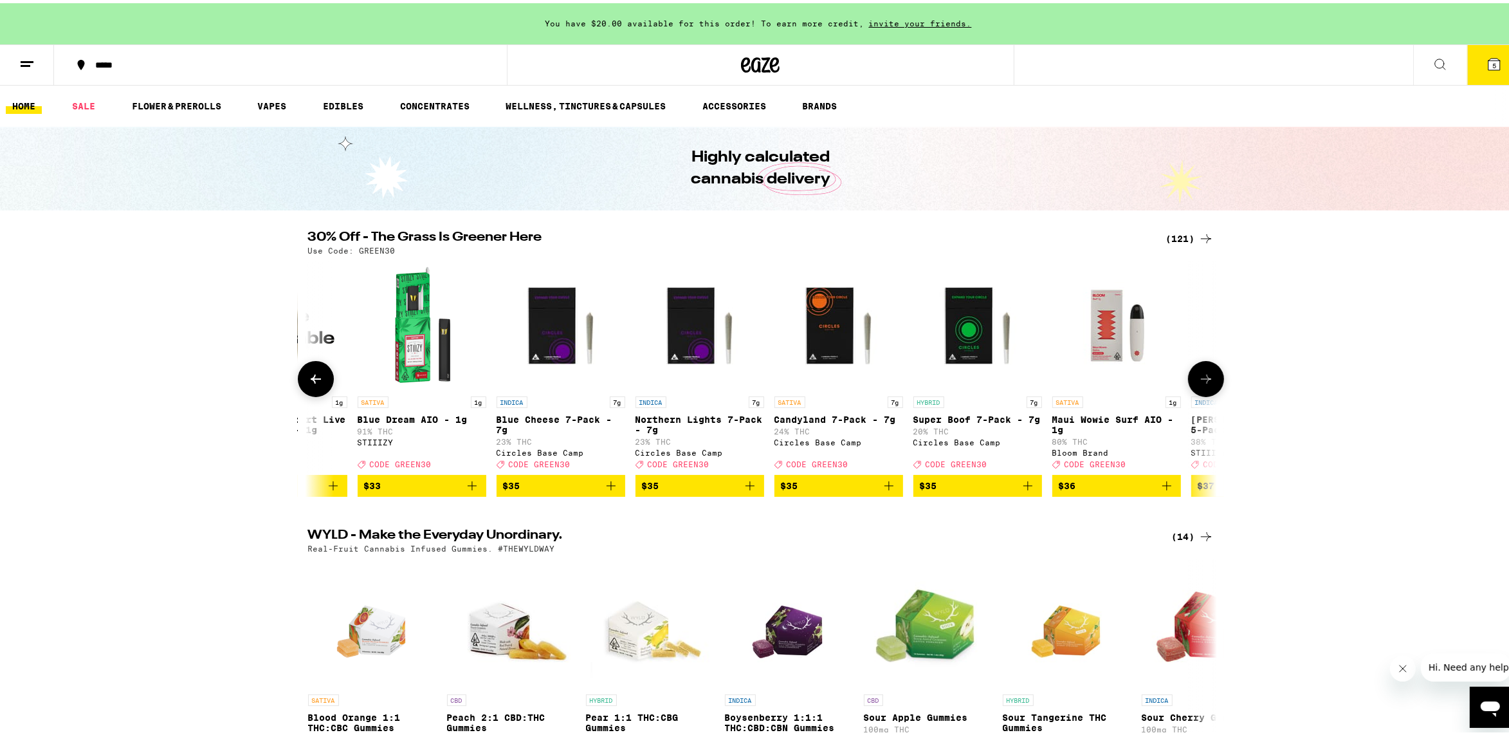
click at [308, 378] on icon at bounding box center [315, 375] width 15 height 15
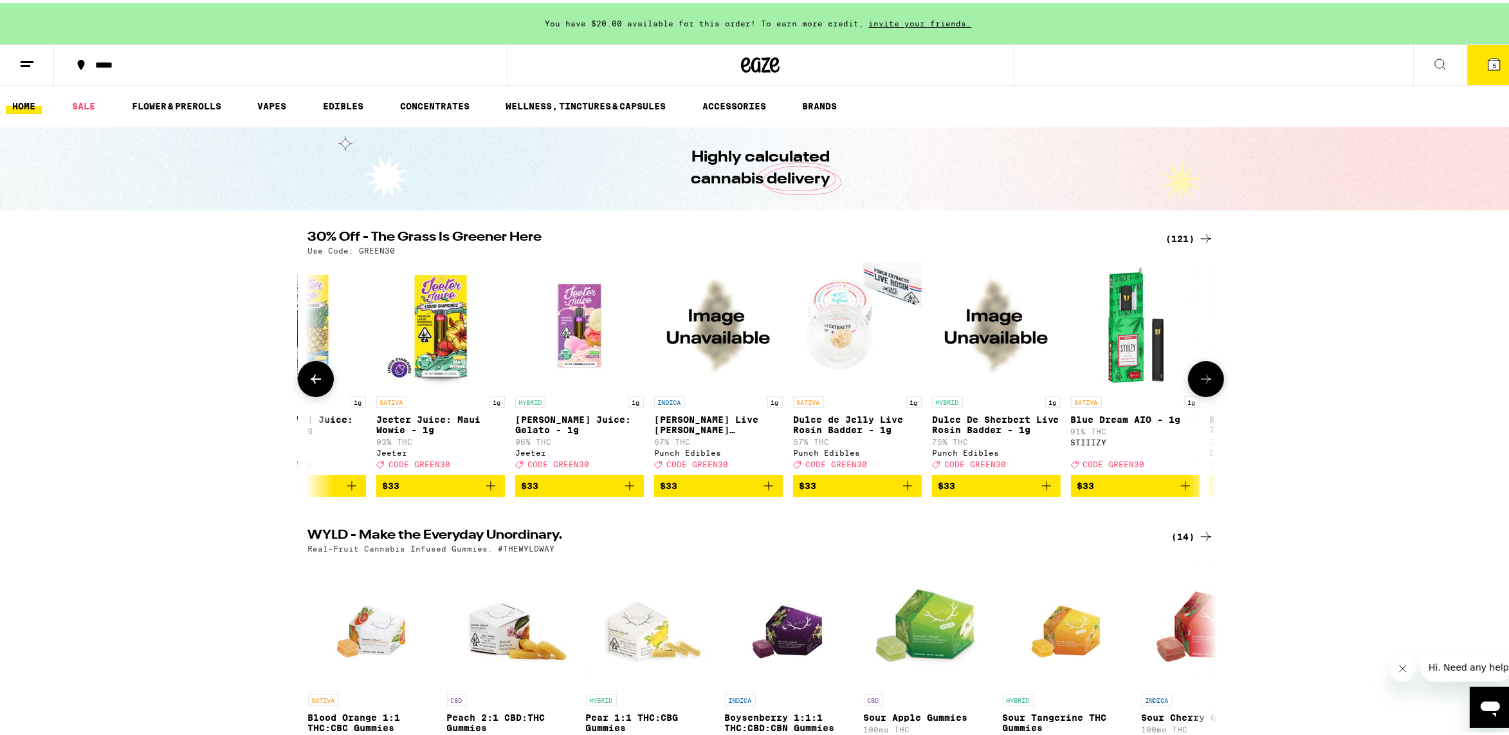
click at [308, 378] on icon at bounding box center [315, 375] width 15 height 15
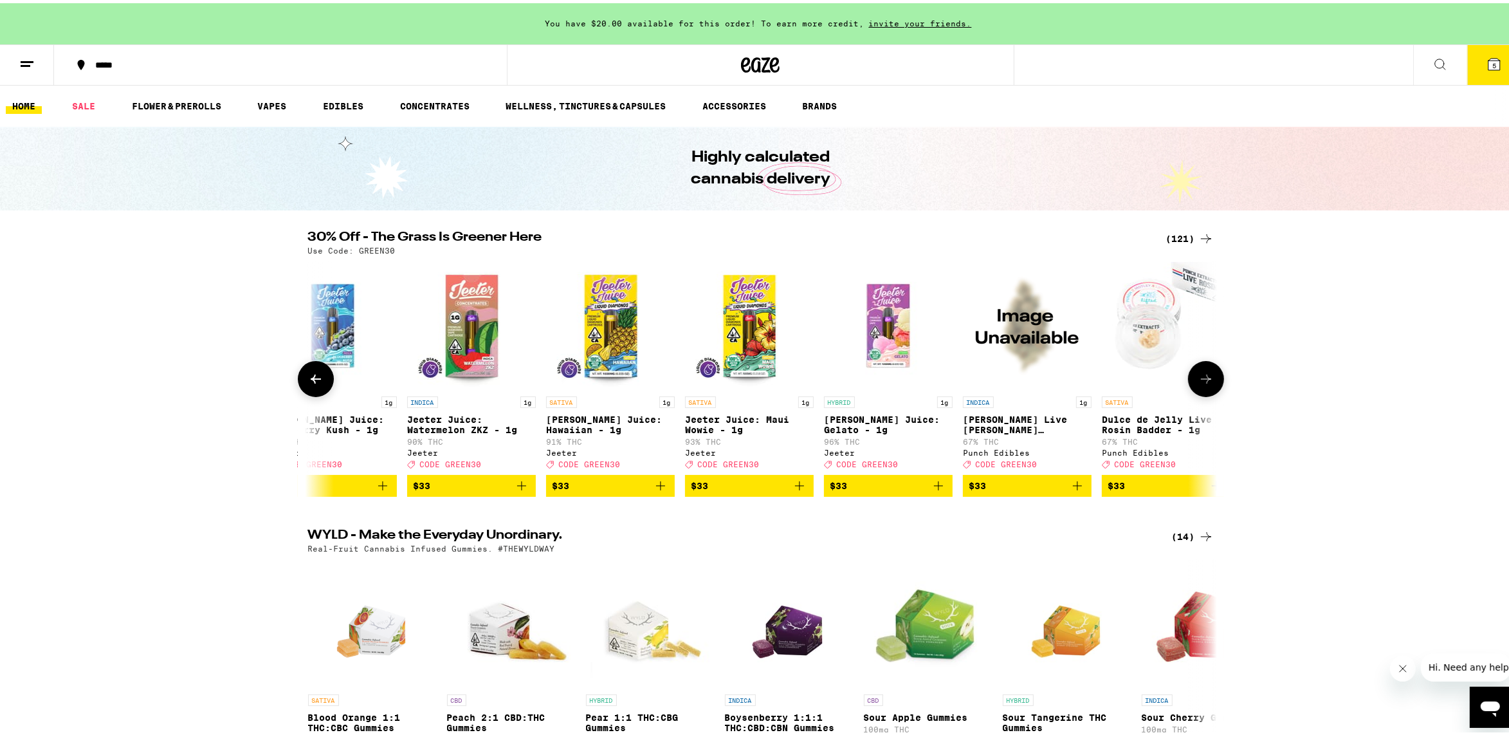
click at [308, 378] on icon at bounding box center [315, 375] width 15 height 15
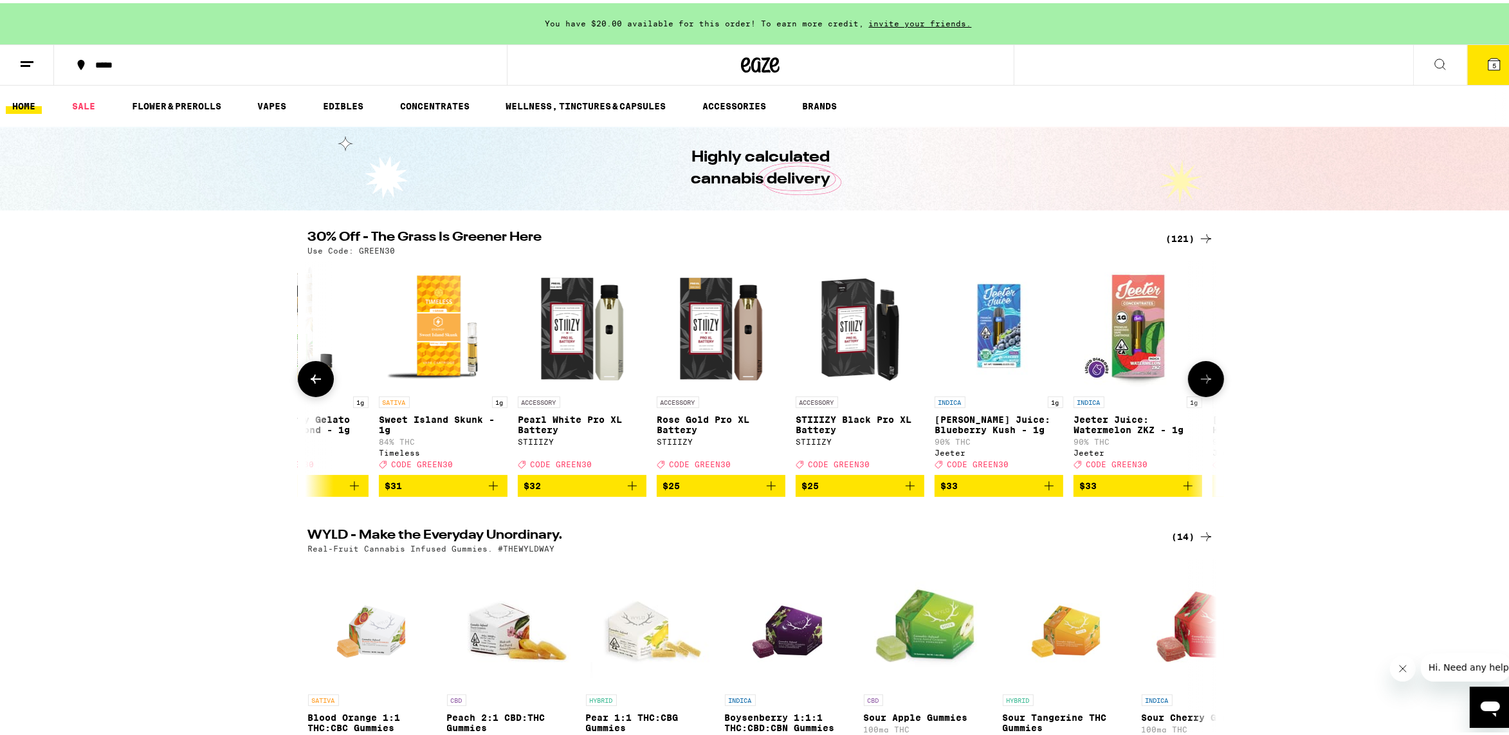
click at [308, 378] on icon at bounding box center [315, 375] width 15 height 15
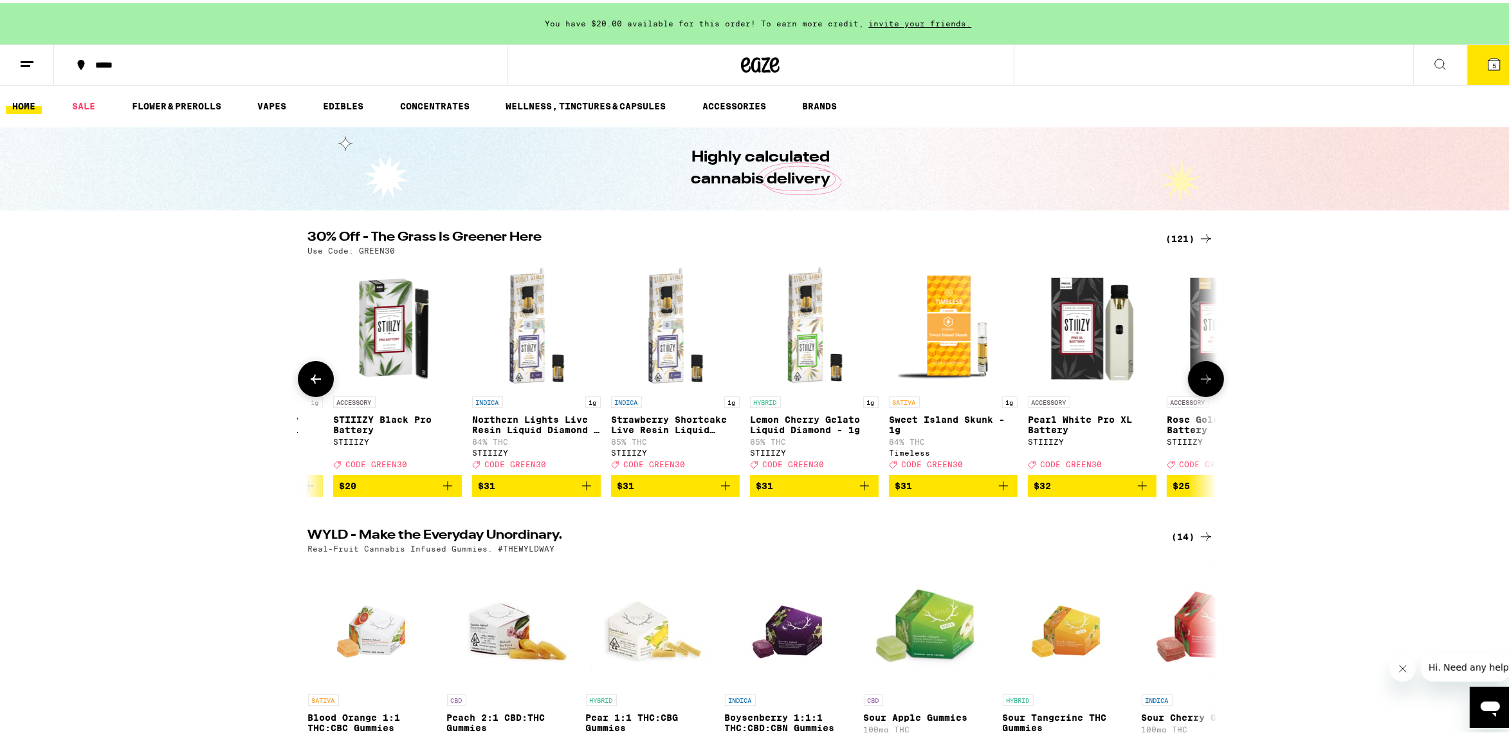
click at [308, 378] on icon at bounding box center [315, 375] width 15 height 15
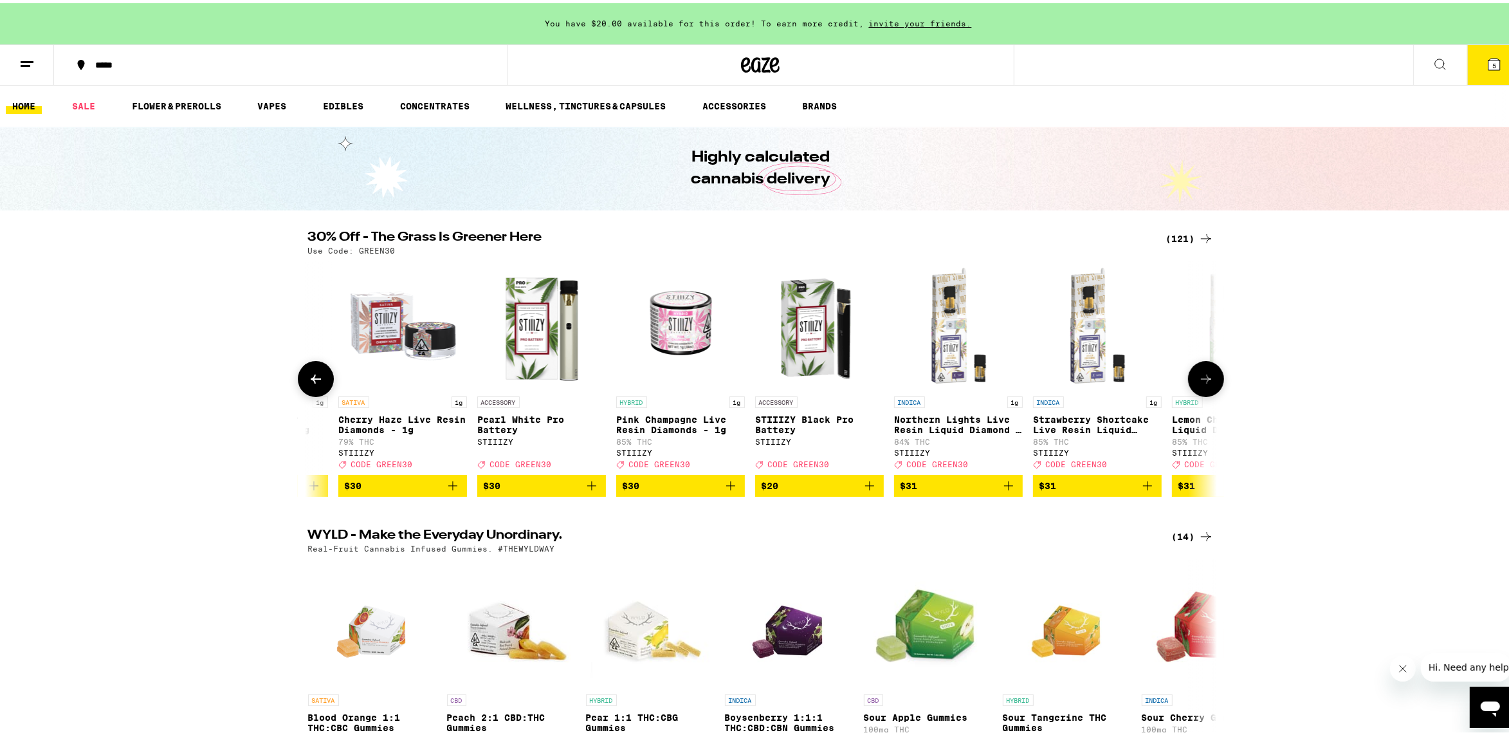
click at [308, 378] on icon at bounding box center [315, 375] width 15 height 15
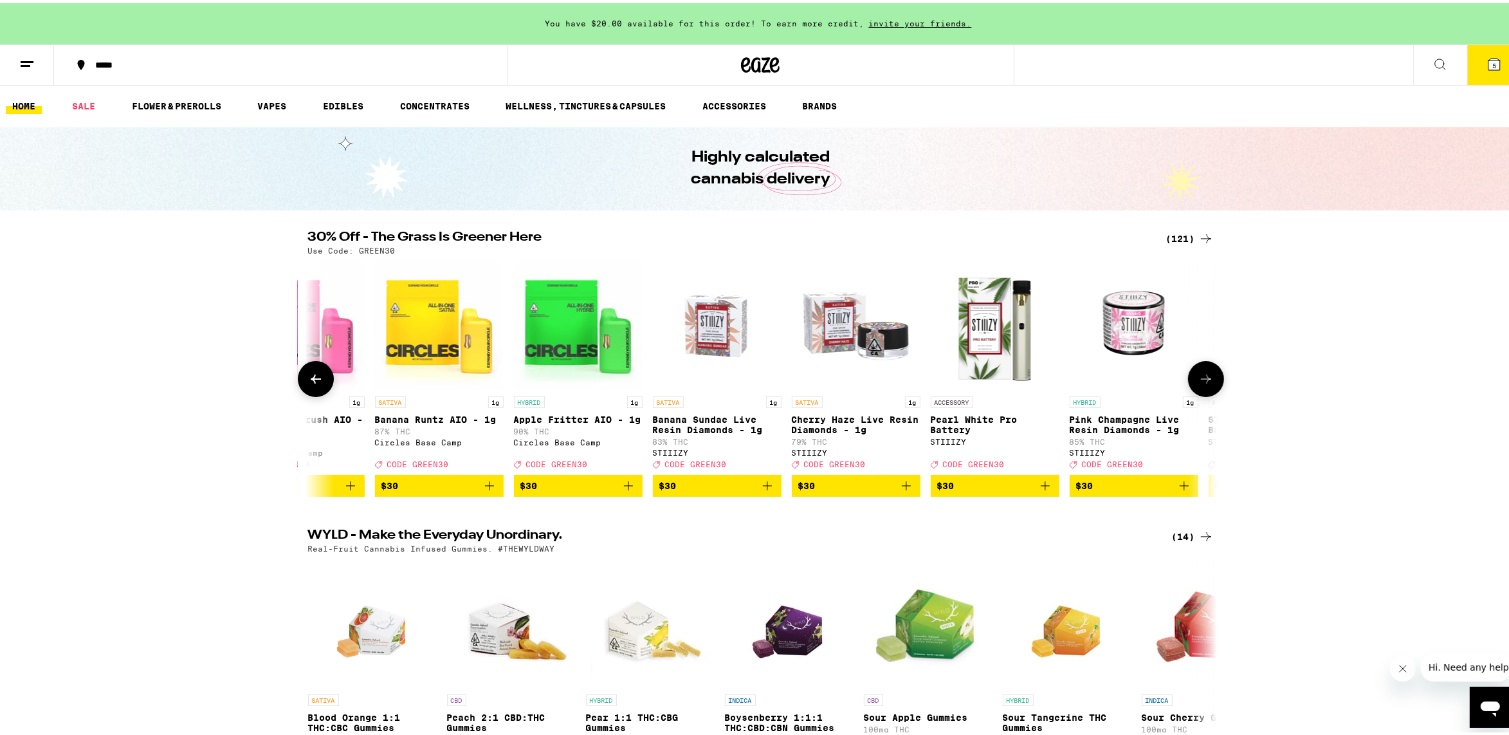
click at [308, 378] on icon at bounding box center [315, 375] width 15 height 15
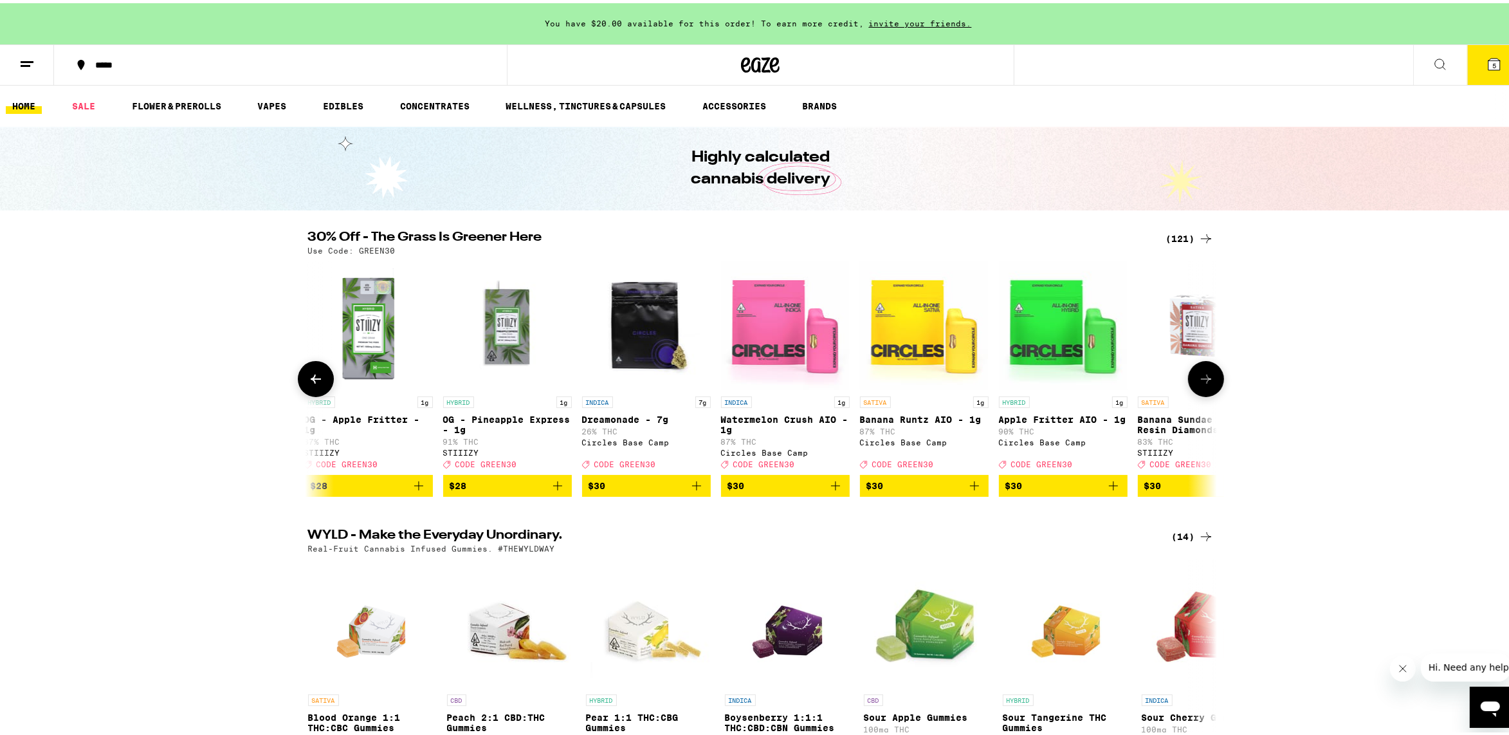
click at [308, 378] on icon at bounding box center [315, 375] width 15 height 15
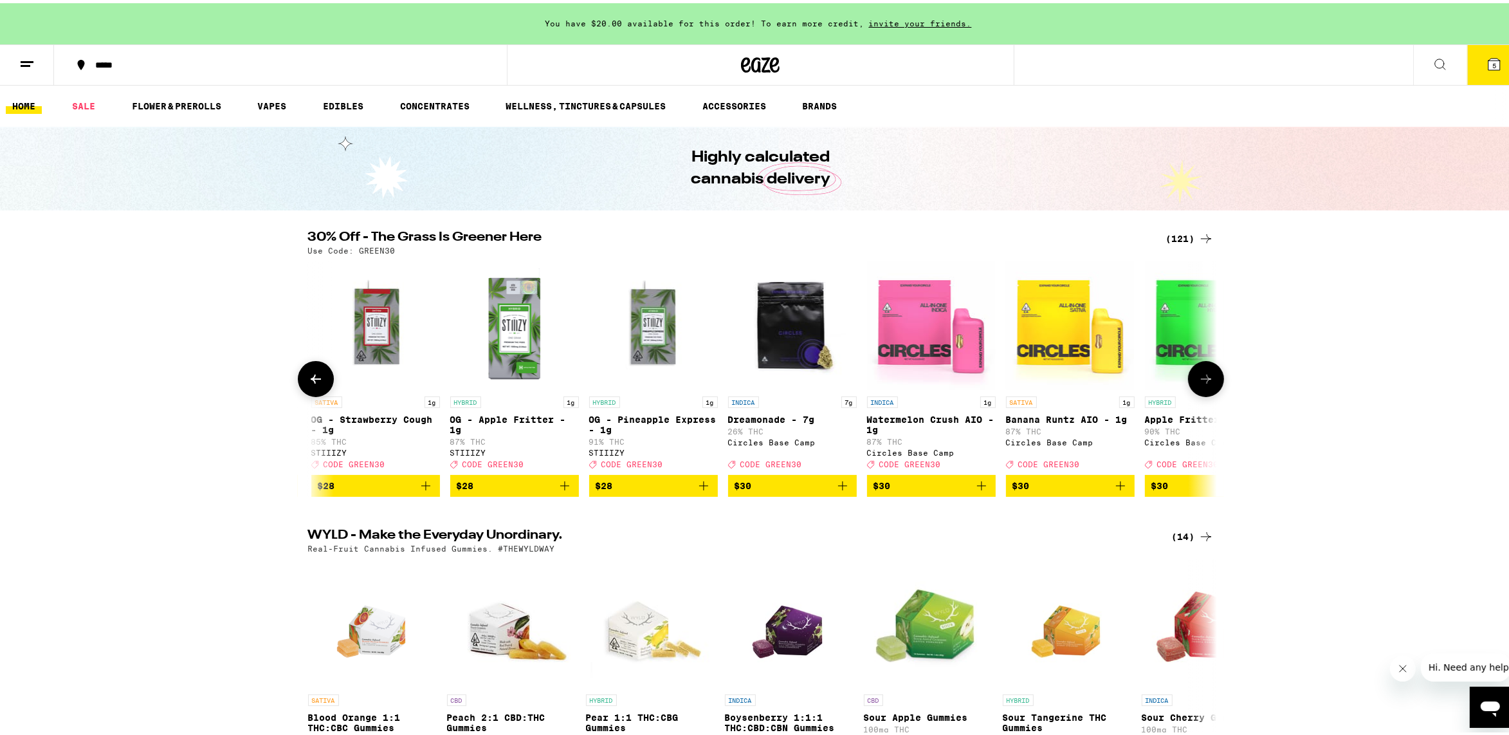
click at [308, 378] on icon at bounding box center [315, 375] width 15 height 15
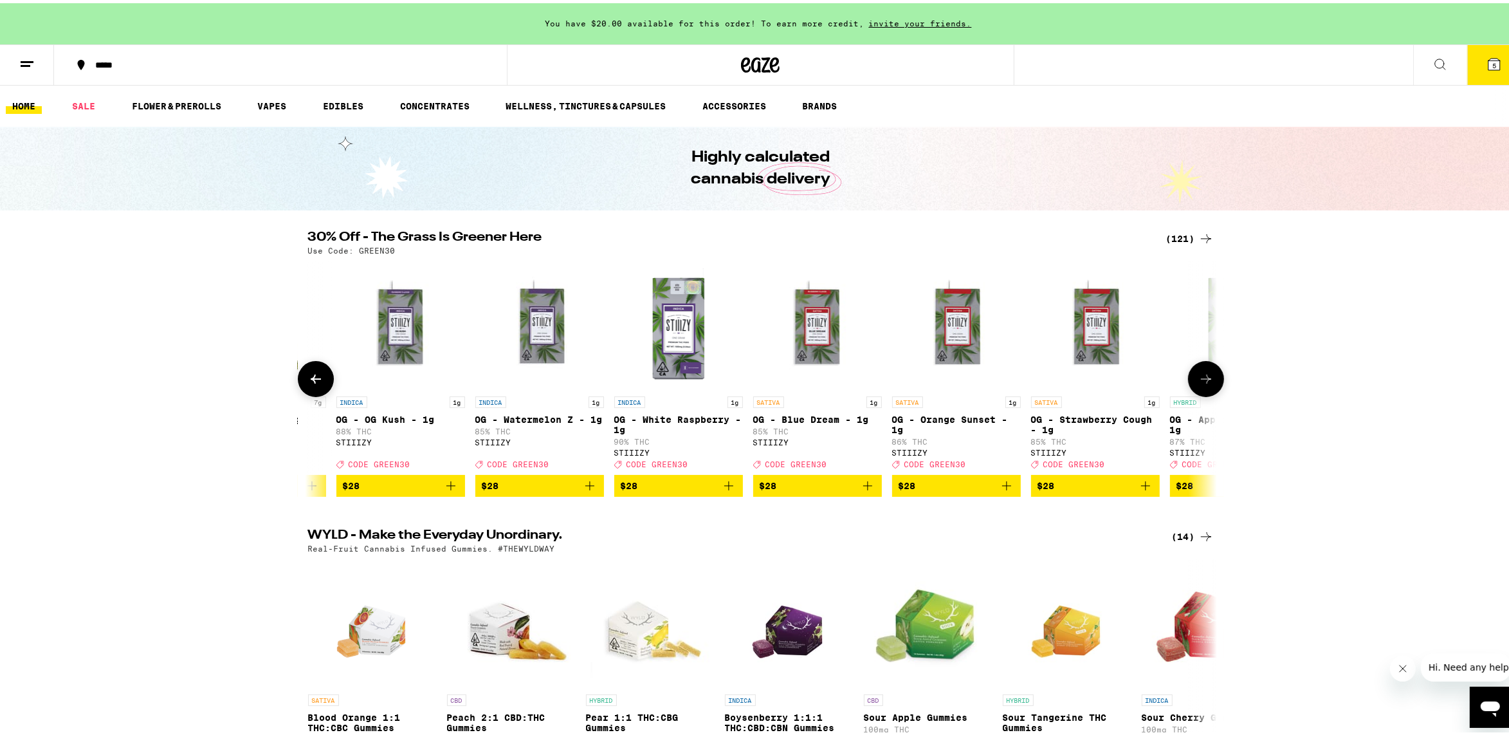
click at [308, 378] on icon at bounding box center [315, 375] width 15 height 15
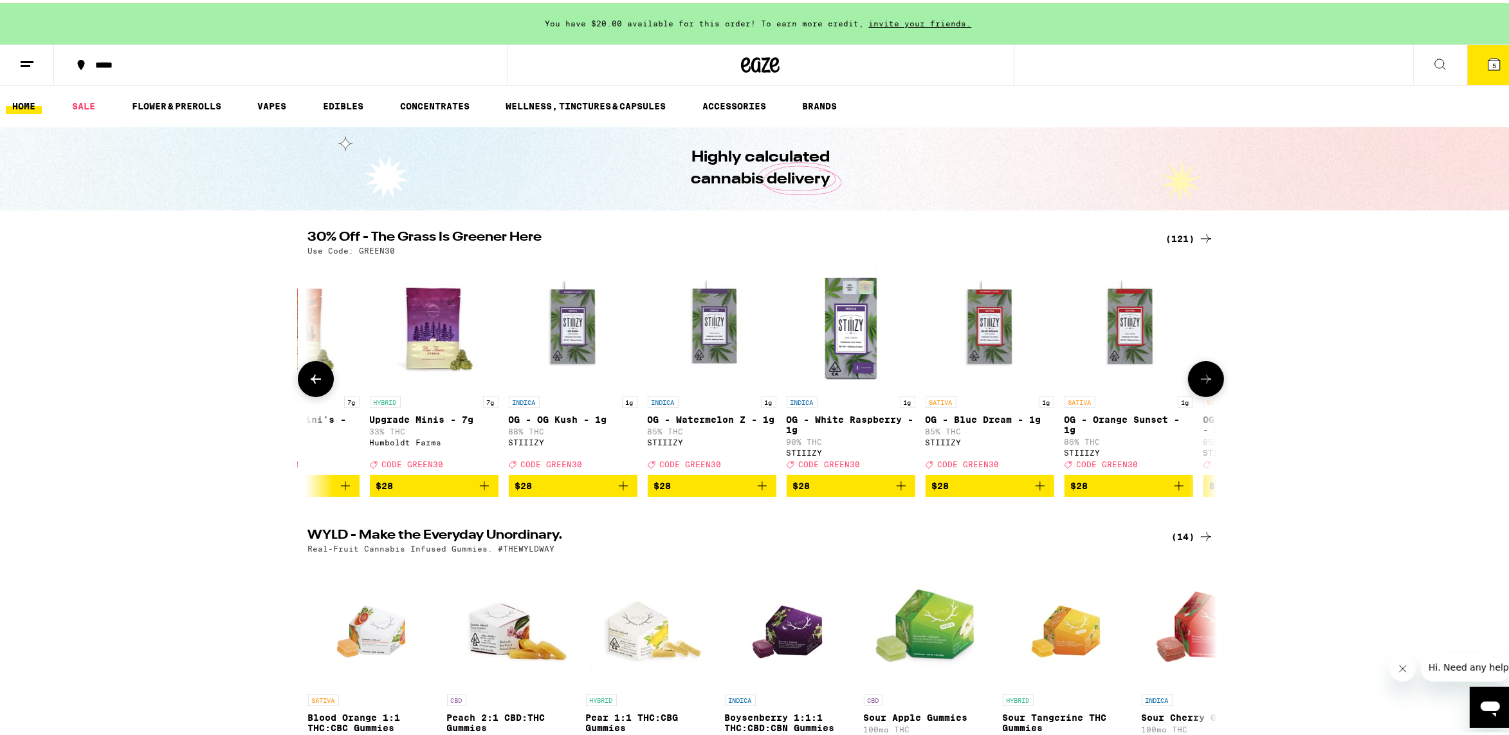
click at [308, 378] on icon at bounding box center [315, 375] width 15 height 15
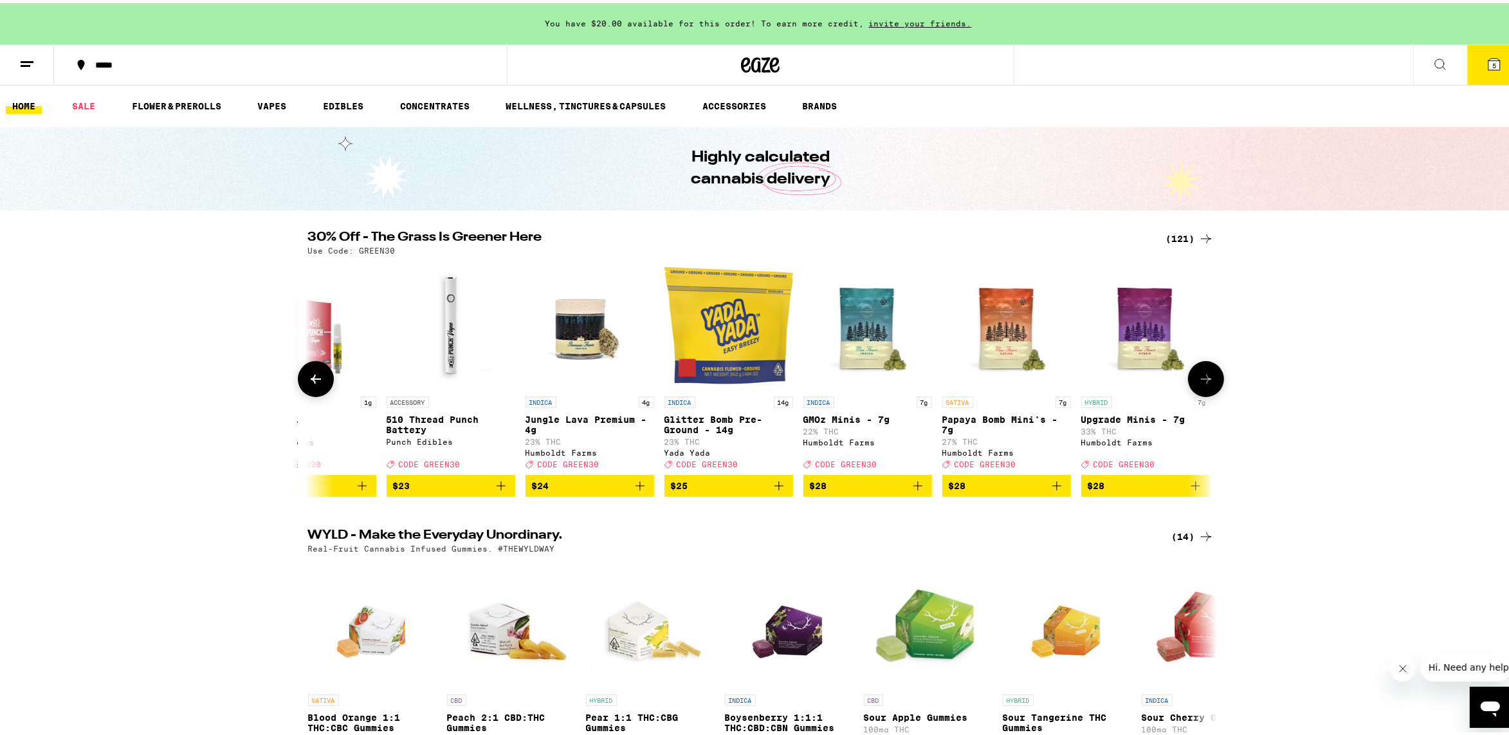
click at [308, 378] on icon at bounding box center [315, 375] width 15 height 15
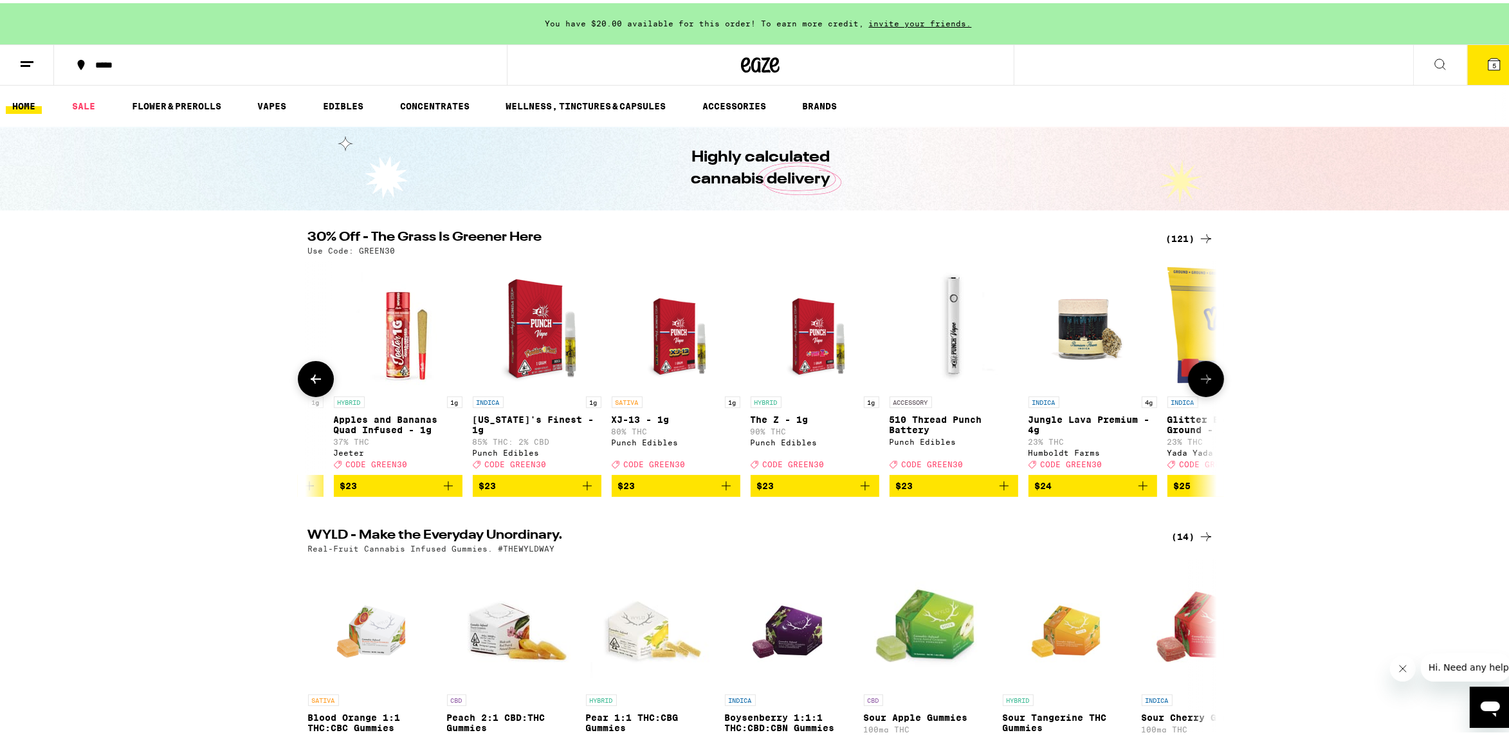
click at [308, 378] on icon at bounding box center [315, 375] width 15 height 15
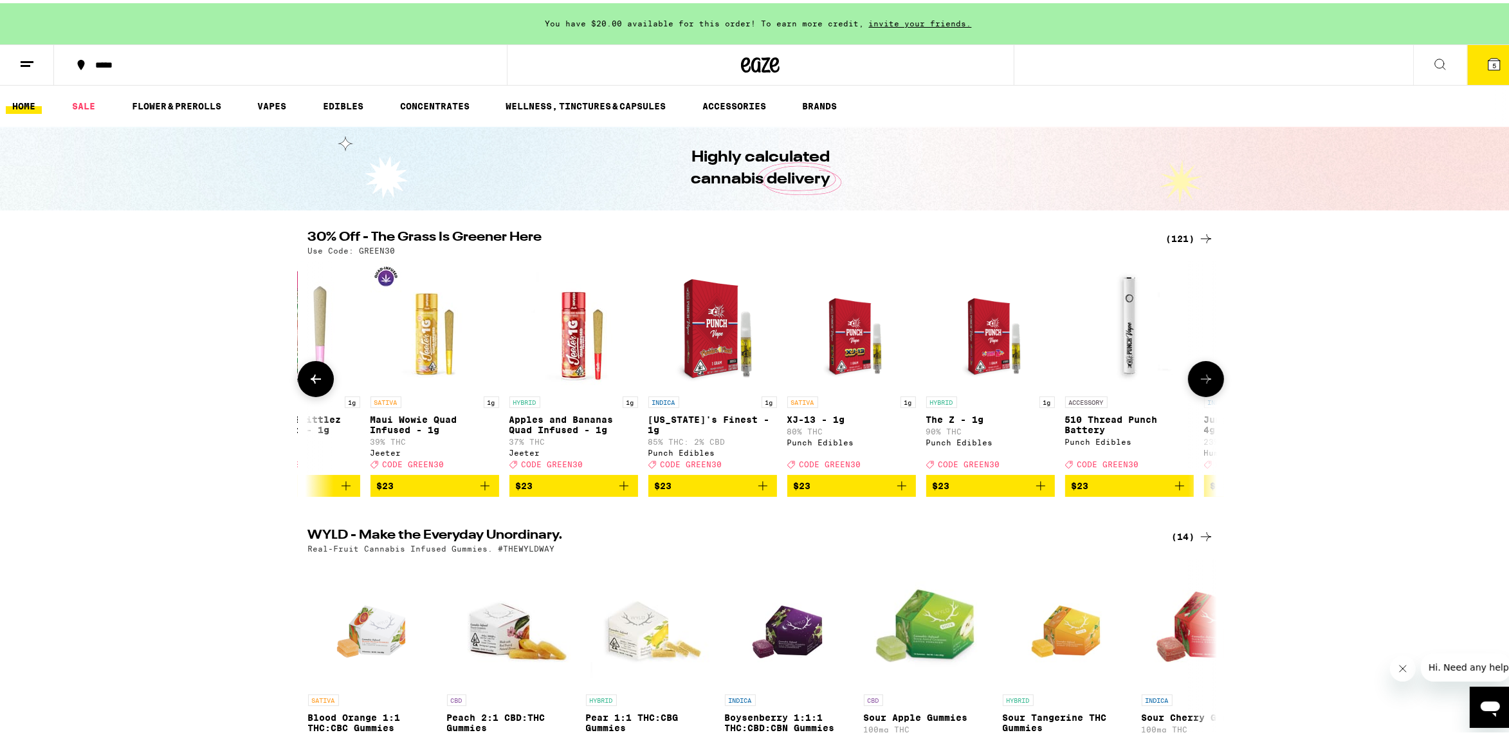
click at [308, 378] on icon at bounding box center [315, 375] width 15 height 15
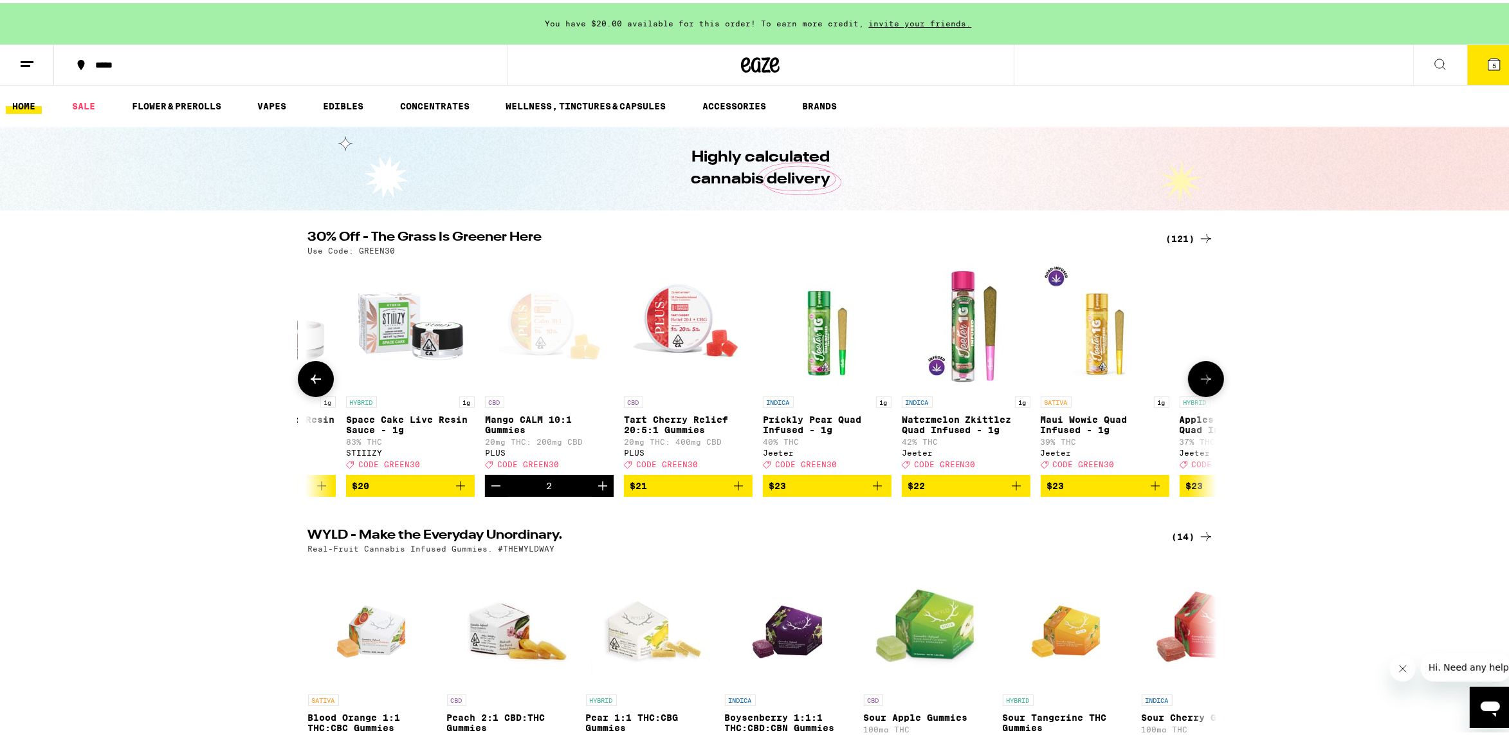
click at [308, 378] on icon at bounding box center [315, 375] width 15 height 15
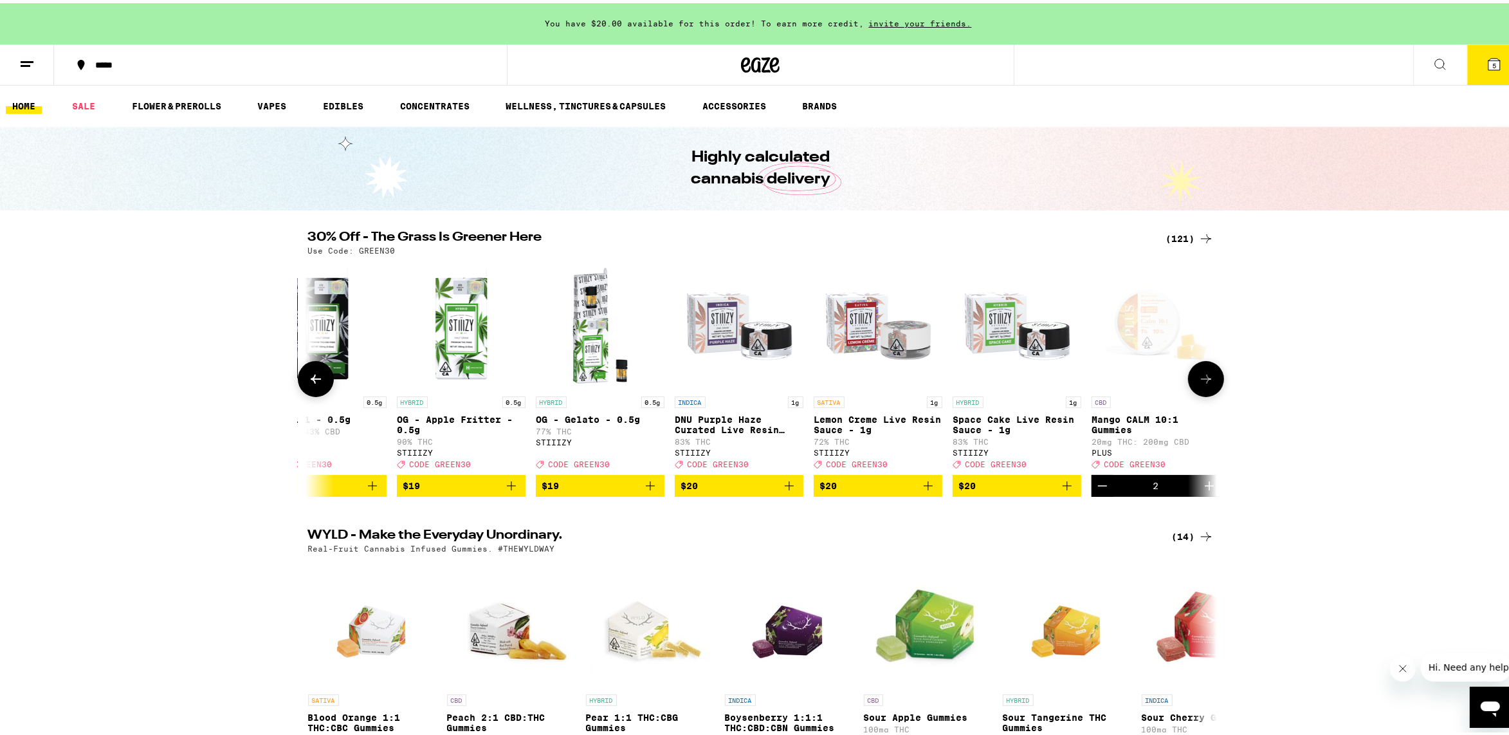
click at [308, 378] on icon at bounding box center [315, 375] width 15 height 15
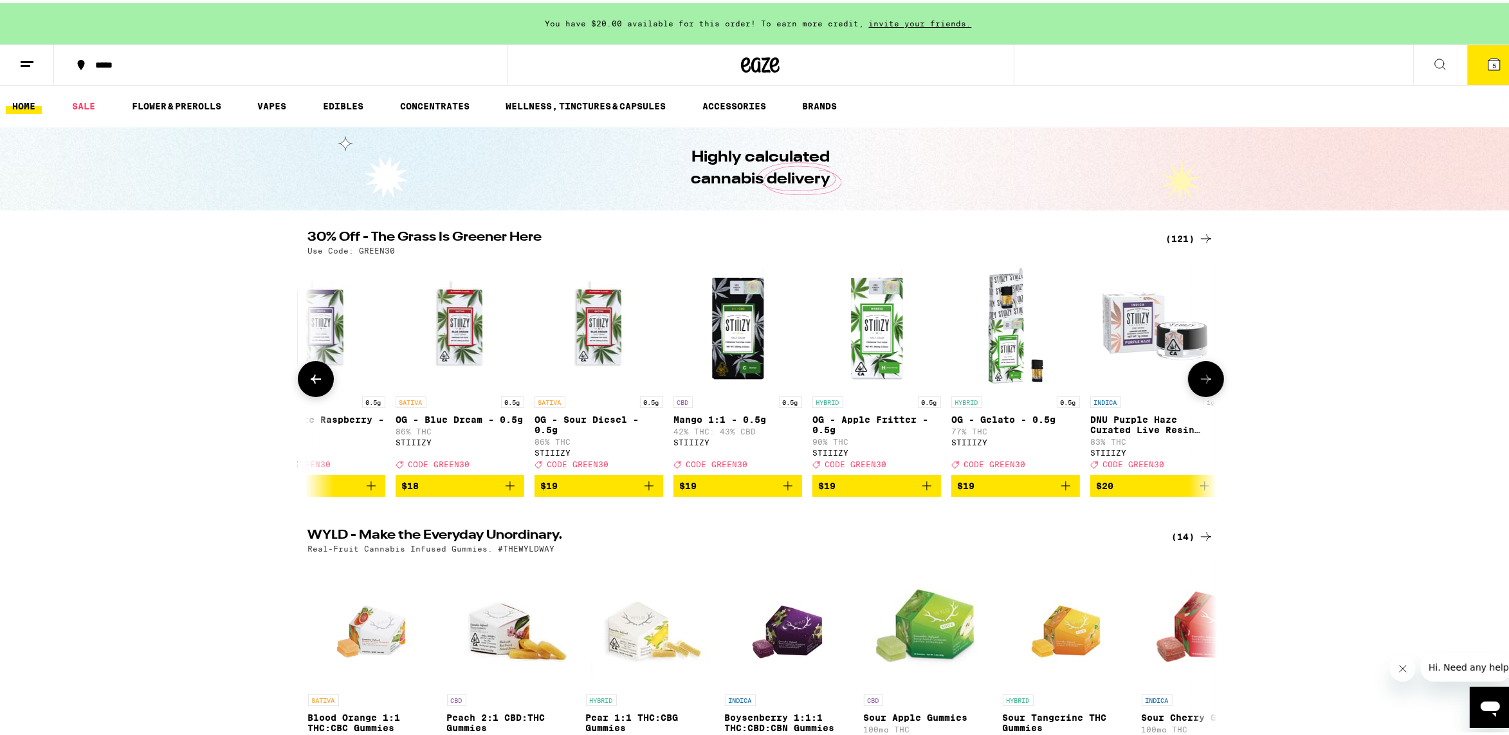
click at [308, 378] on icon at bounding box center [315, 375] width 15 height 15
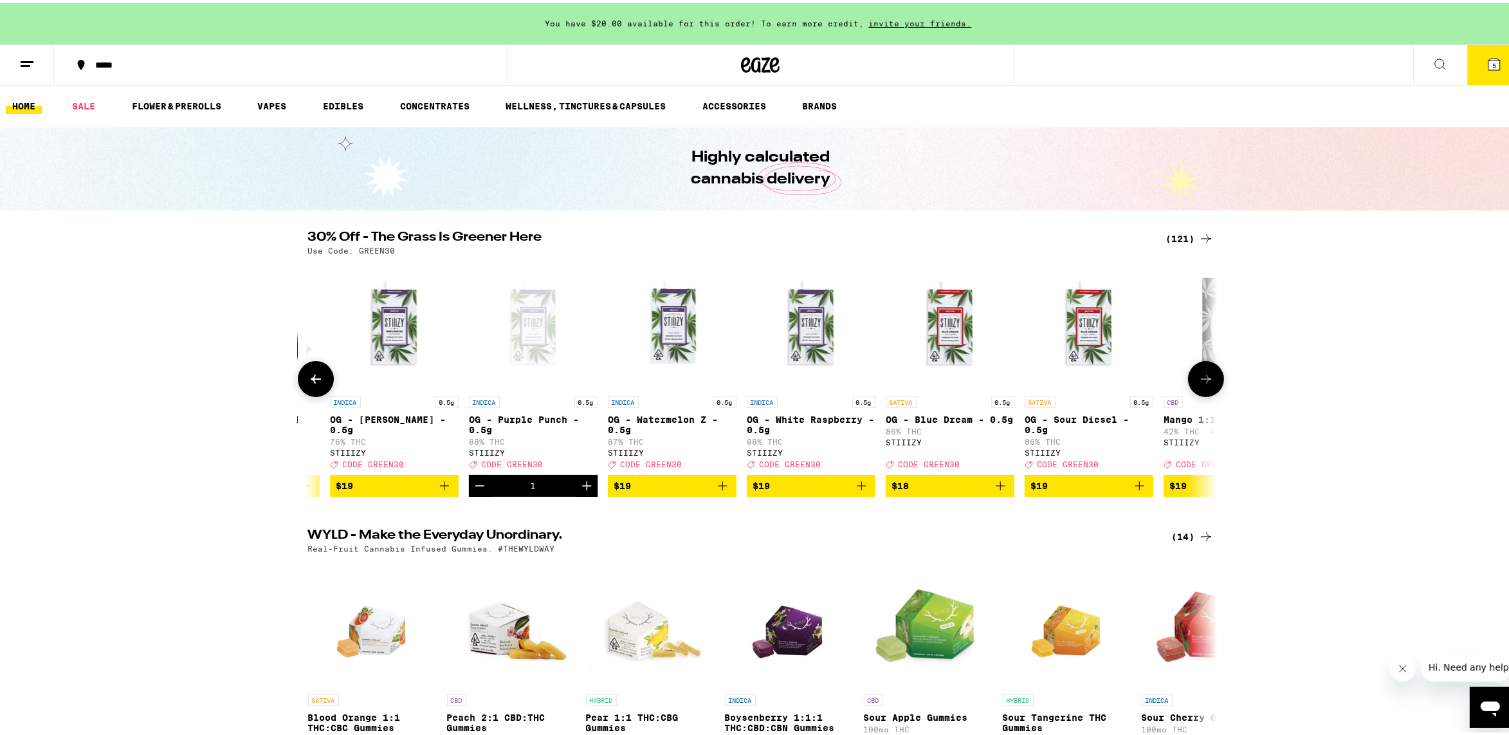
click at [308, 378] on icon at bounding box center [315, 375] width 15 height 15
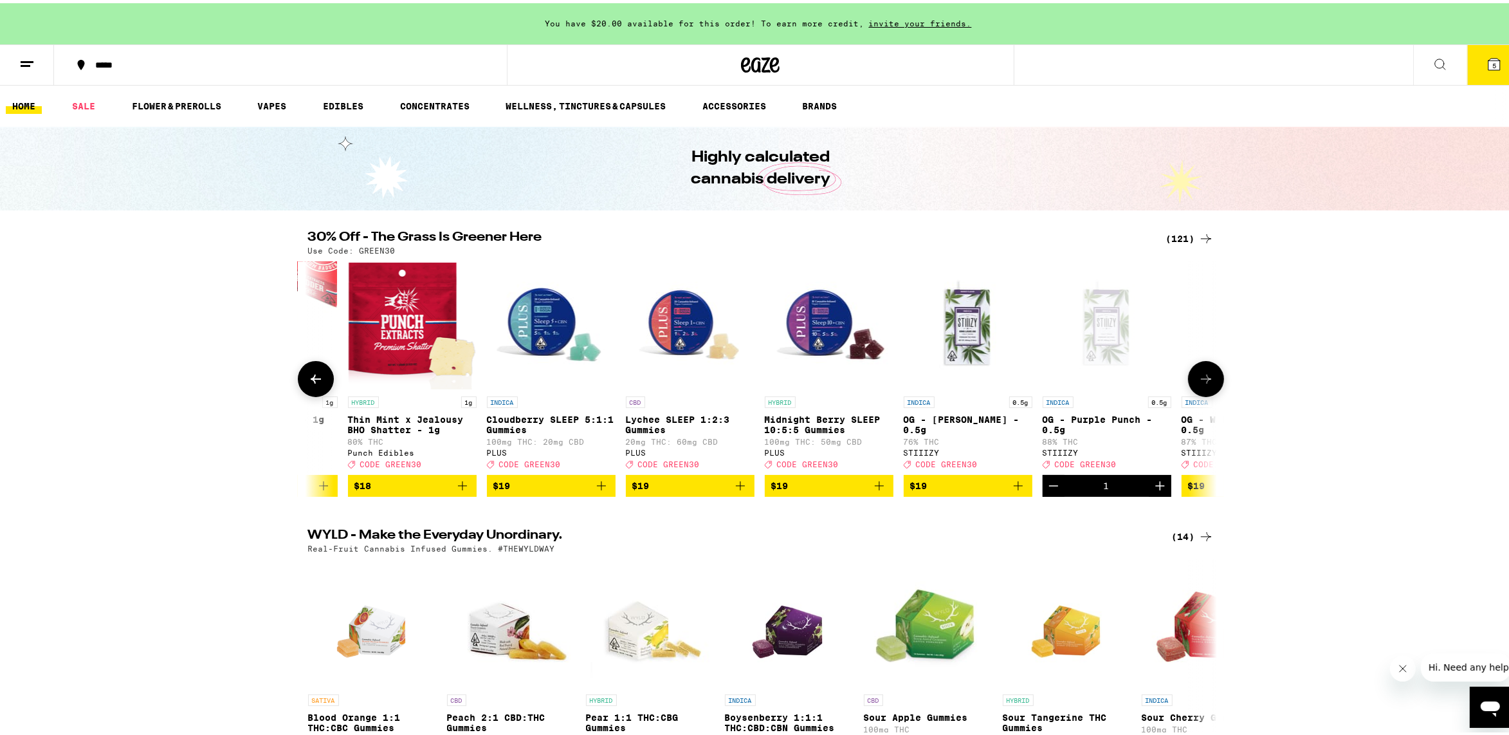
click at [308, 378] on icon at bounding box center [315, 375] width 15 height 15
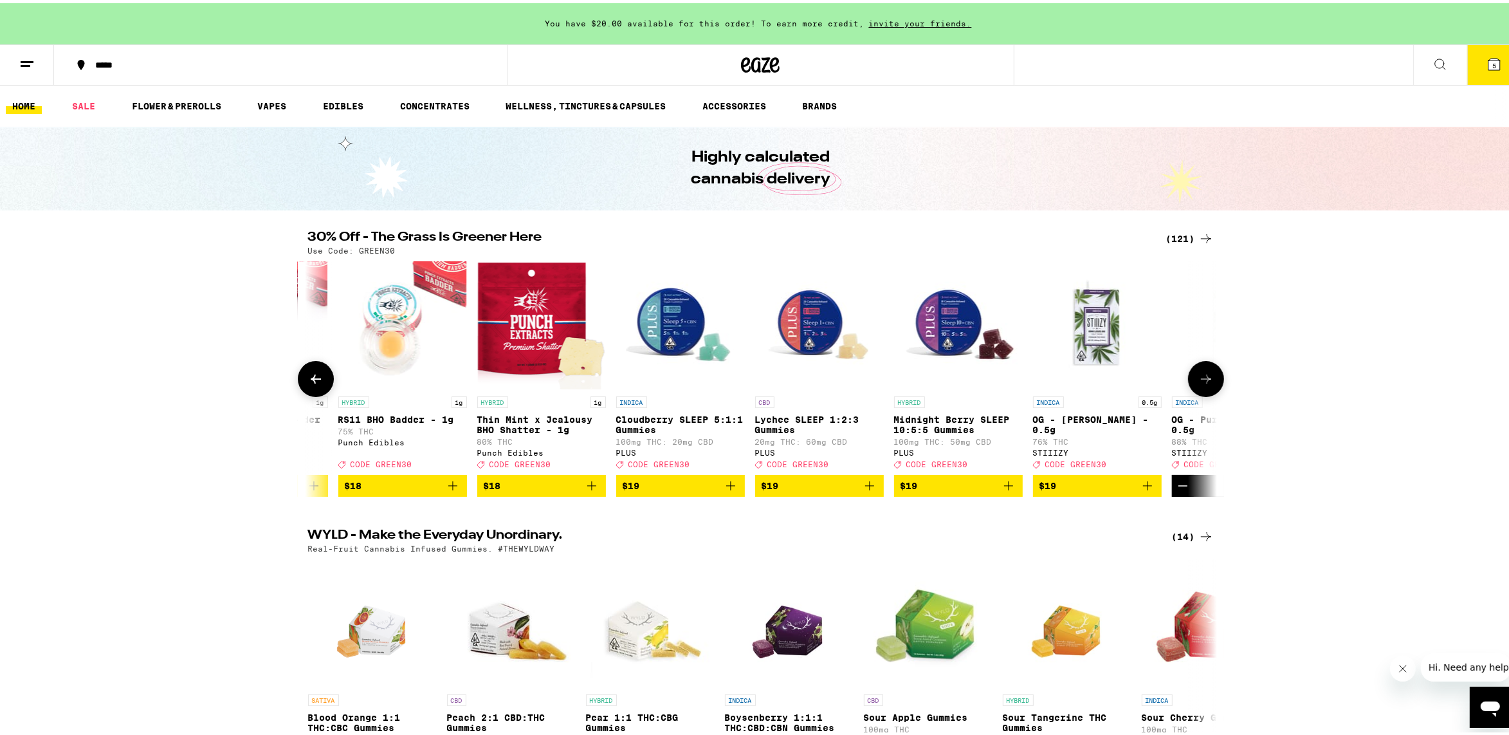
click at [308, 378] on icon at bounding box center [315, 375] width 15 height 15
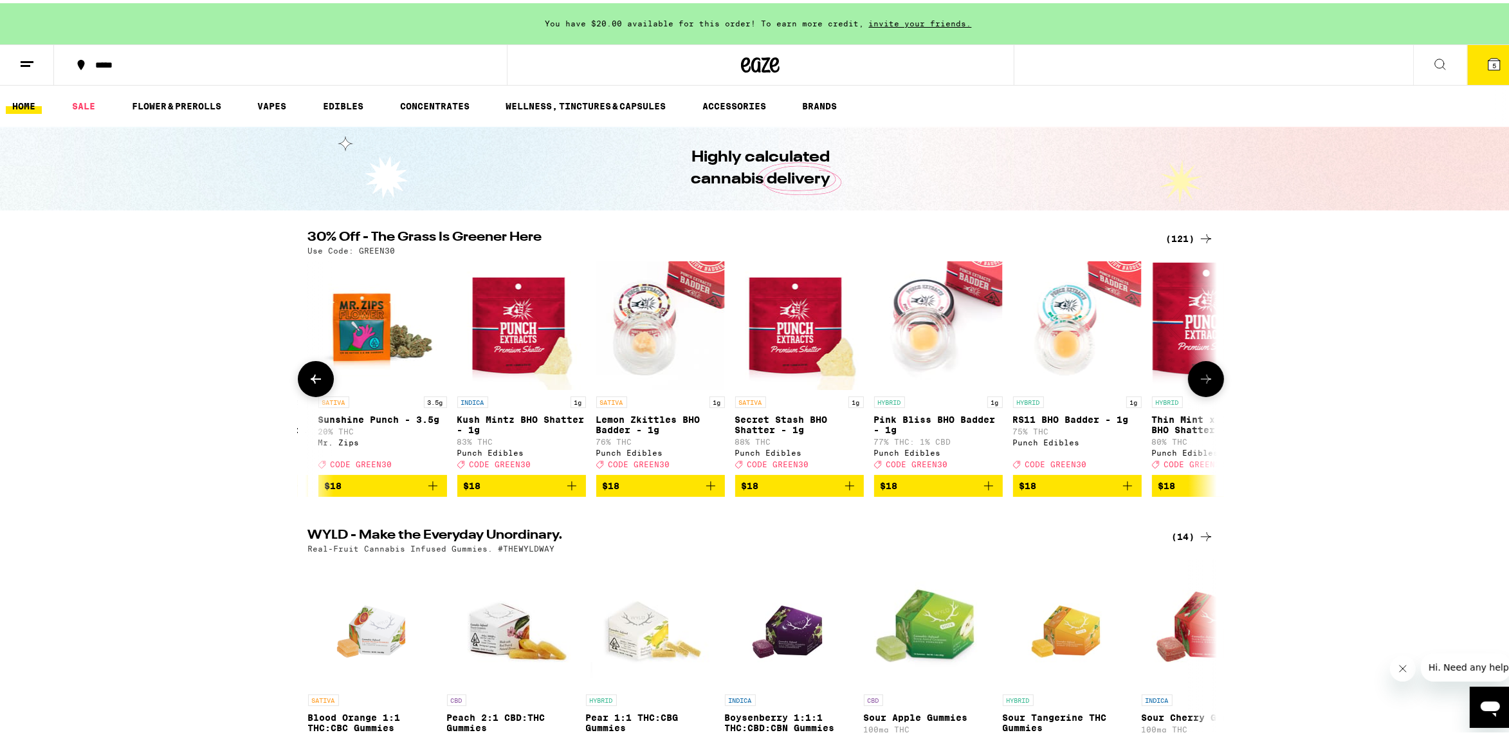
click at [308, 378] on icon at bounding box center [315, 375] width 15 height 15
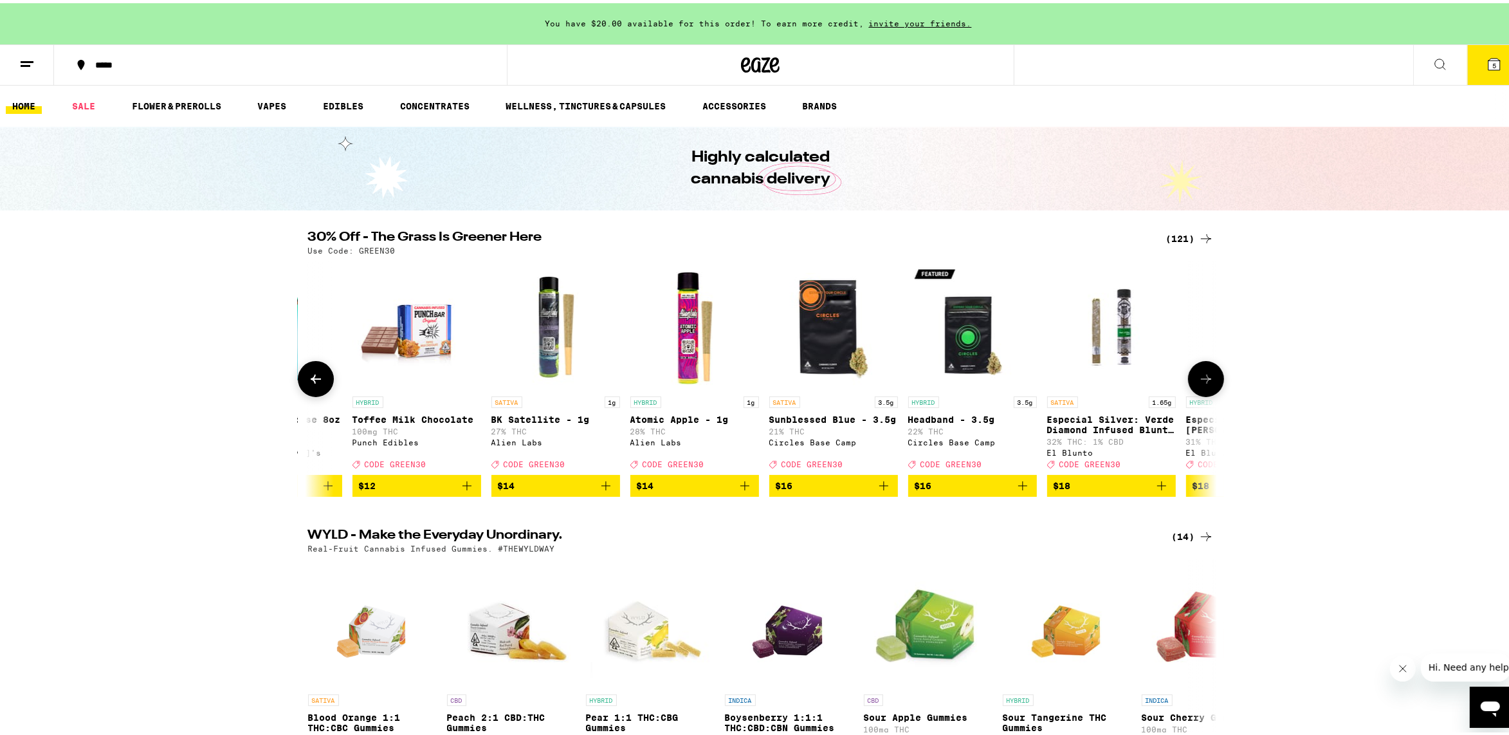
scroll to position [0, 1462]
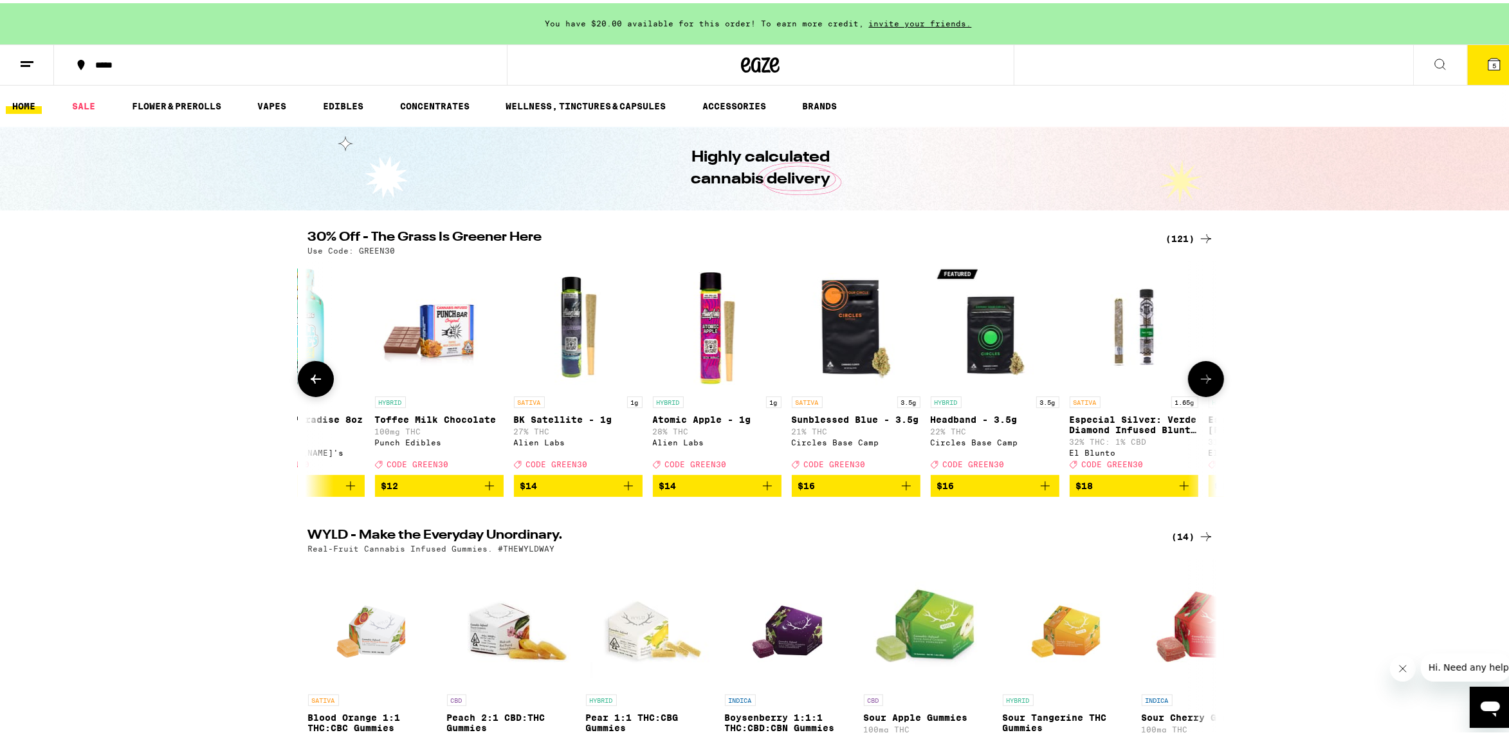
click at [1203, 378] on icon at bounding box center [1206, 375] width 15 height 15
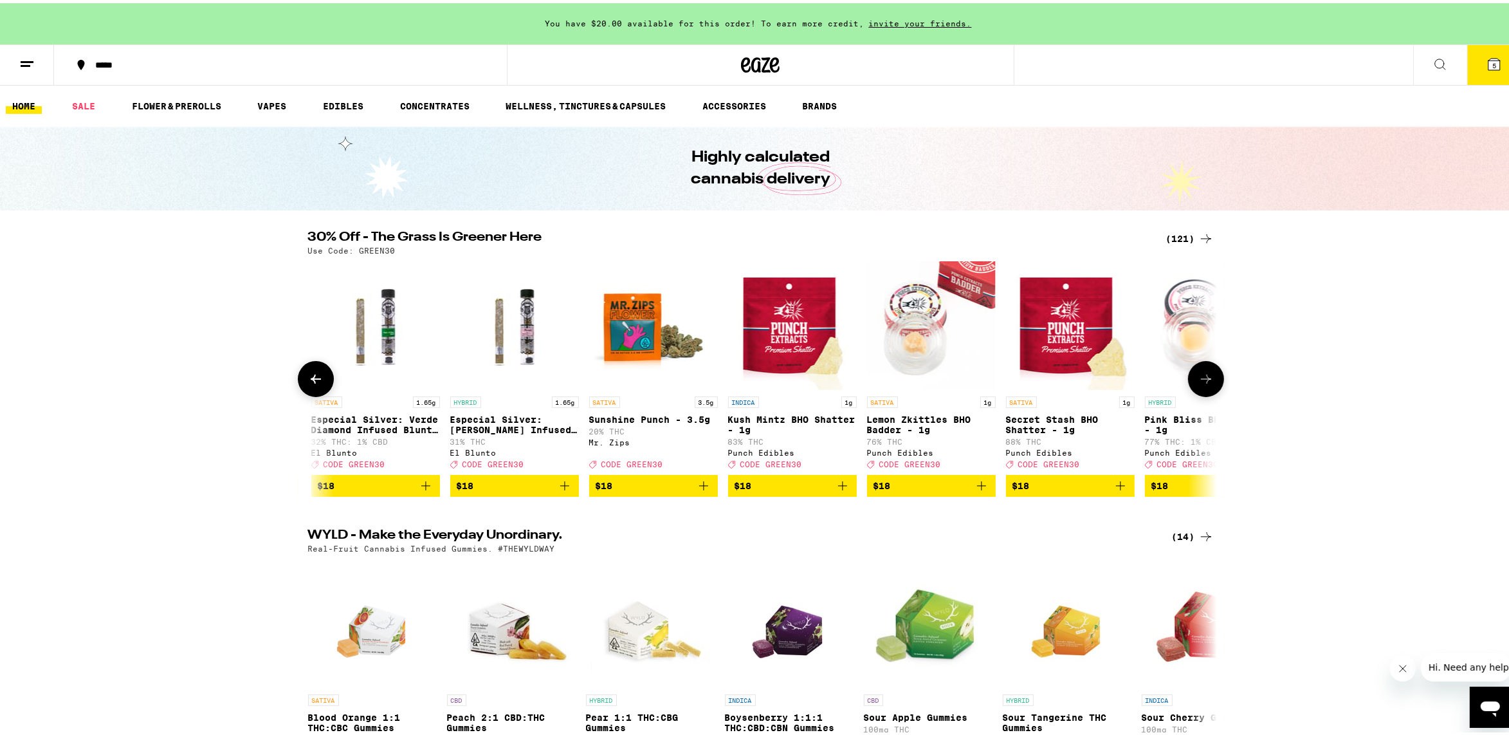
click at [1203, 378] on icon at bounding box center [1206, 375] width 15 height 15
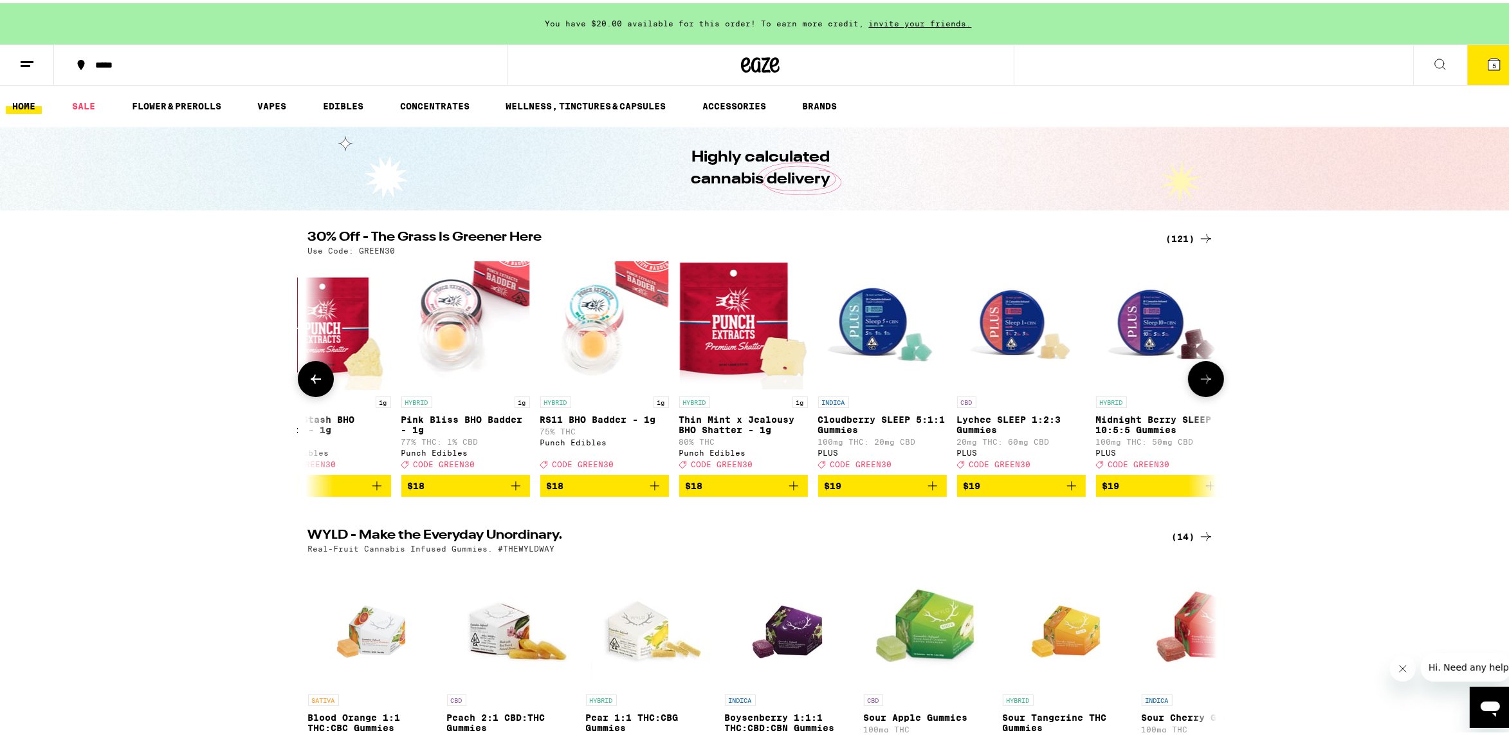
click at [1203, 378] on icon at bounding box center [1206, 375] width 15 height 15
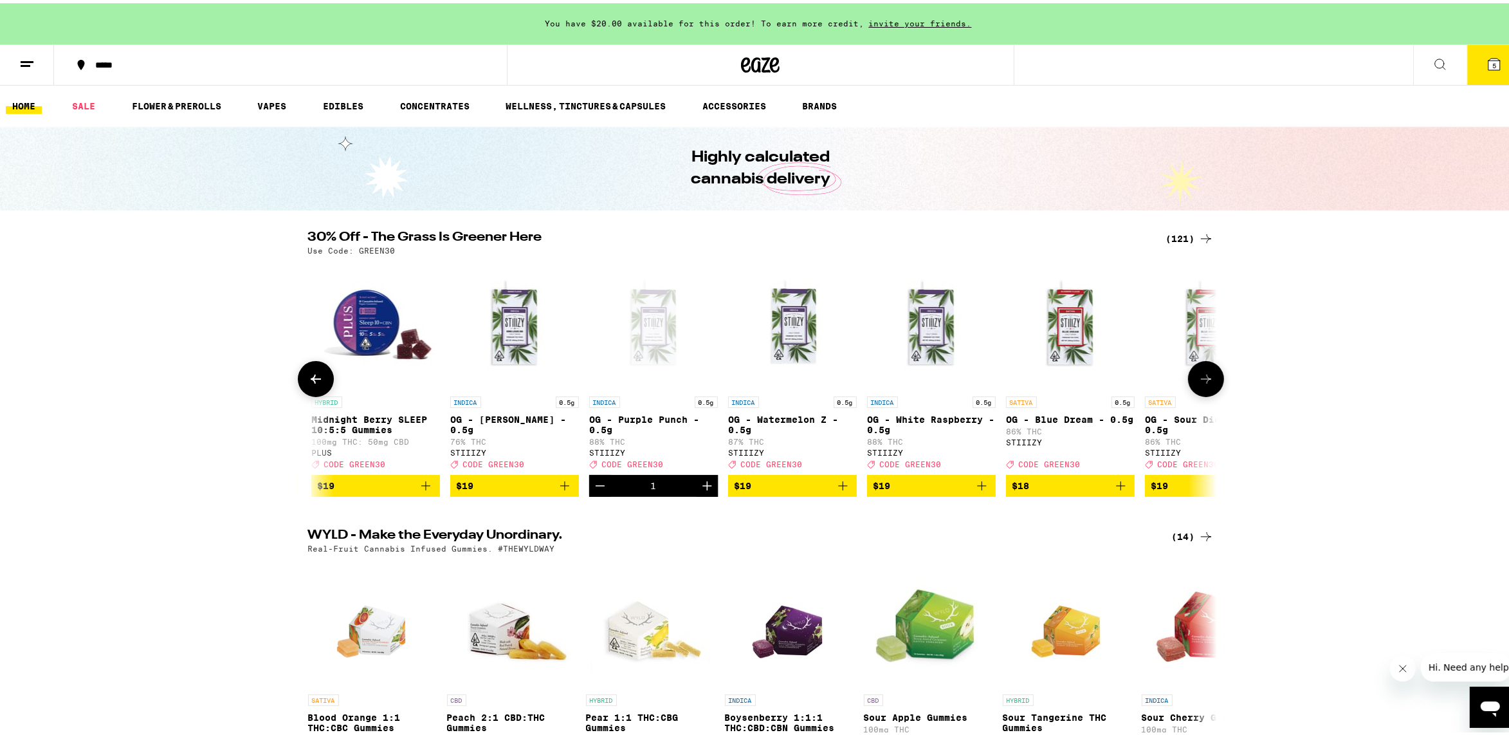
click at [313, 378] on icon at bounding box center [315, 375] width 15 height 15
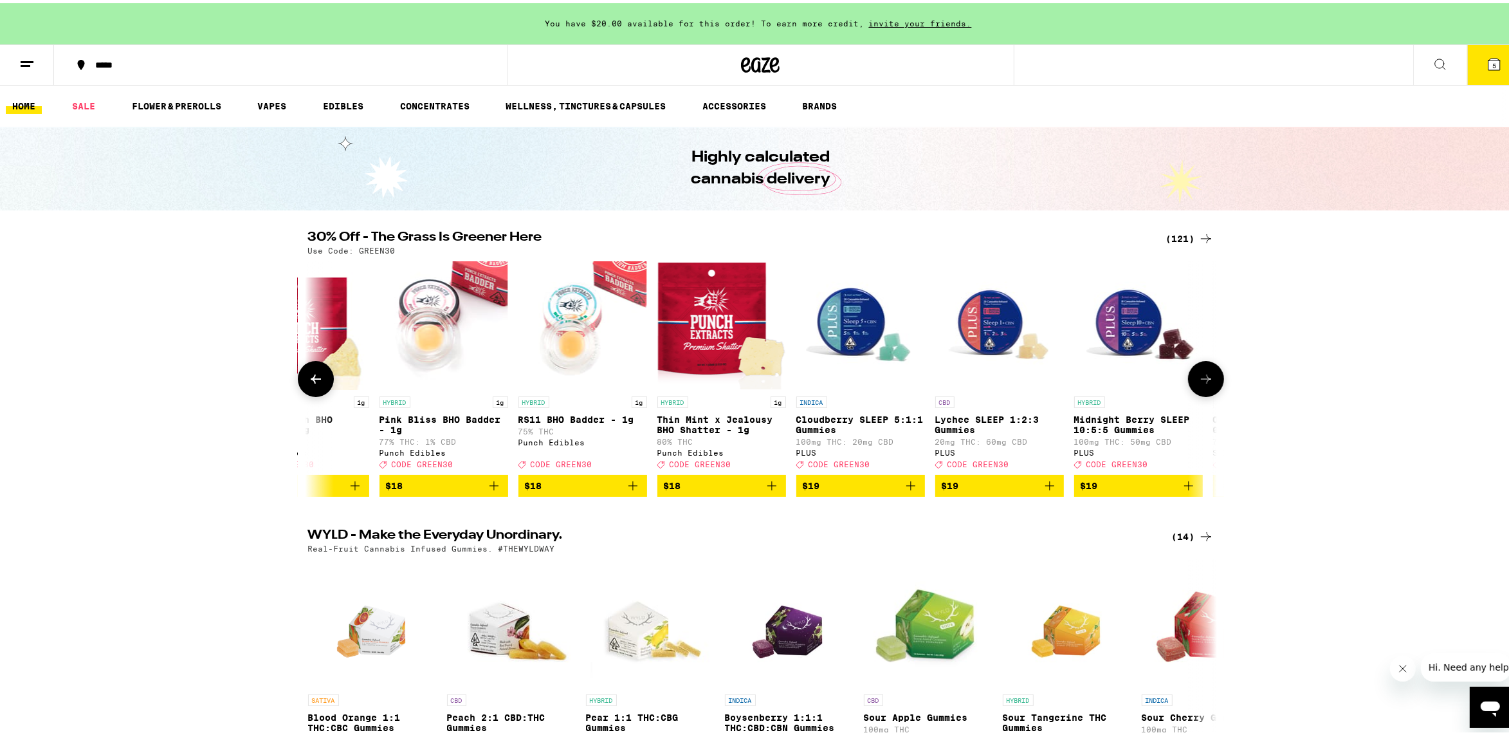
scroll to position [0, 2983]
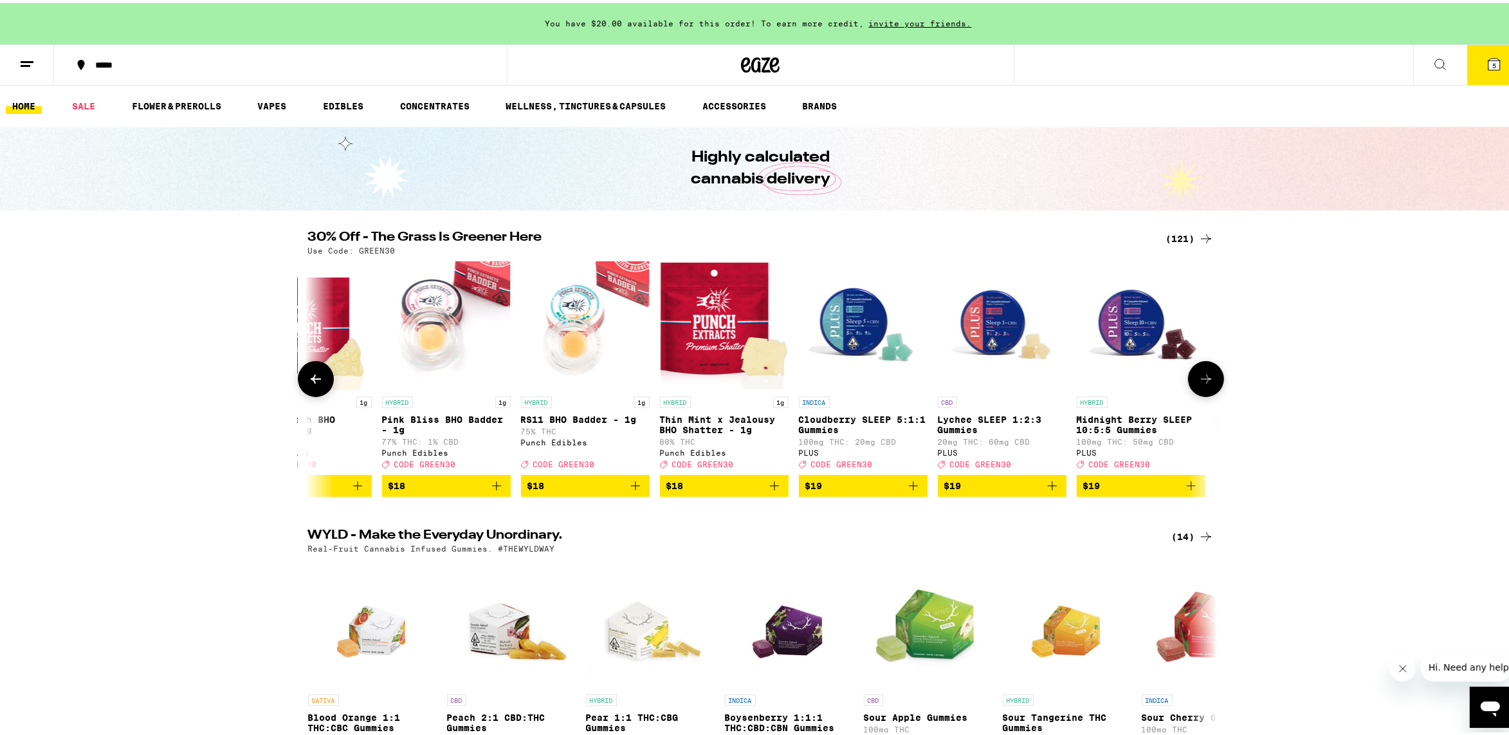
click at [1045, 490] on icon "Add to bag" at bounding box center [1052, 482] width 15 height 15
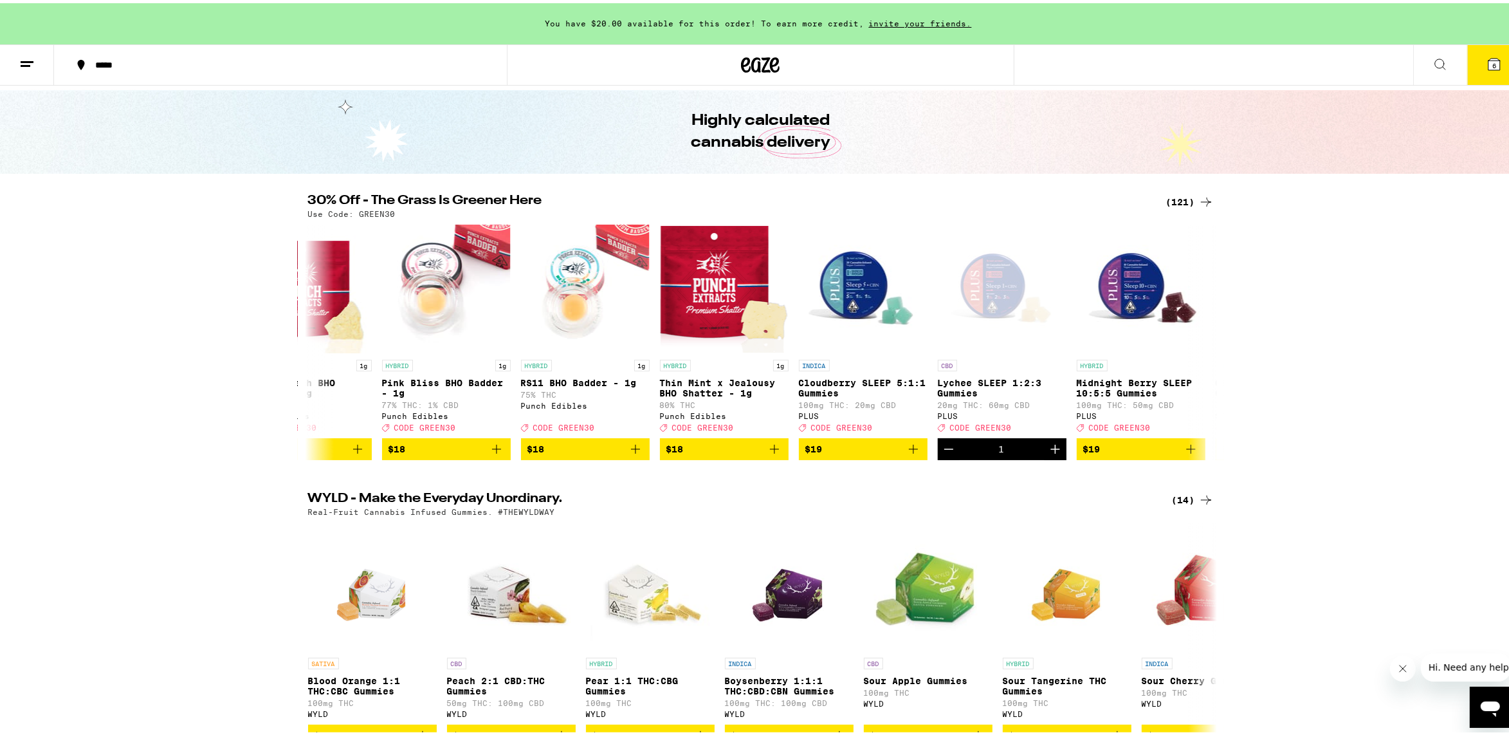
scroll to position [0, 0]
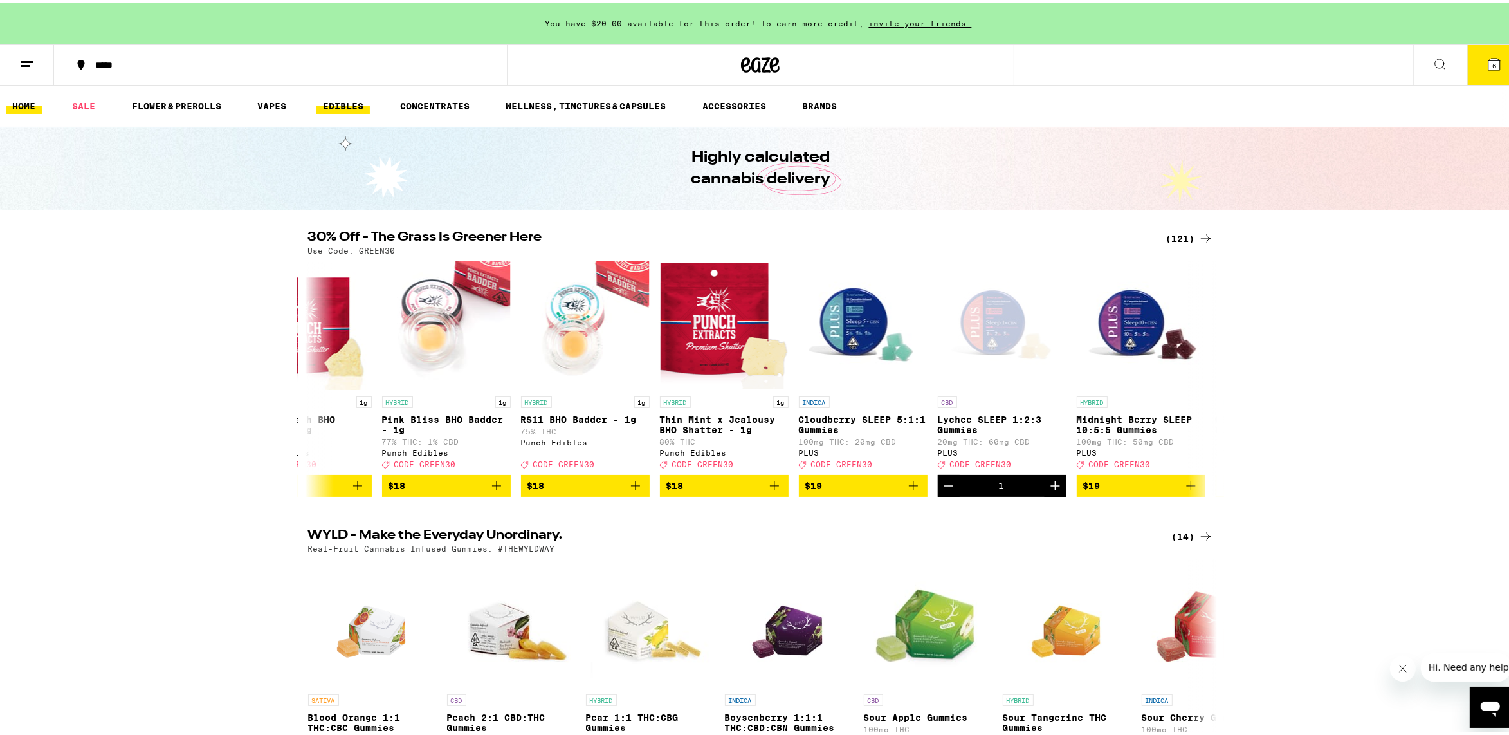
click at [349, 96] on link "EDIBLES" at bounding box center [343, 102] width 53 height 15
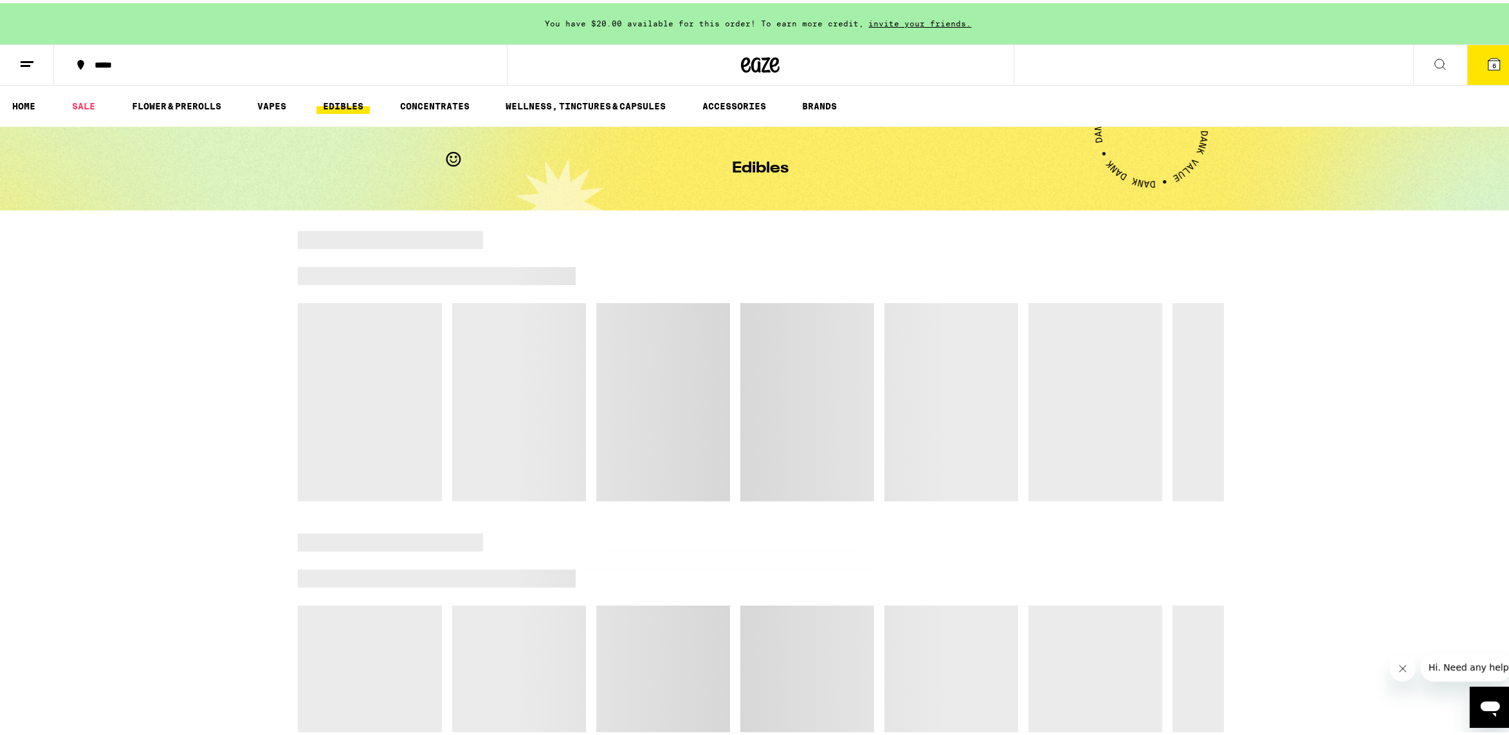
click at [344, 101] on link "EDIBLES" at bounding box center [343, 102] width 53 height 15
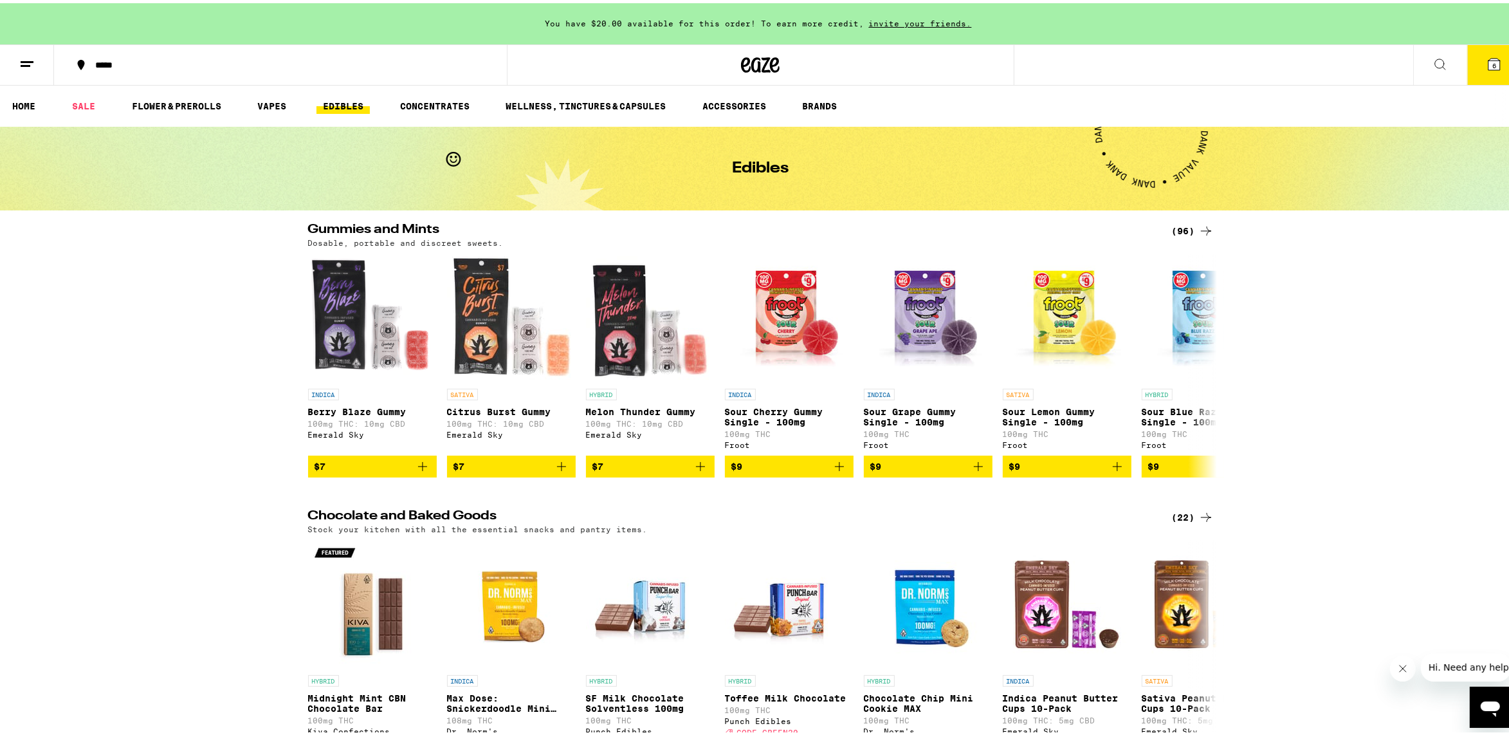
click at [1179, 223] on div "(96)" at bounding box center [1193, 227] width 42 height 15
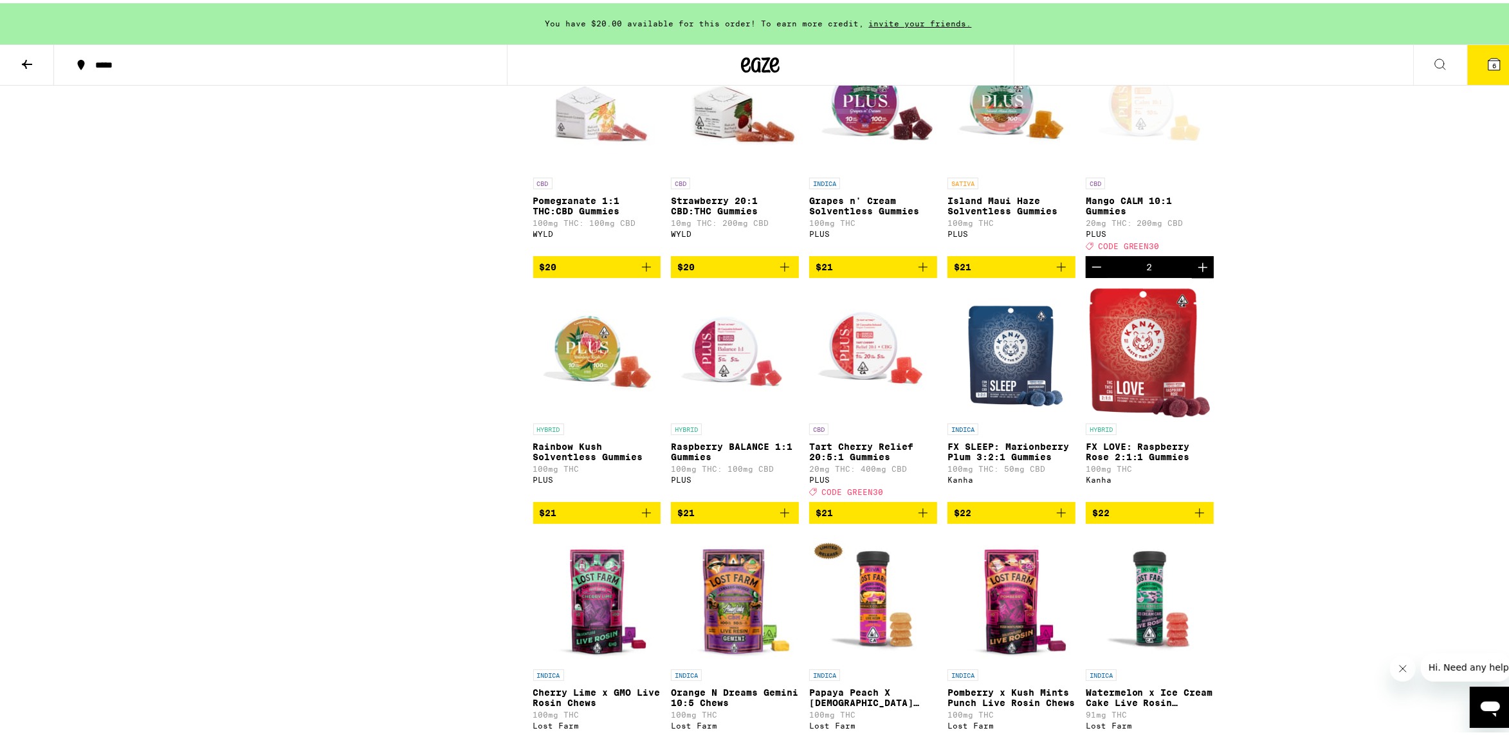
scroll to position [3538, 0]
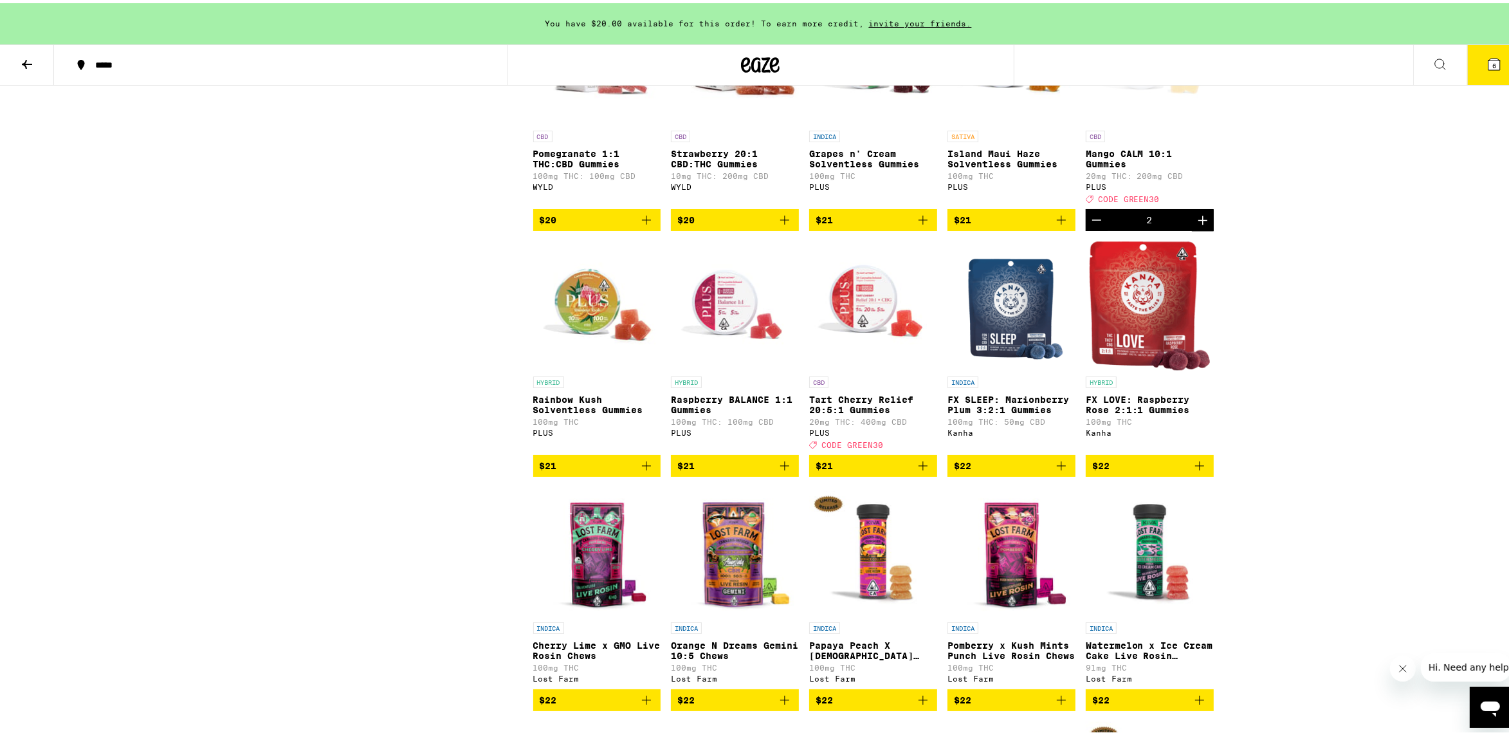
click at [918, 470] on icon "Add to bag" at bounding box center [922, 462] width 15 height 15
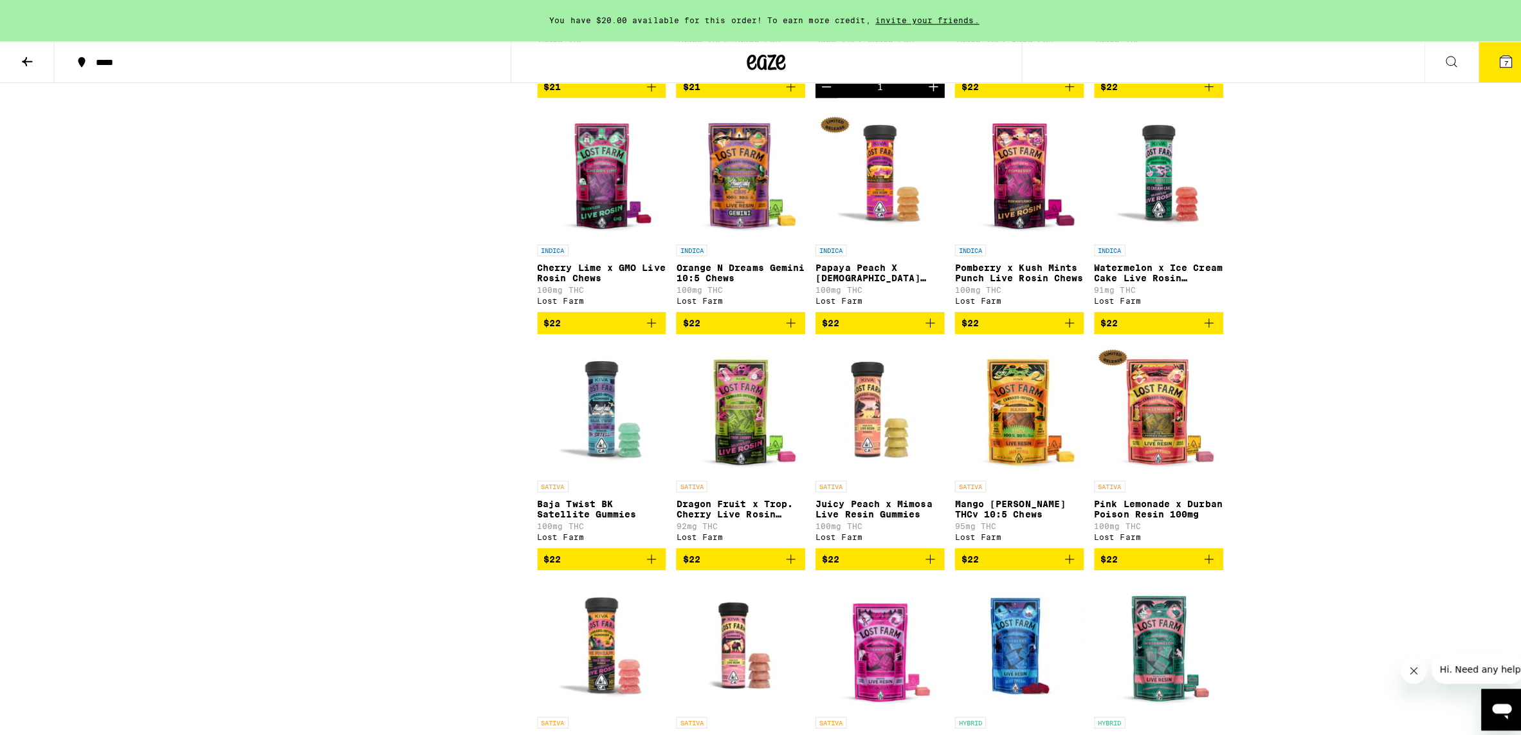
scroll to position [3940, 0]
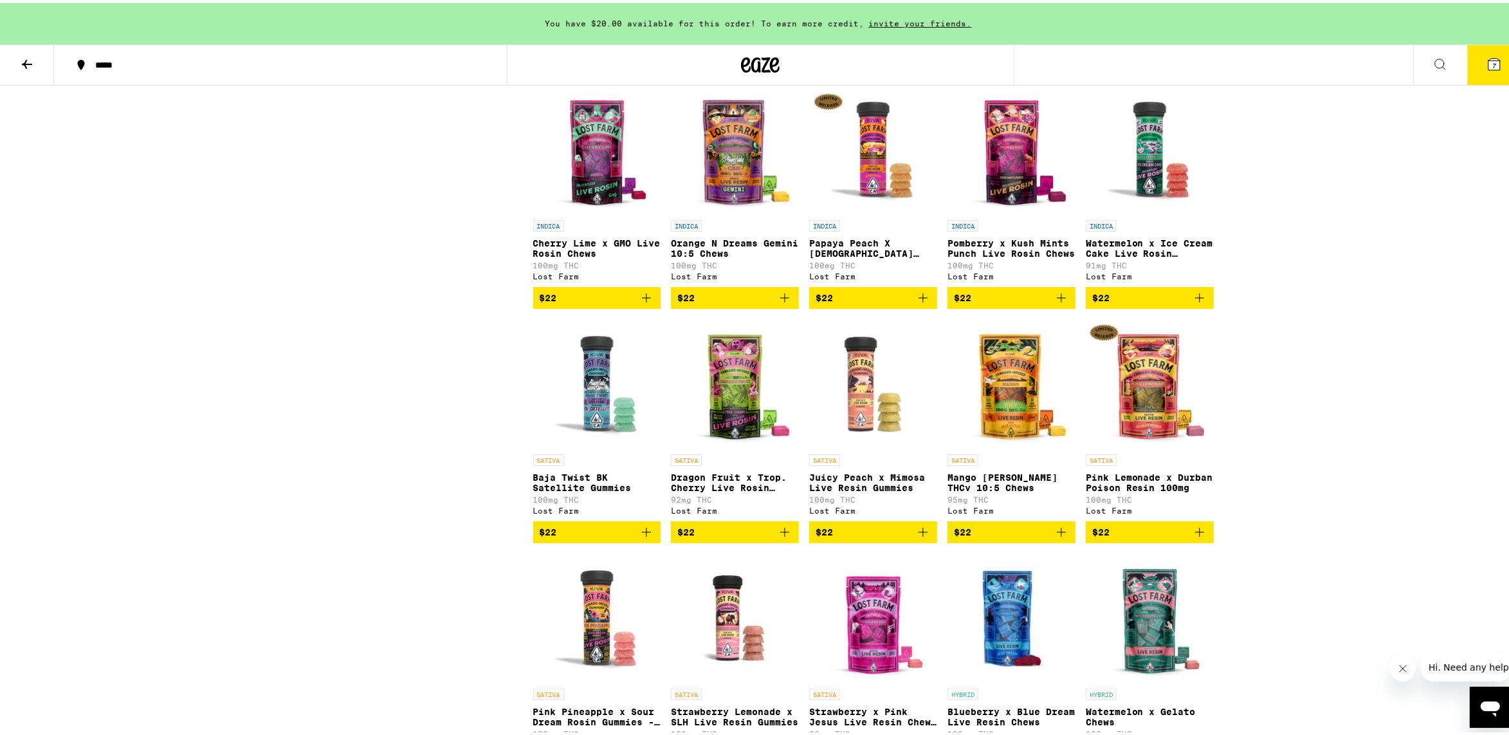
click at [1493, 51] on button "7" at bounding box center [1494, 62] width 54 height 40
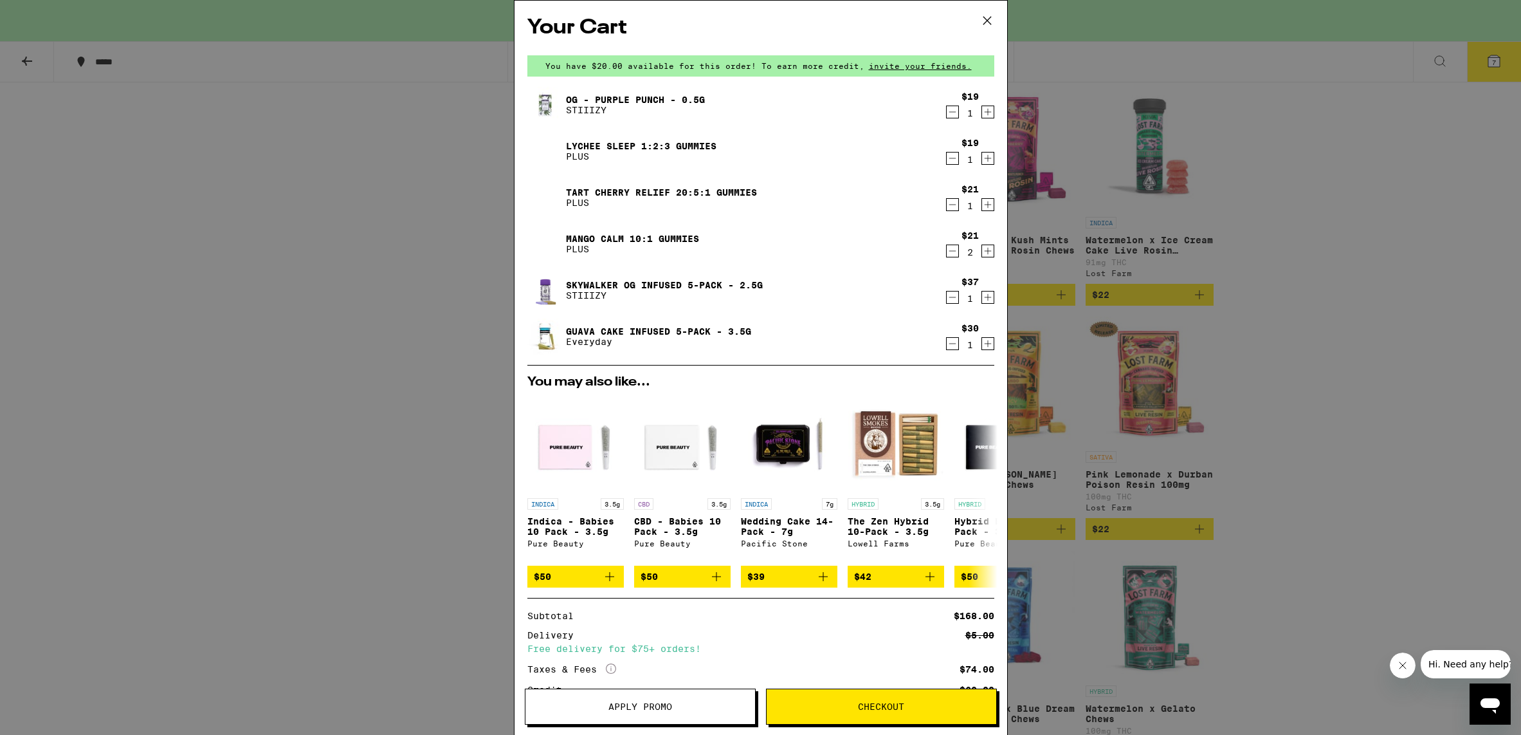
click at [947, 248] on icon "Decrement" at bounding box center [953, 250] width 12 height 15
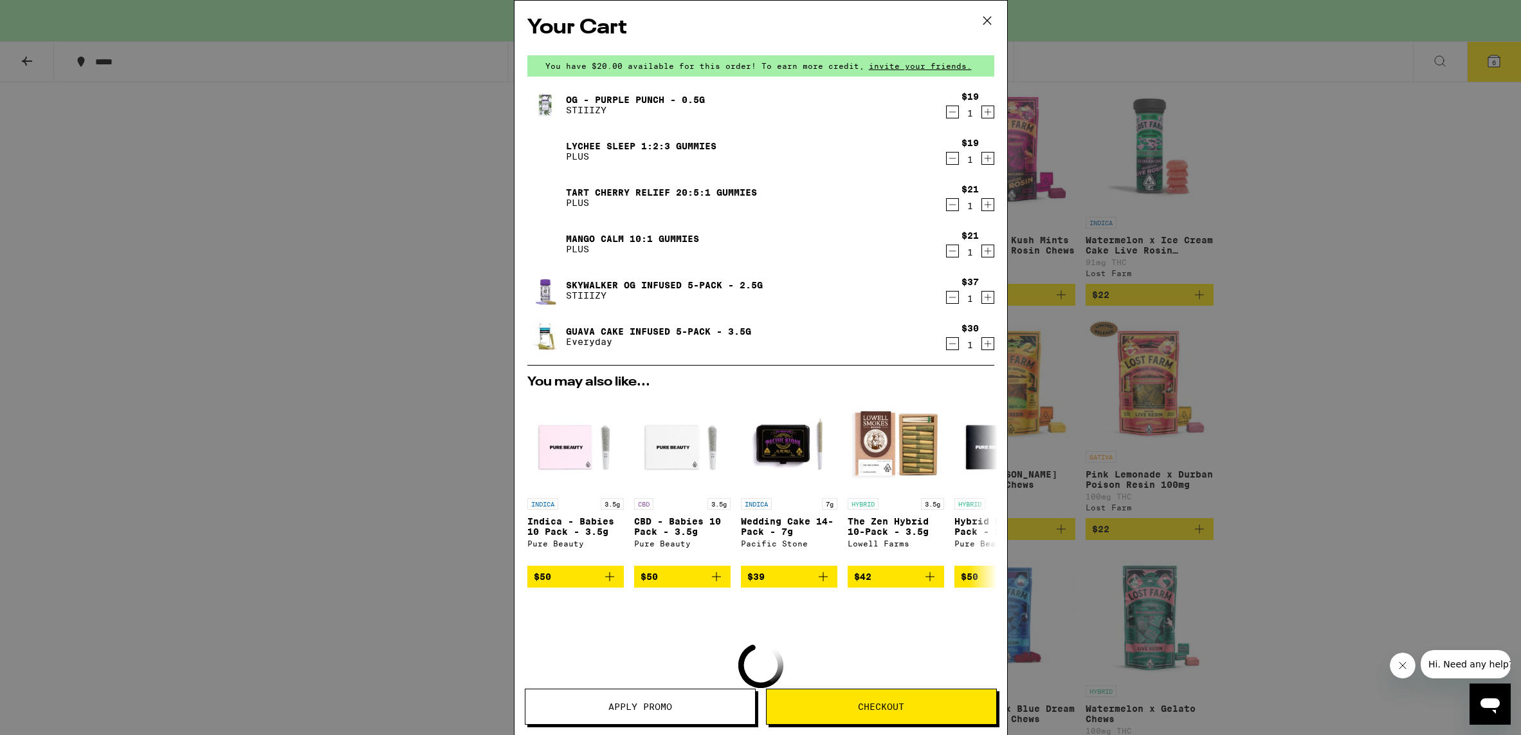
click at [947, 248] on icon "Decrement" at bounding box center [953, 250] width 12 height 15
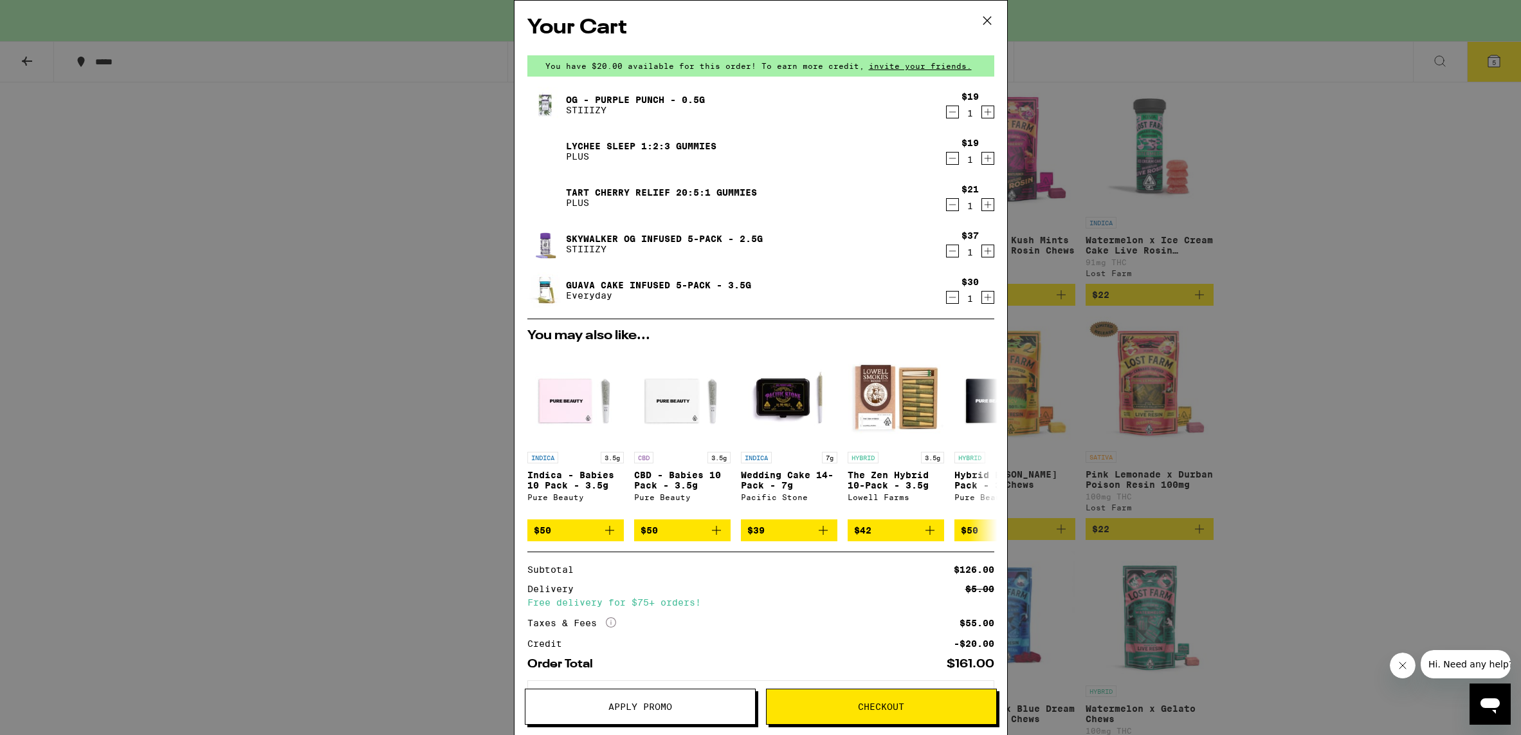
click at [947, 296] on icon "Decrement" at bounding box center [953, 296] width 12 height 15
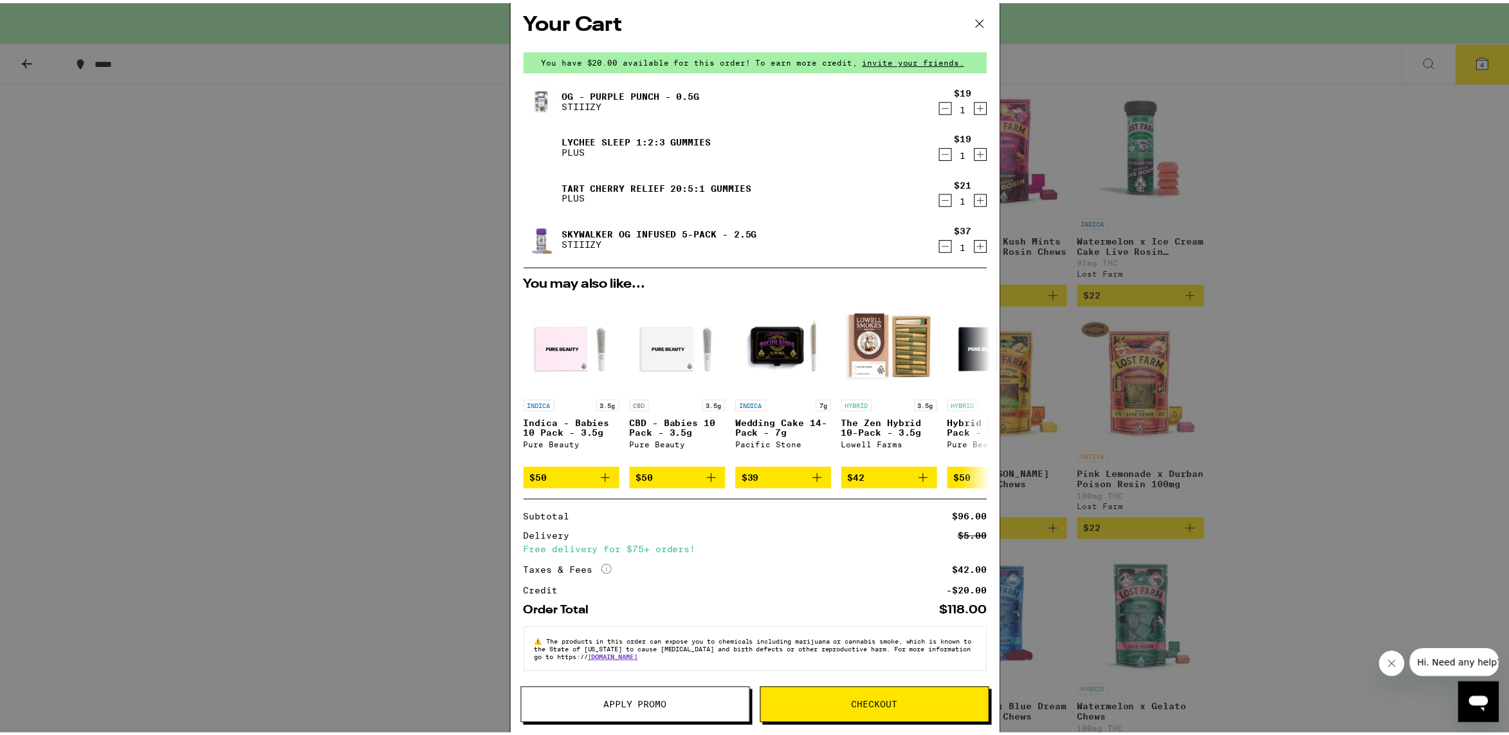
scroll to position [14, 0]
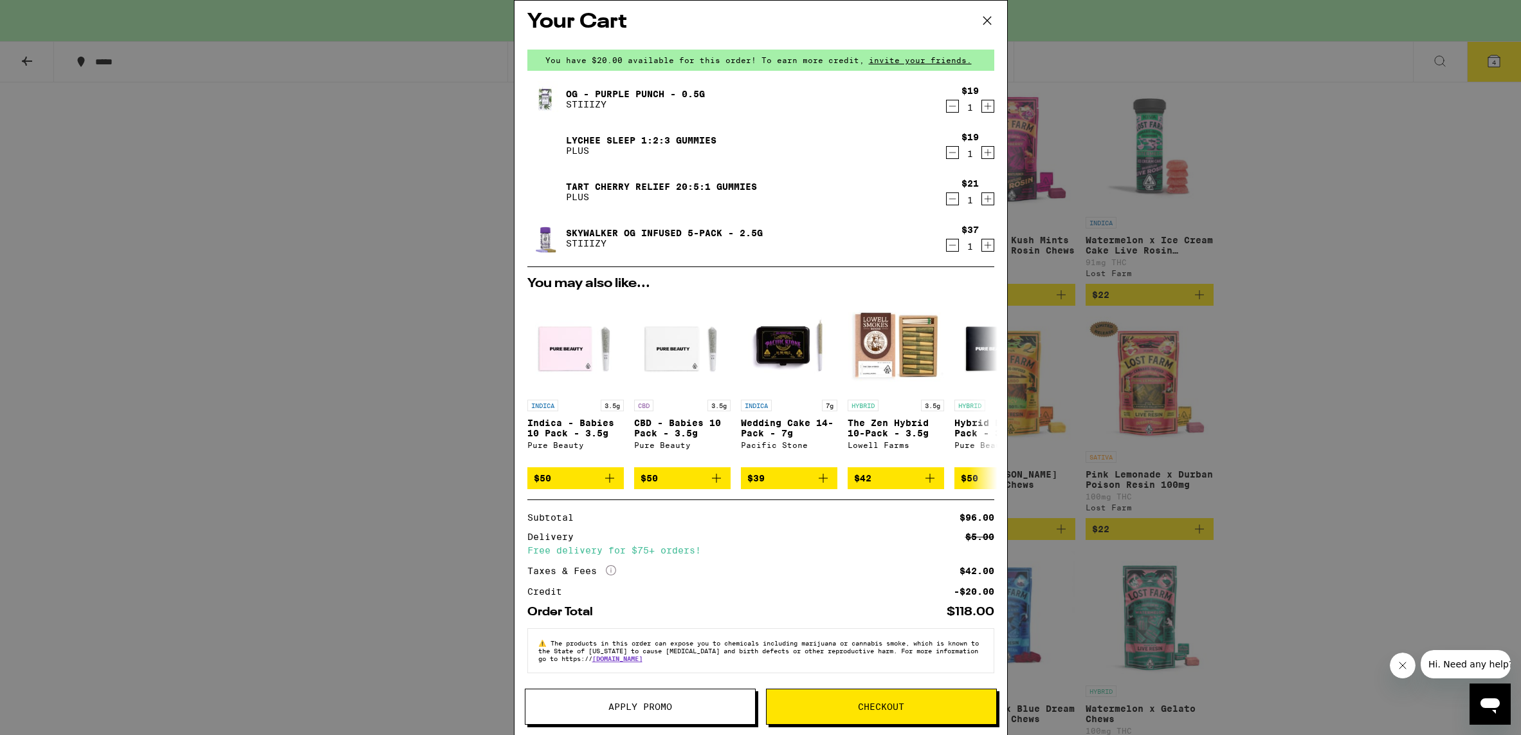
click at [630, 713] on button "Apply Promo" at bounding box center [640, 706] width 231 height 36
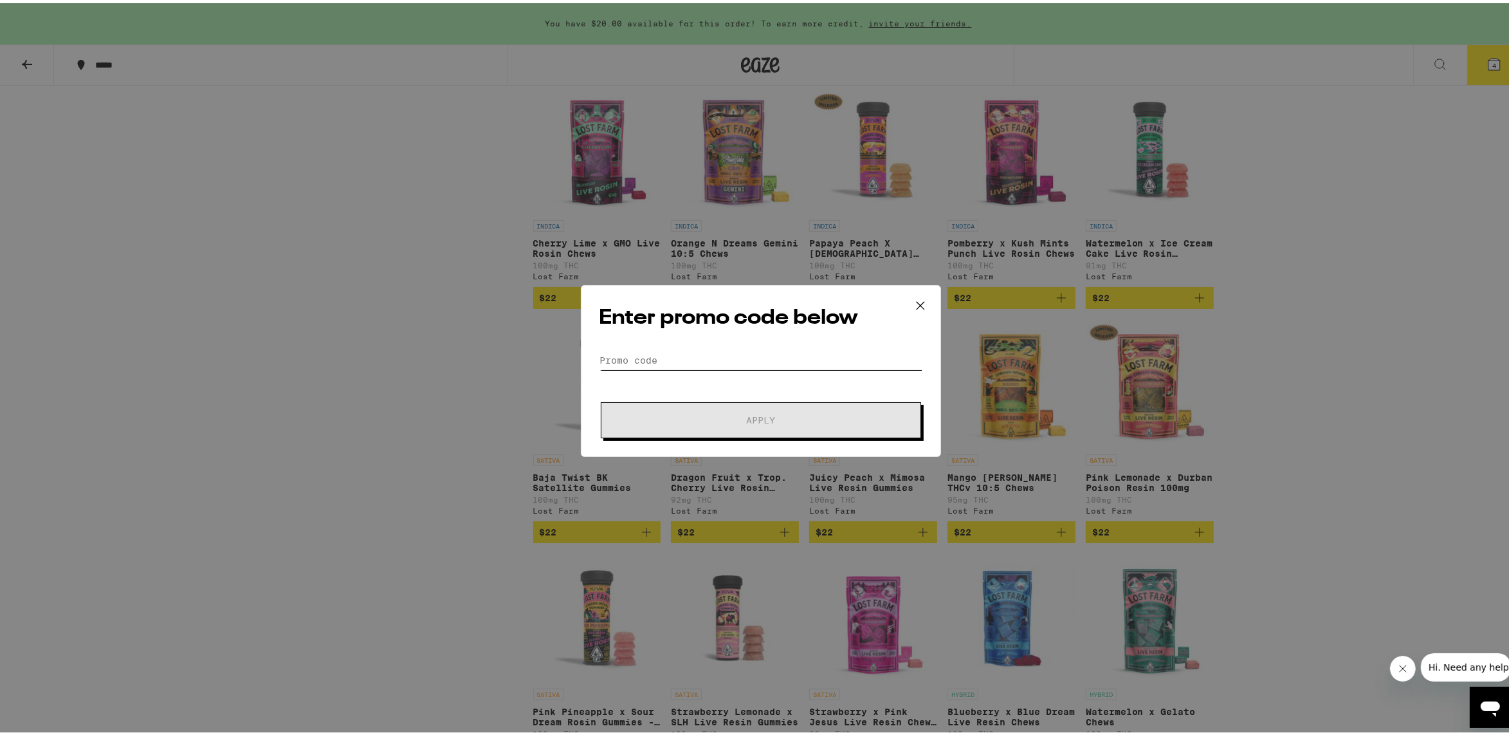
click at [670, 353] on input "Promo Code" at bounding box center [761, 356] width 323 height 19
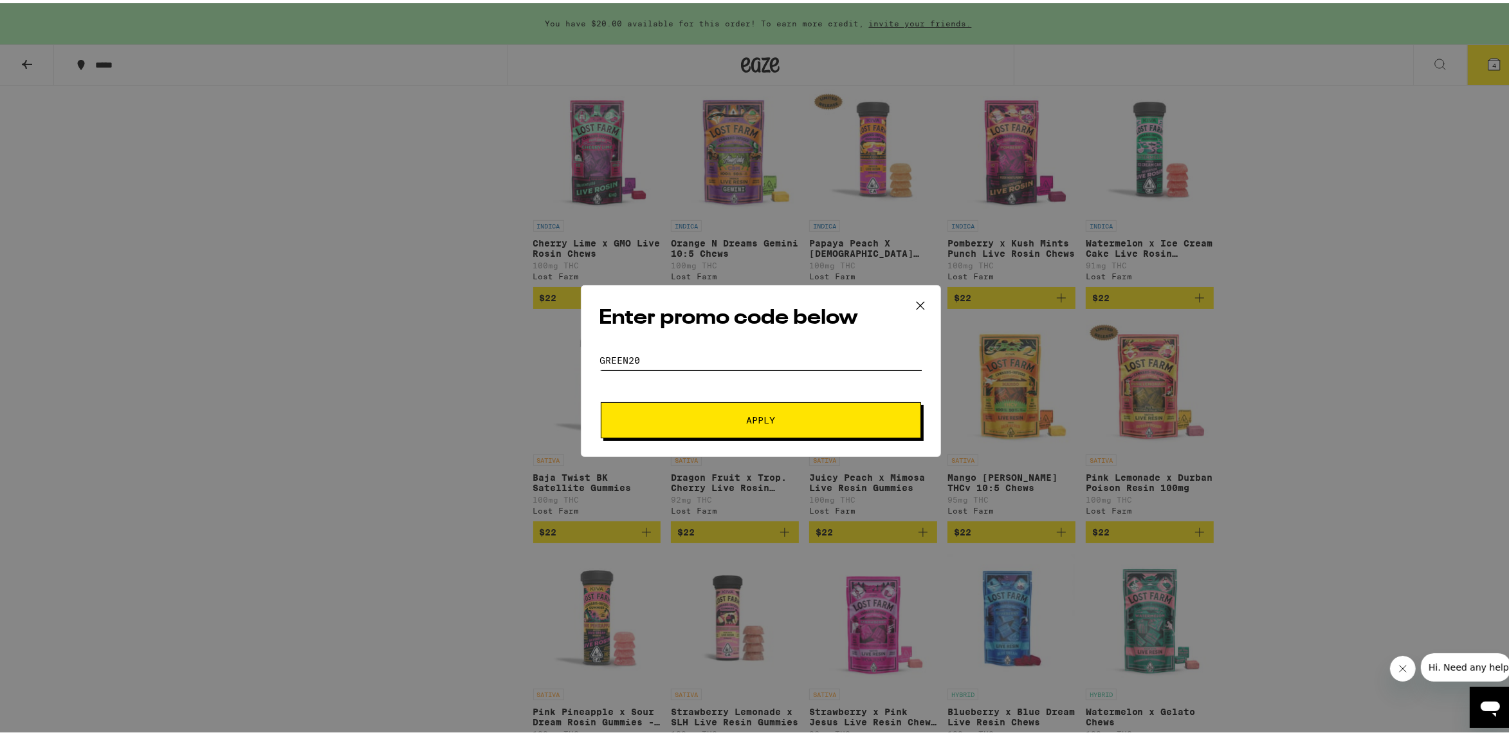
type input "Green20"
click at [601, 399] on button "Apply" at bounding box center [761, 417] width 320 height 36
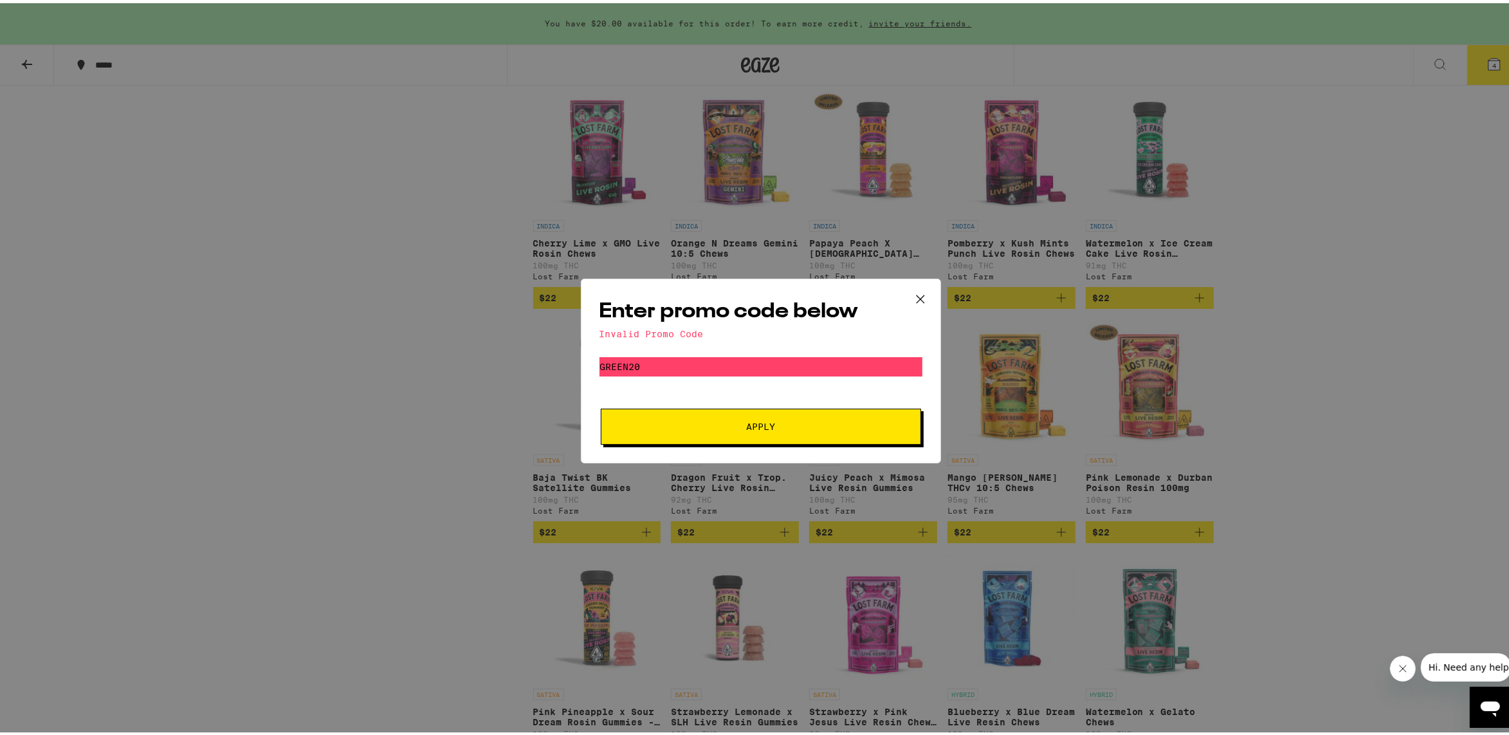
click at [917, 291] on icon at bounding box center [920, 295] width 19 height 19
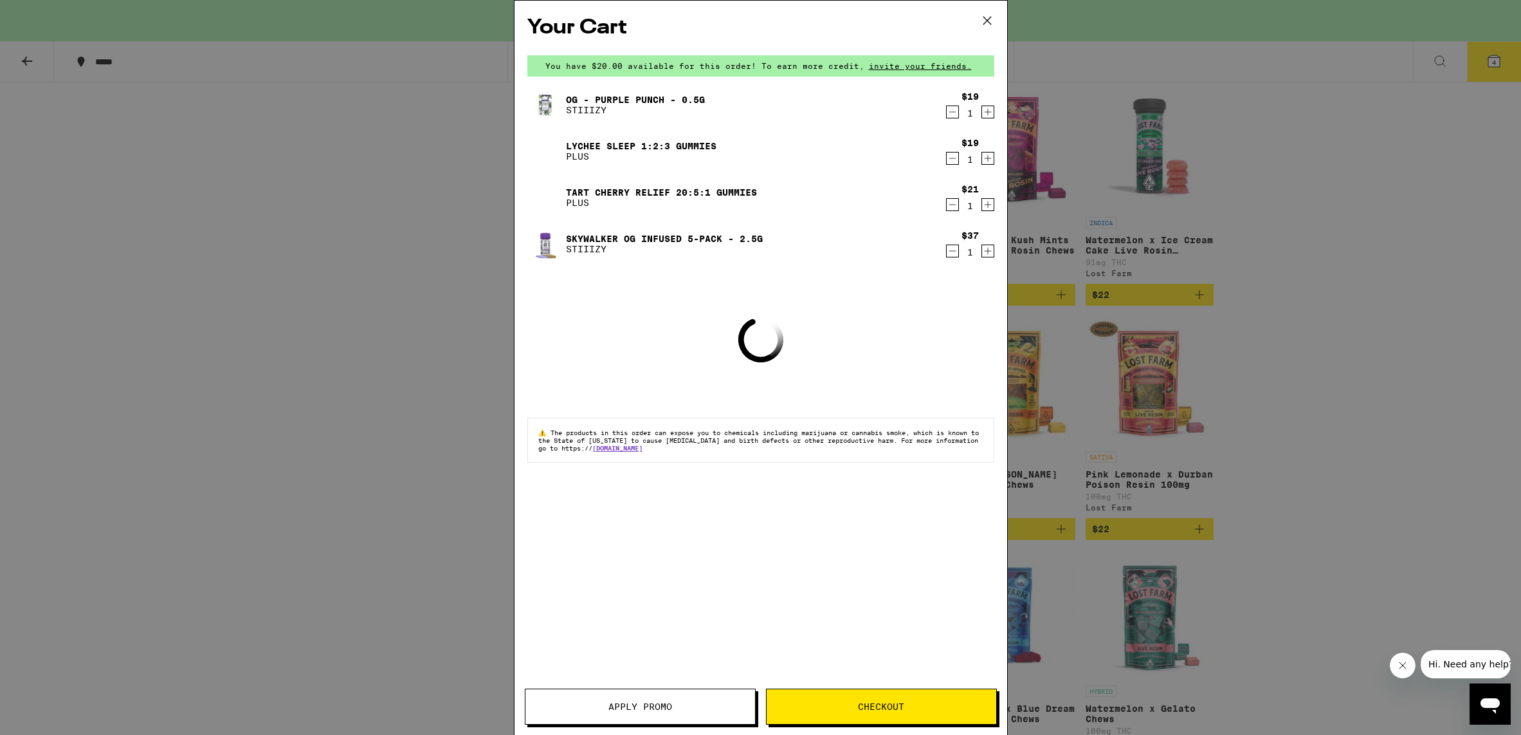
click at [982, 21] on icon at bounding box center [987, 20] width 19 height 19
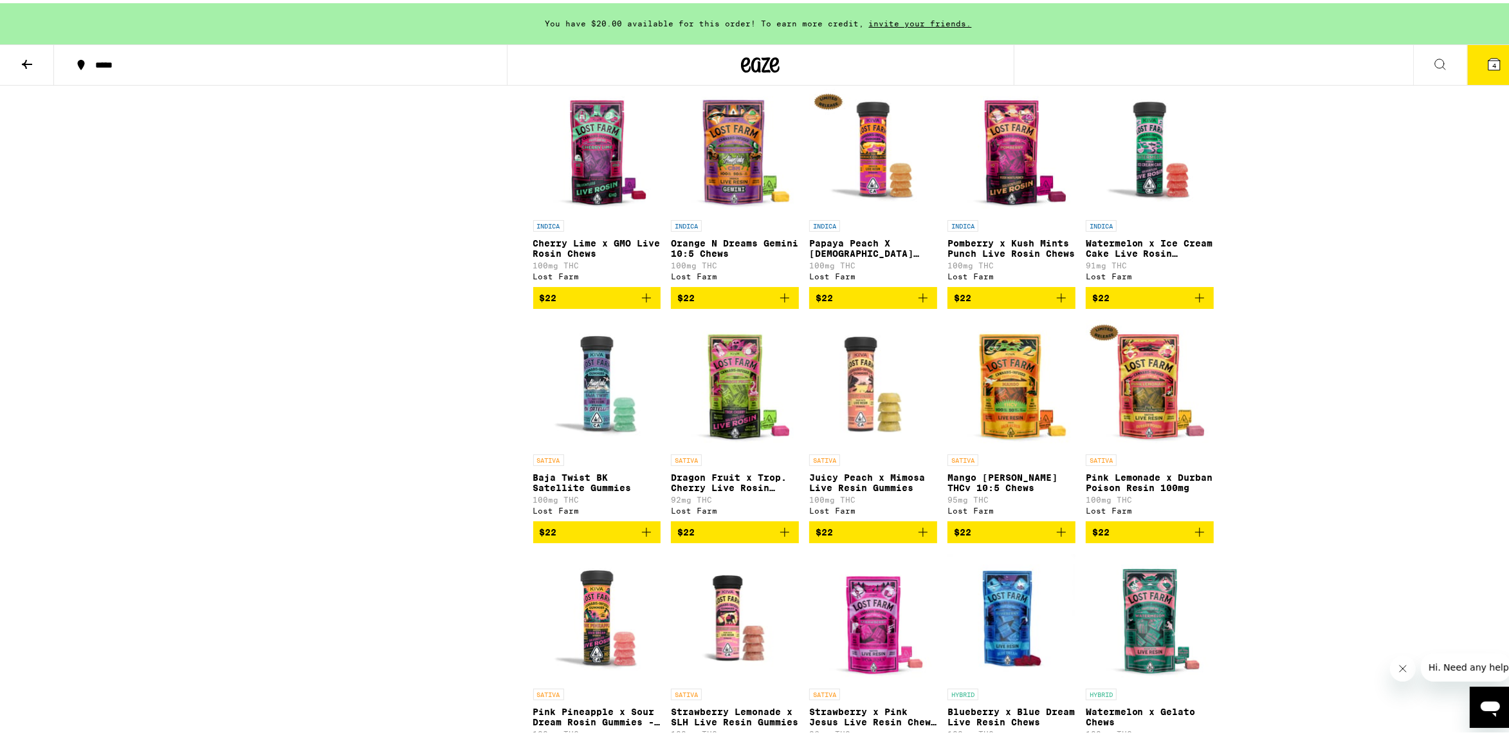
click at [1489, 62] on icon at bounding box center [1495, 61] width 12 height 12
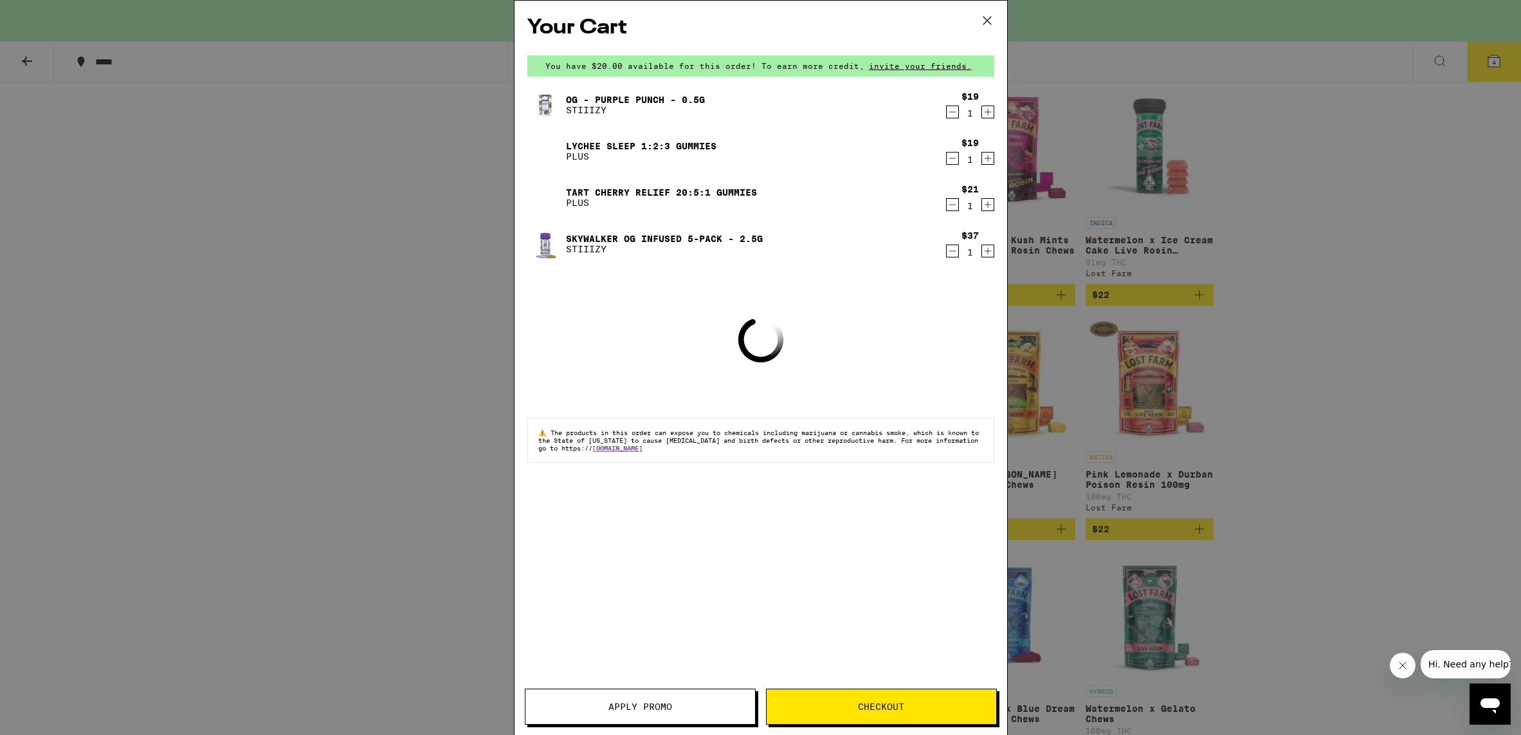
click at [650, 717] on button "Apply Promo" at bounding box center [640, 706] width 231 height 36
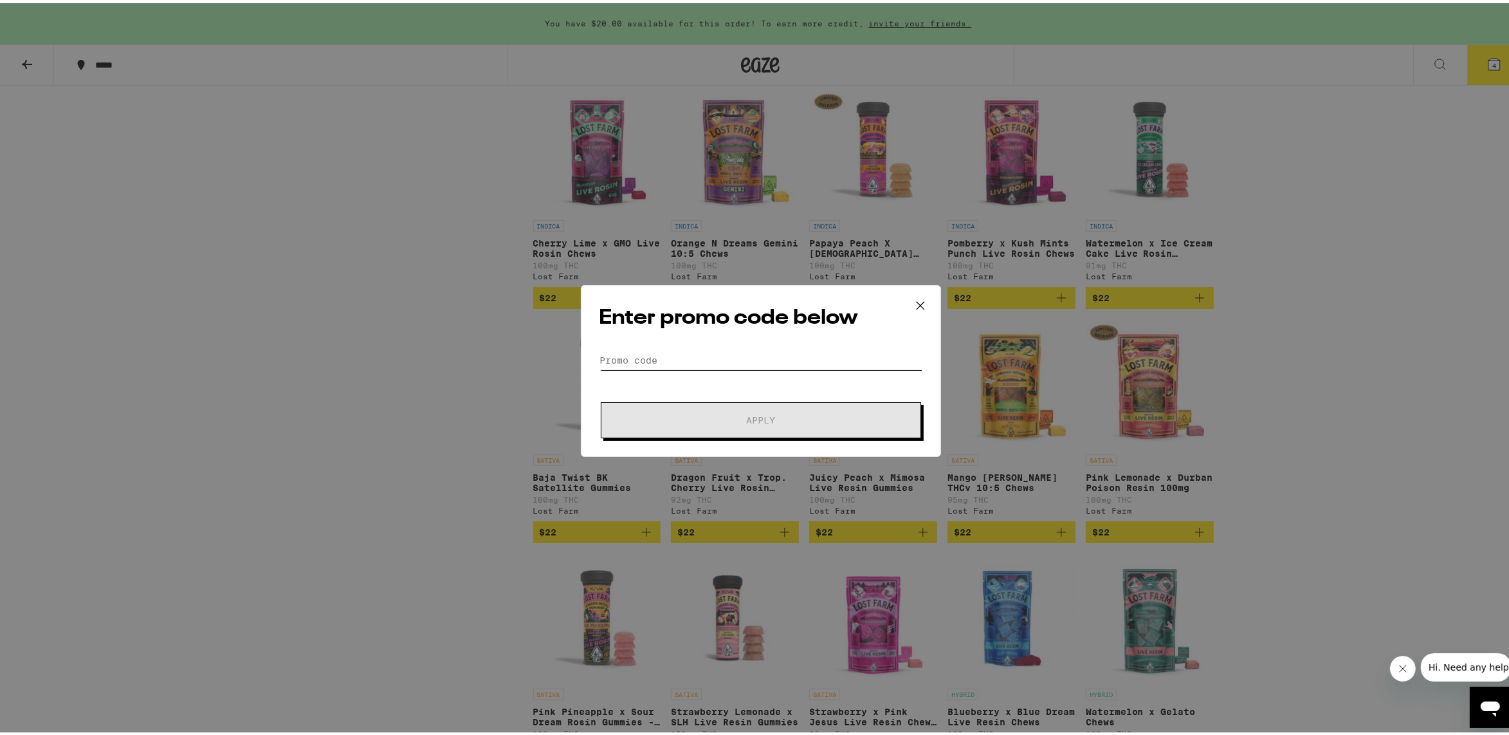
click at [656, 347] on input "Promo Code" at bounding box center [761, 356] width 323 height 19
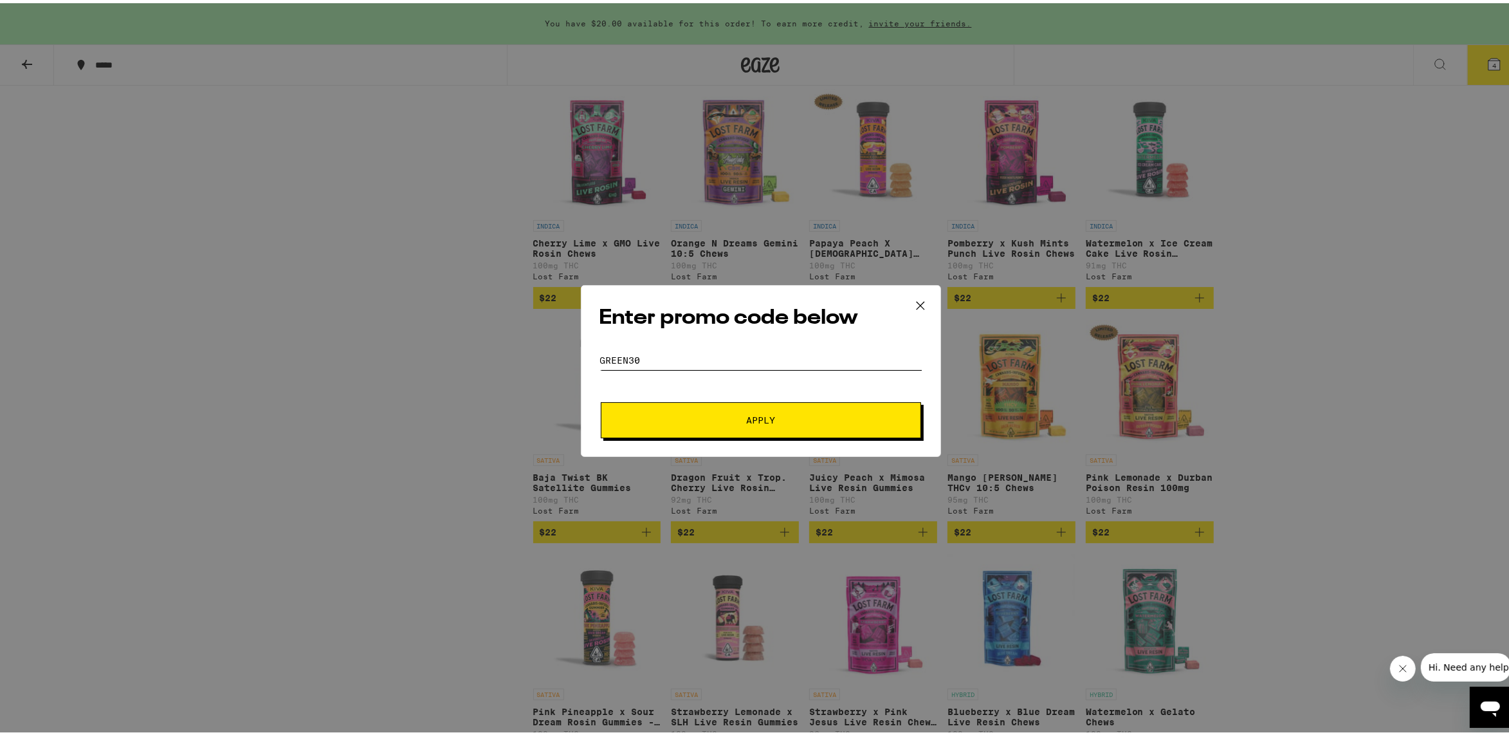
type input "Green30"
click at [601, 399] on button "Apply" at bounding box center [761, 417] width 320 height 36
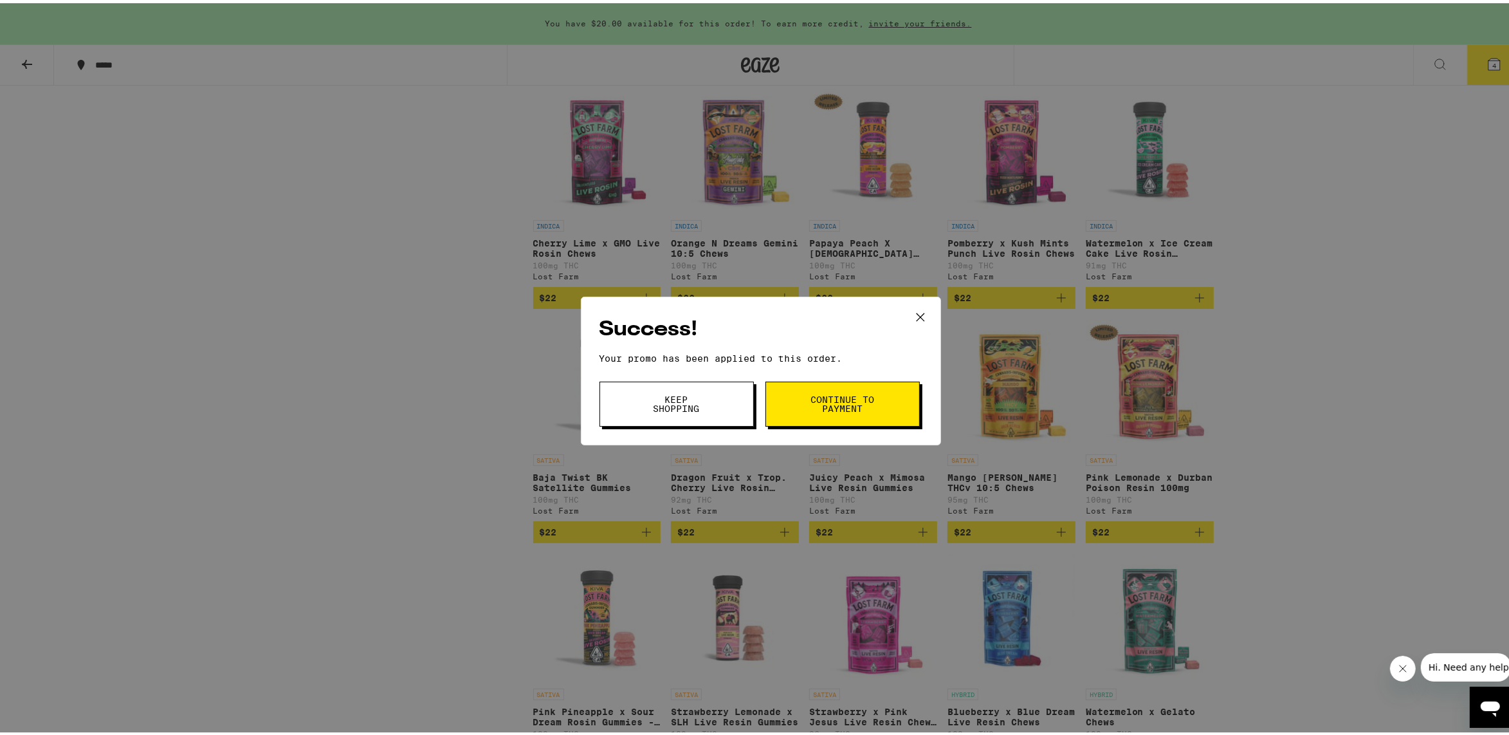
click at [810, 401] on span "Continue to payment" at bounding box center [843, 401] width 66 height 18
